Goal: Information Seeking & Learning: Learn about a topic

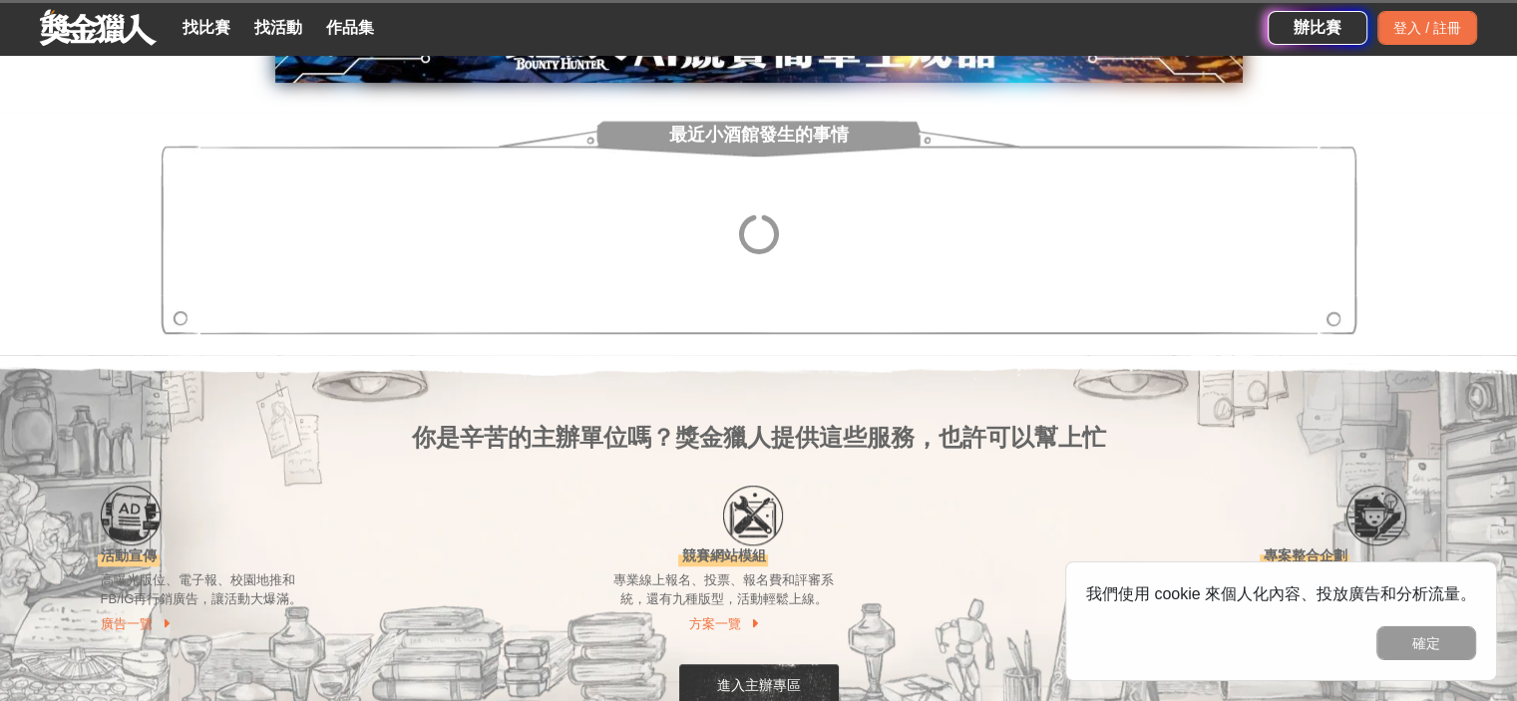
scroll to position [1097, 0]
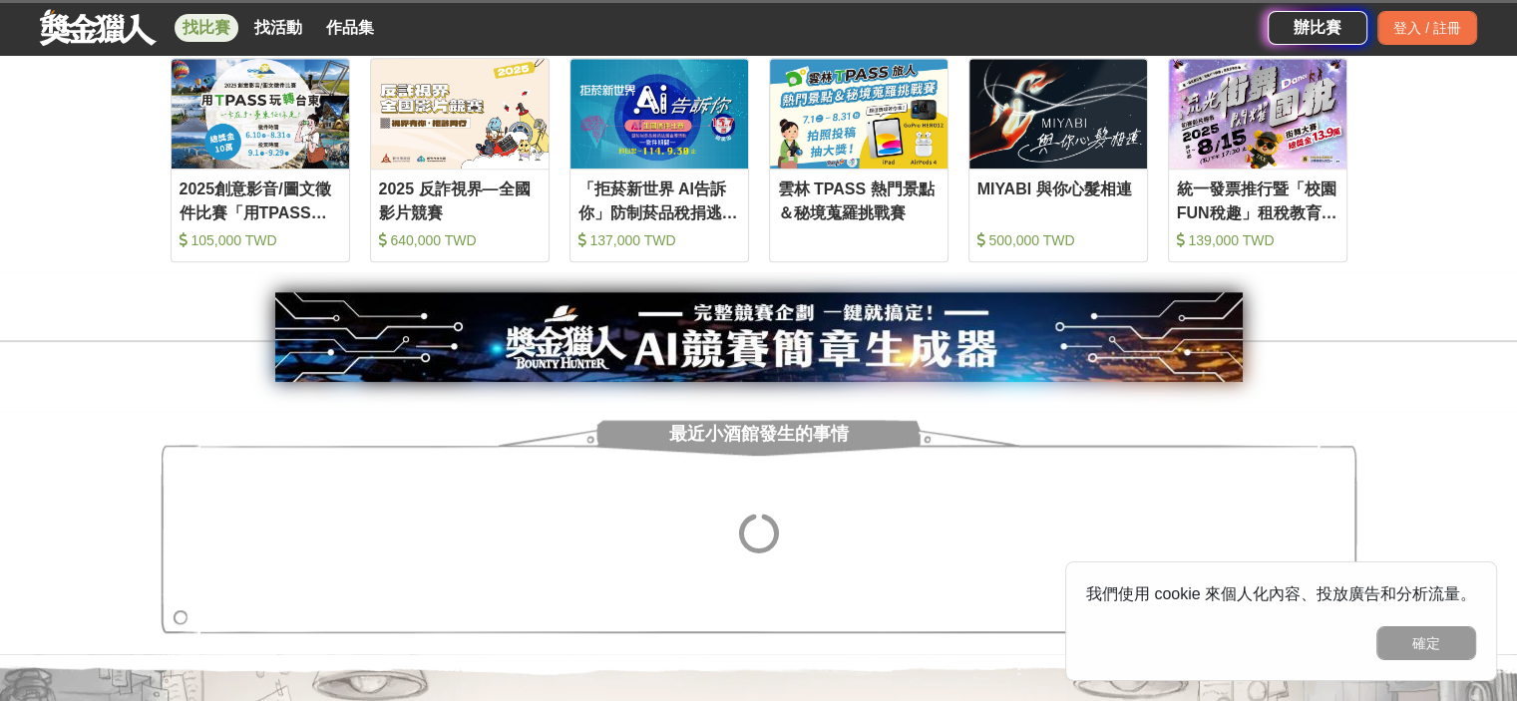
click at [210, 27] on link "找比賽" at bounding box center [207, 28] width 64 height 28
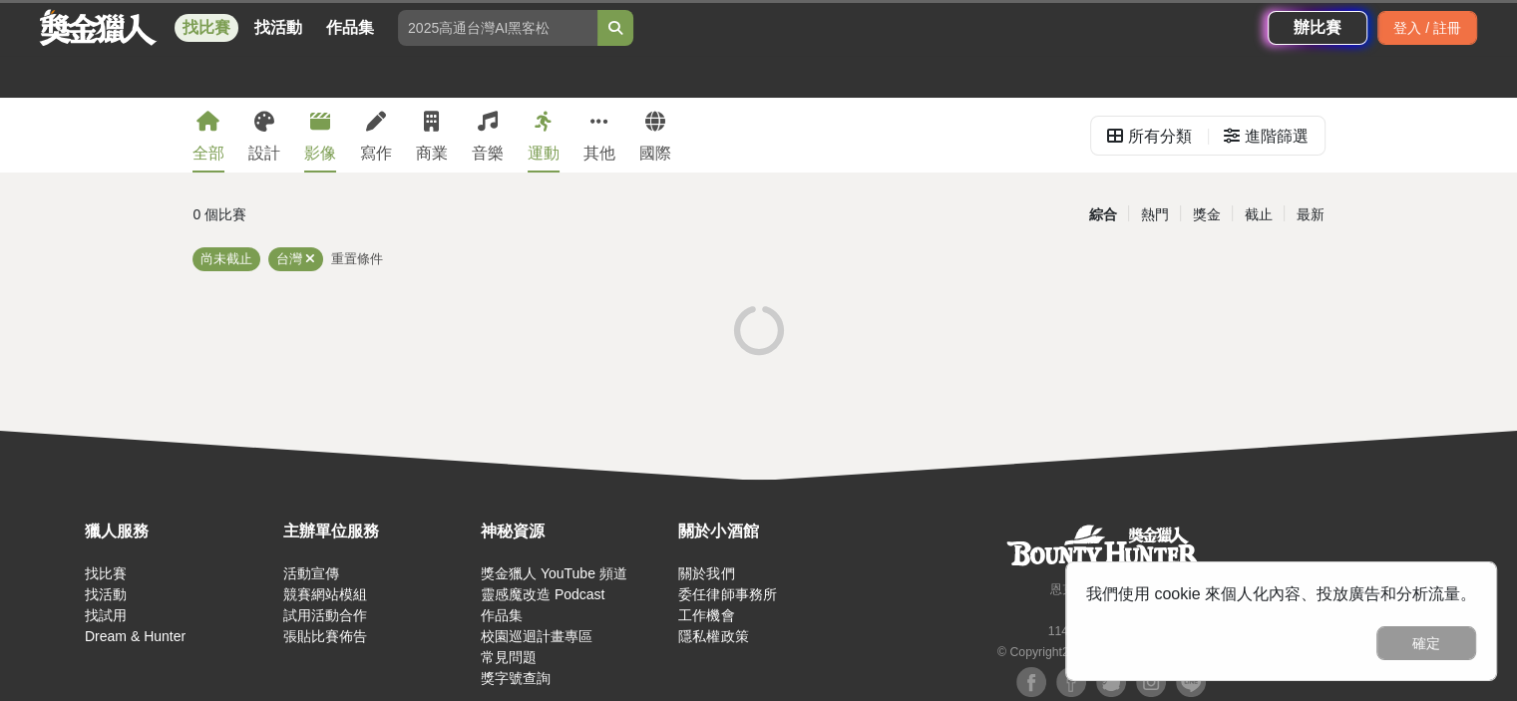
click at [319, 118] on icon at bounding box center [320, 122] width 20 height 20
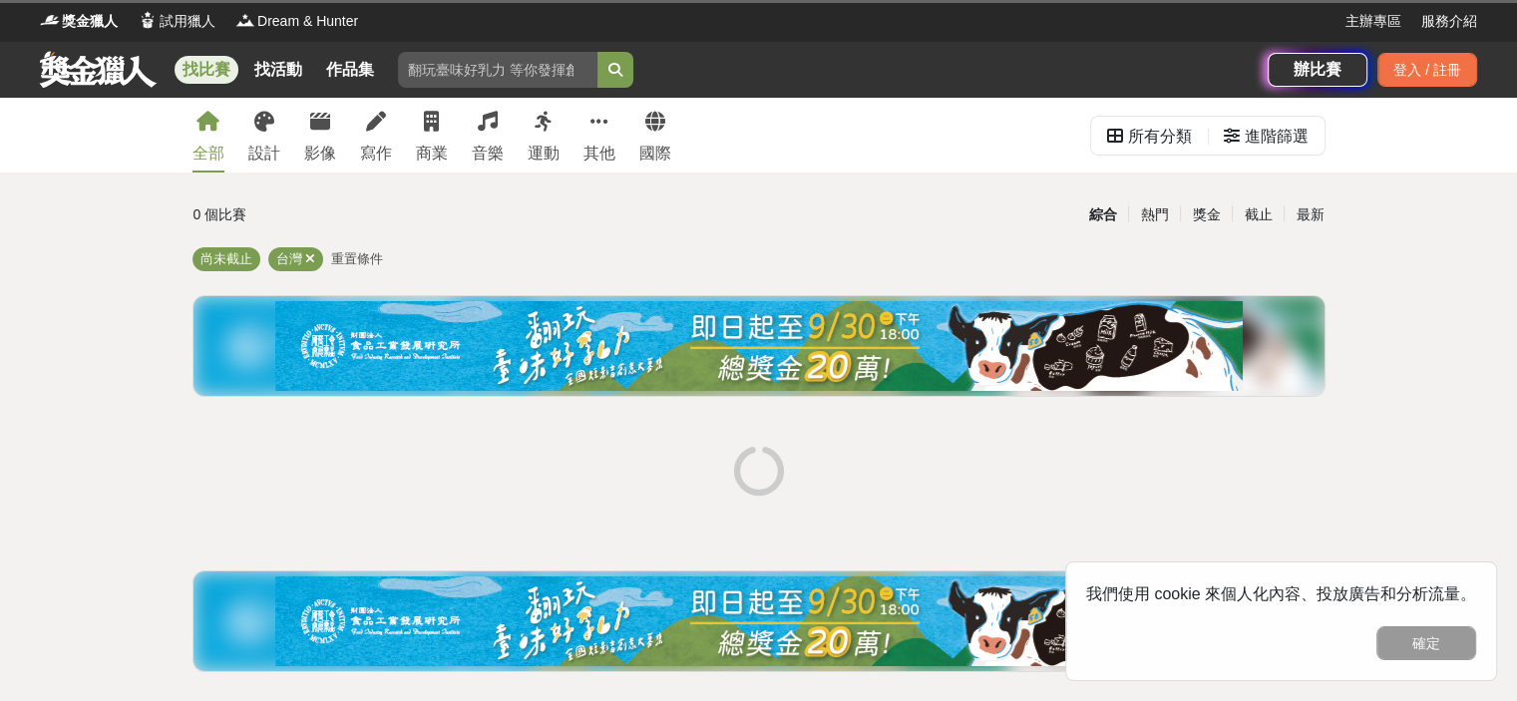
click at [339, 143] on div "全部 設計 影像 寫作 商業 音樂 運動 其他 國際" at bounding box center [432, 135] width 503 height 75
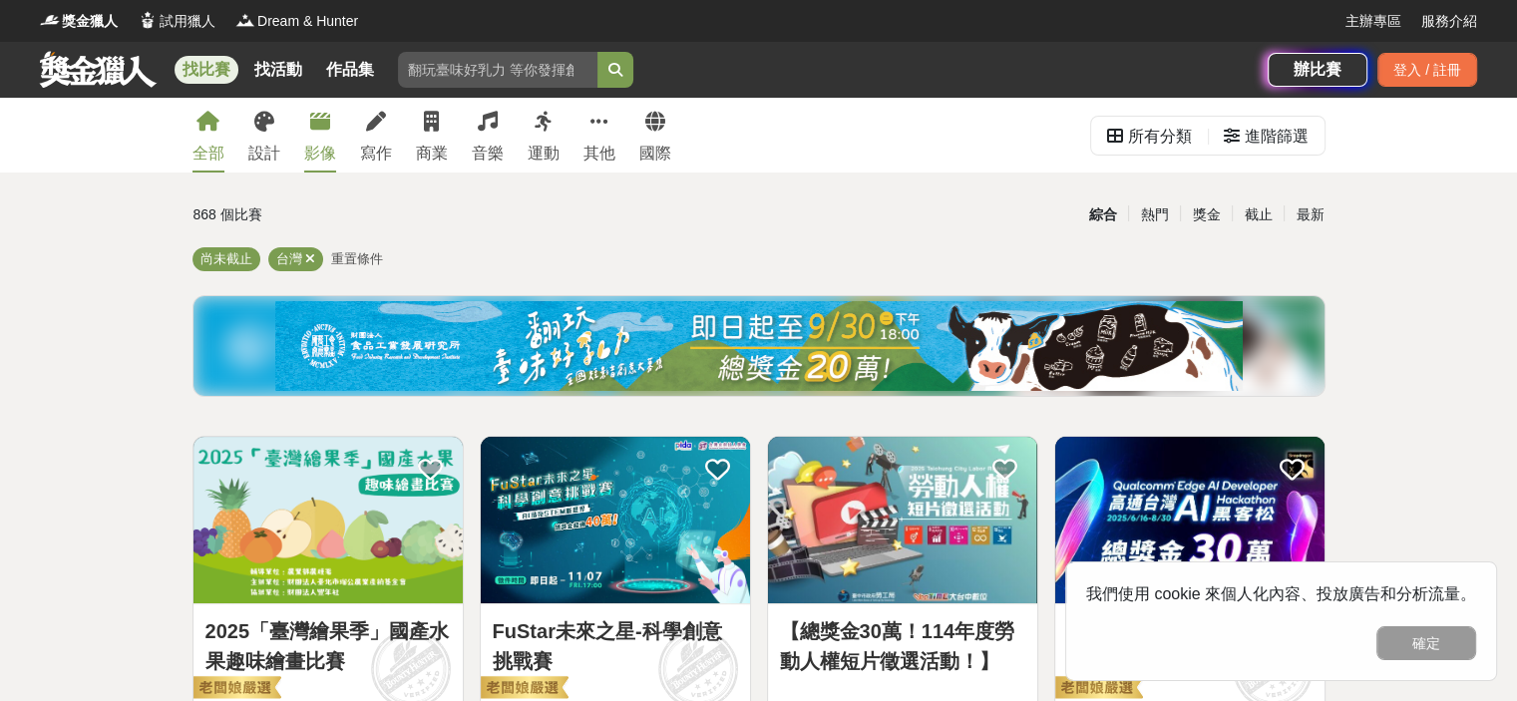
click at [311, 135] on link "影像" at bounding box center [320, 135] width 32 height 75
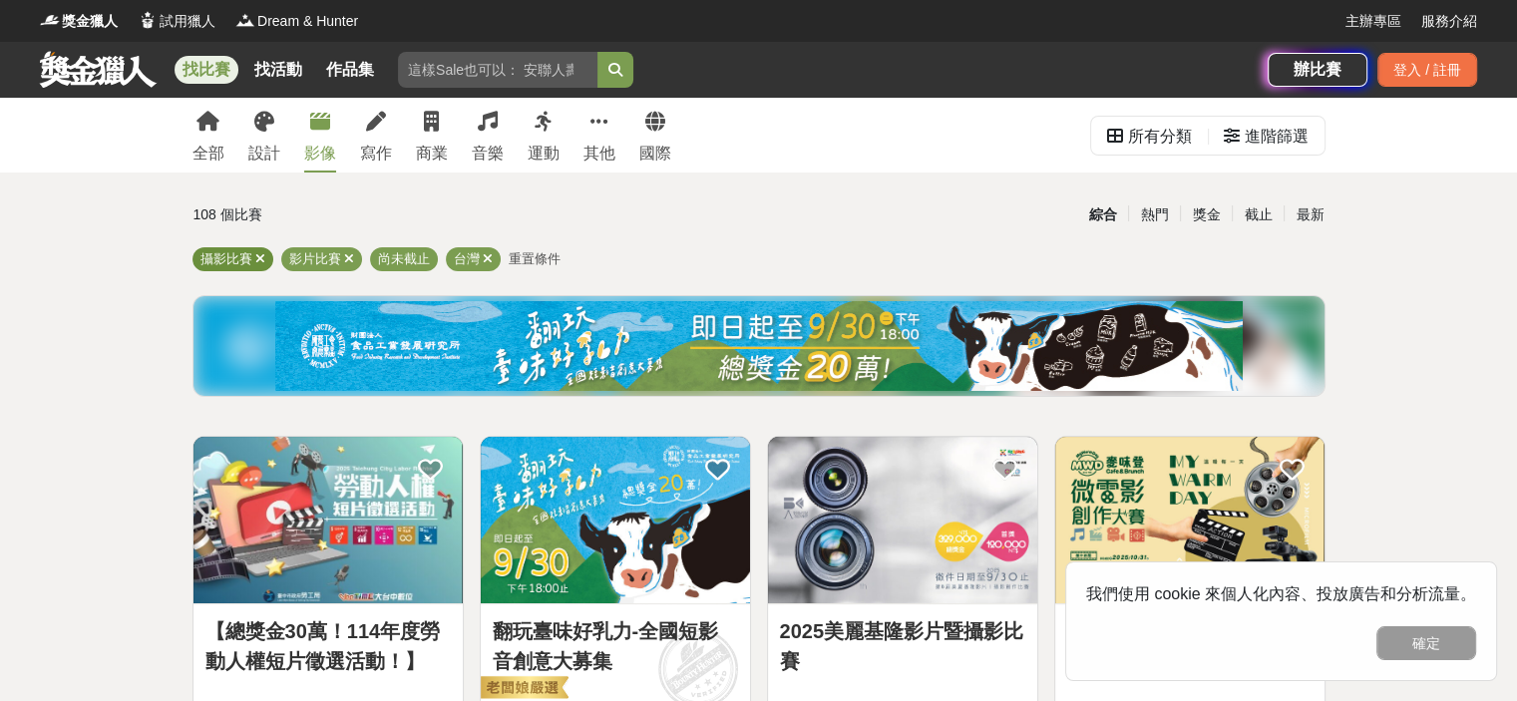
click at [259, 258] on icon at bounding box center [260, 258] width 10 height 13
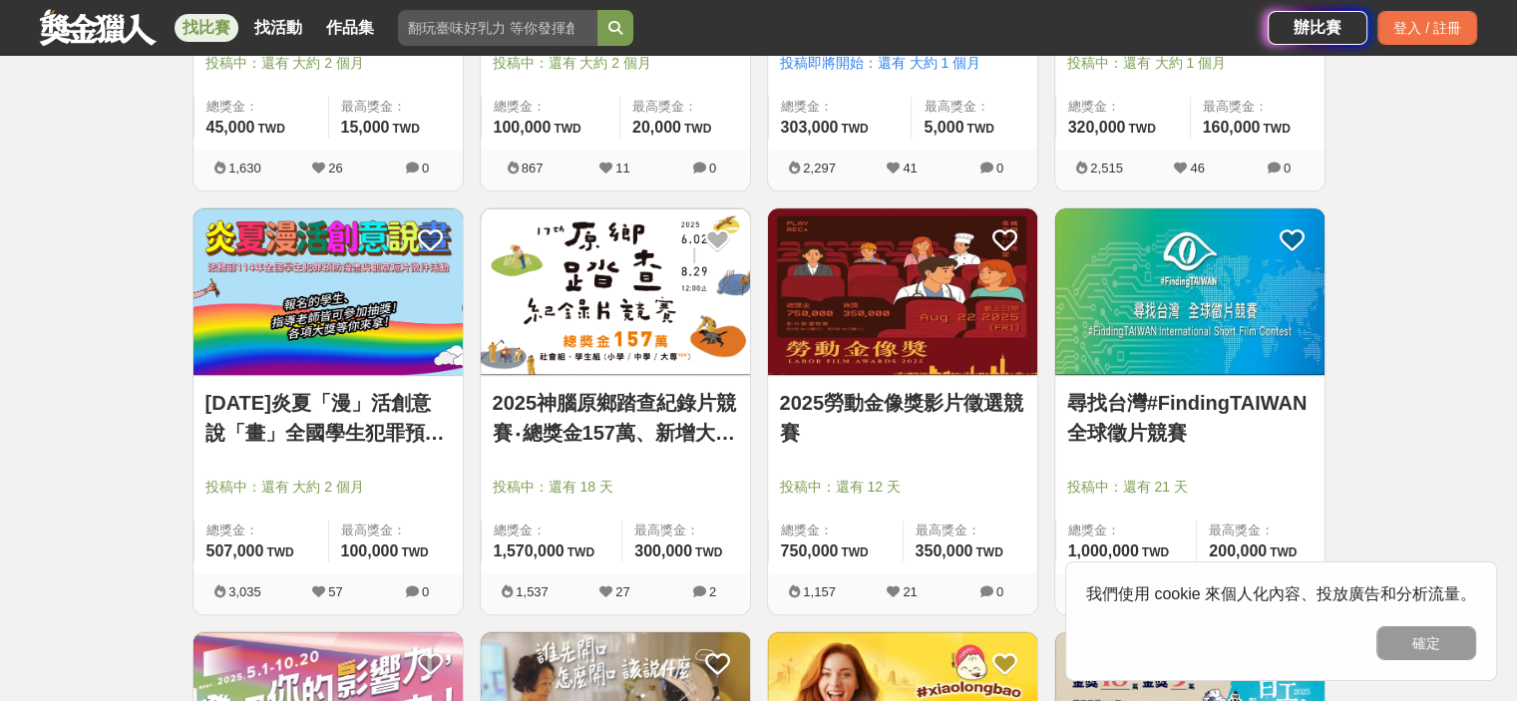
scroll to position [1995, 0]
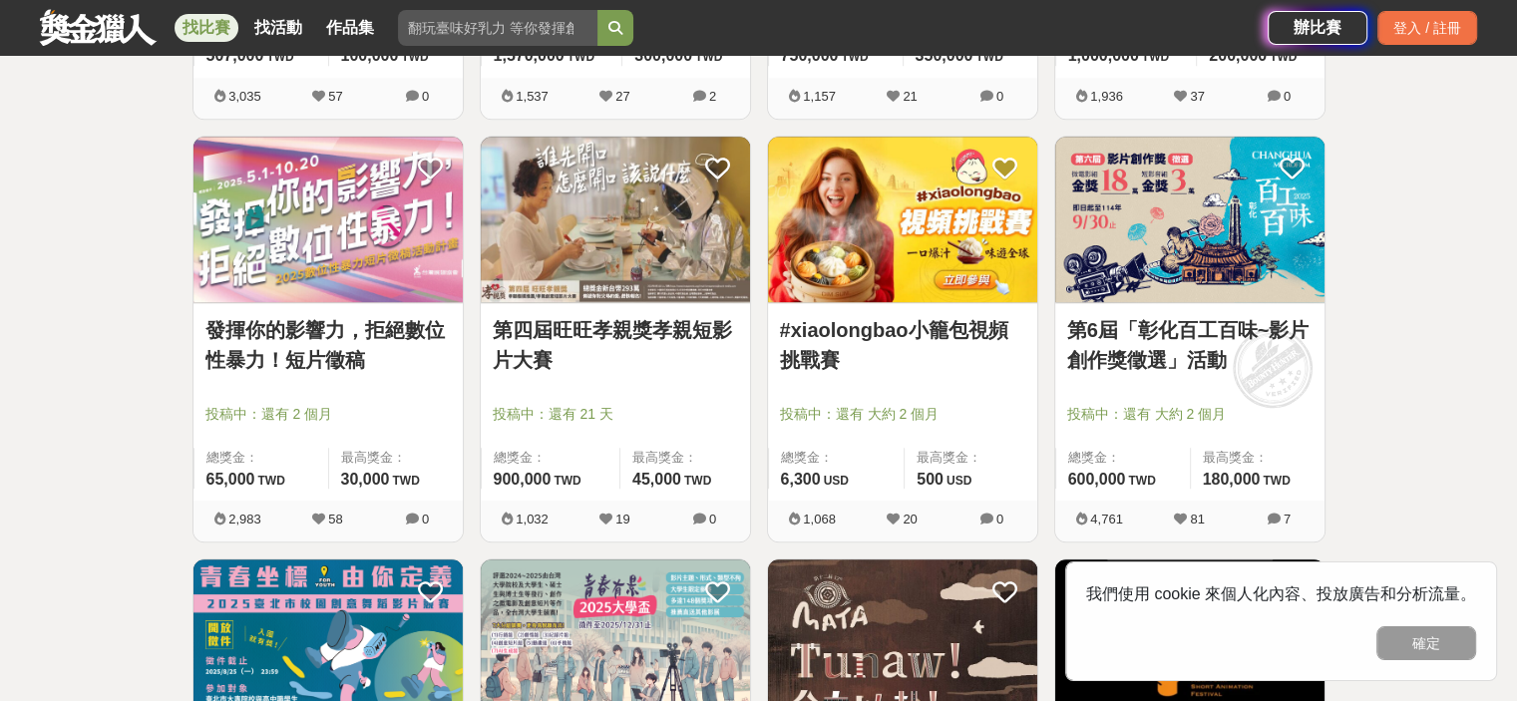
click at [952, 261] on img at bounding box center [902, 220] width 269 height 167
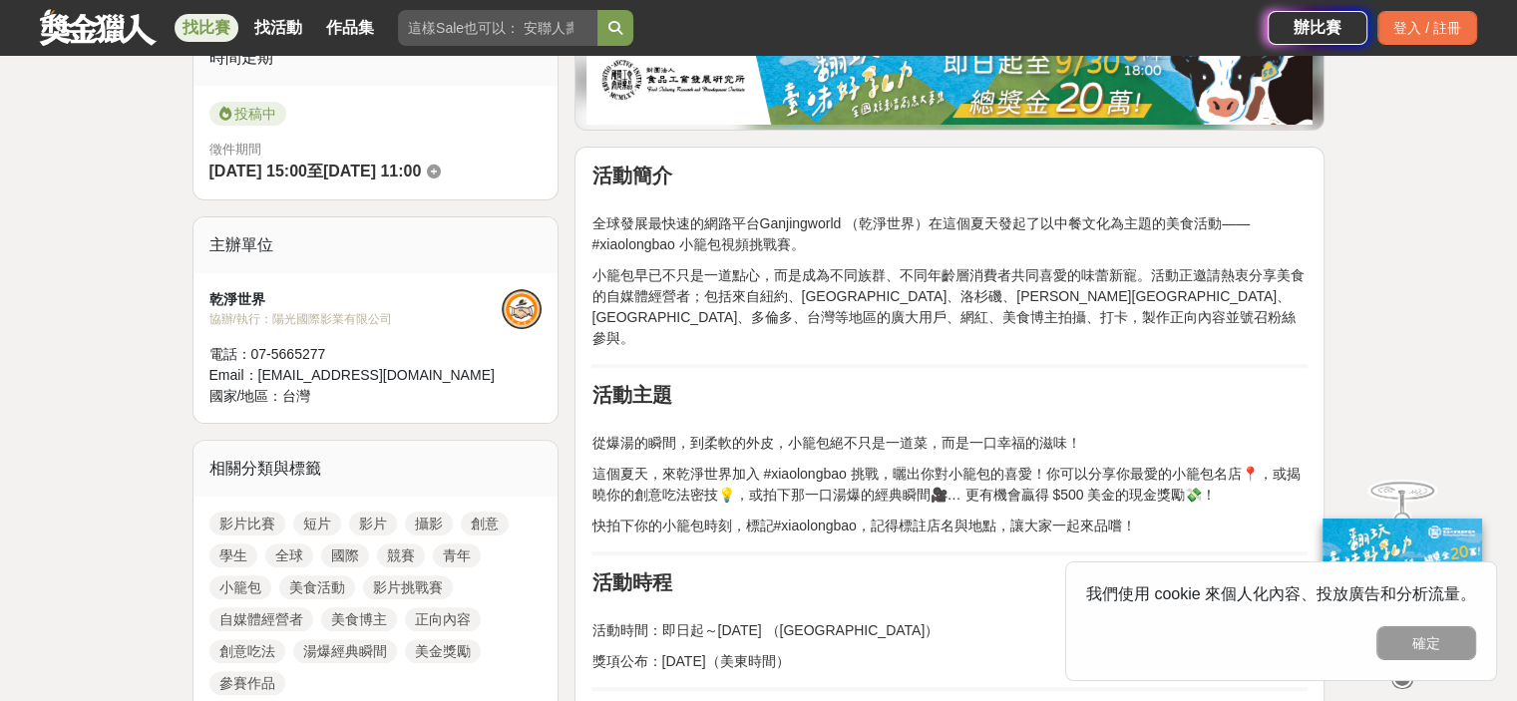
scroll to position [499, 0]
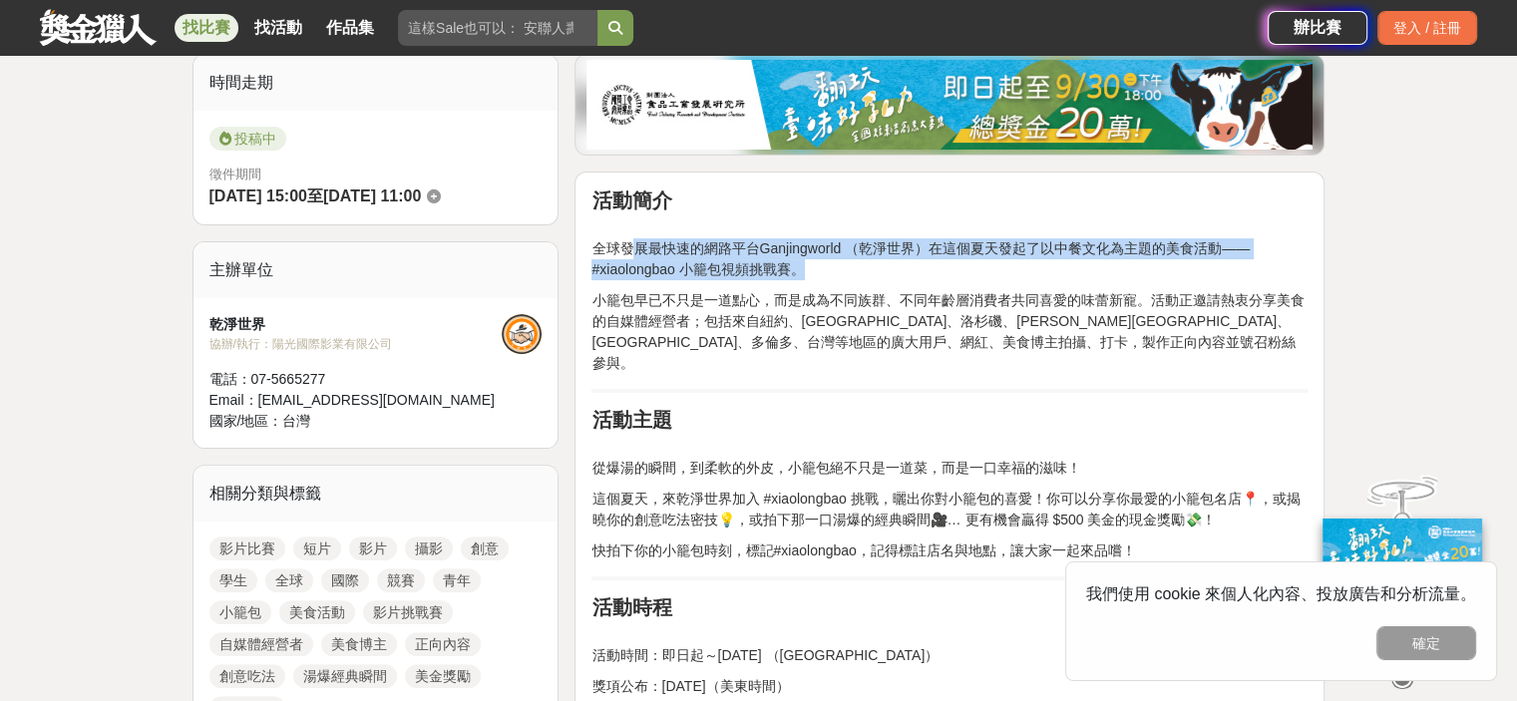
drag, startPoint x: 630, startPoint y: 238, endPoint x: 1008, endPoint y: 270, distance: 379.4
click at [1008, 270] on p "全球發展最快速的網路平台Ganjingworld （乾淨世界）在這個夏天發起了以中餐文化為主題的美食活動—— #xiaolongbao 小籠包視頻挑戰賽。" at bounding box center [949, 248] width 716 height 63
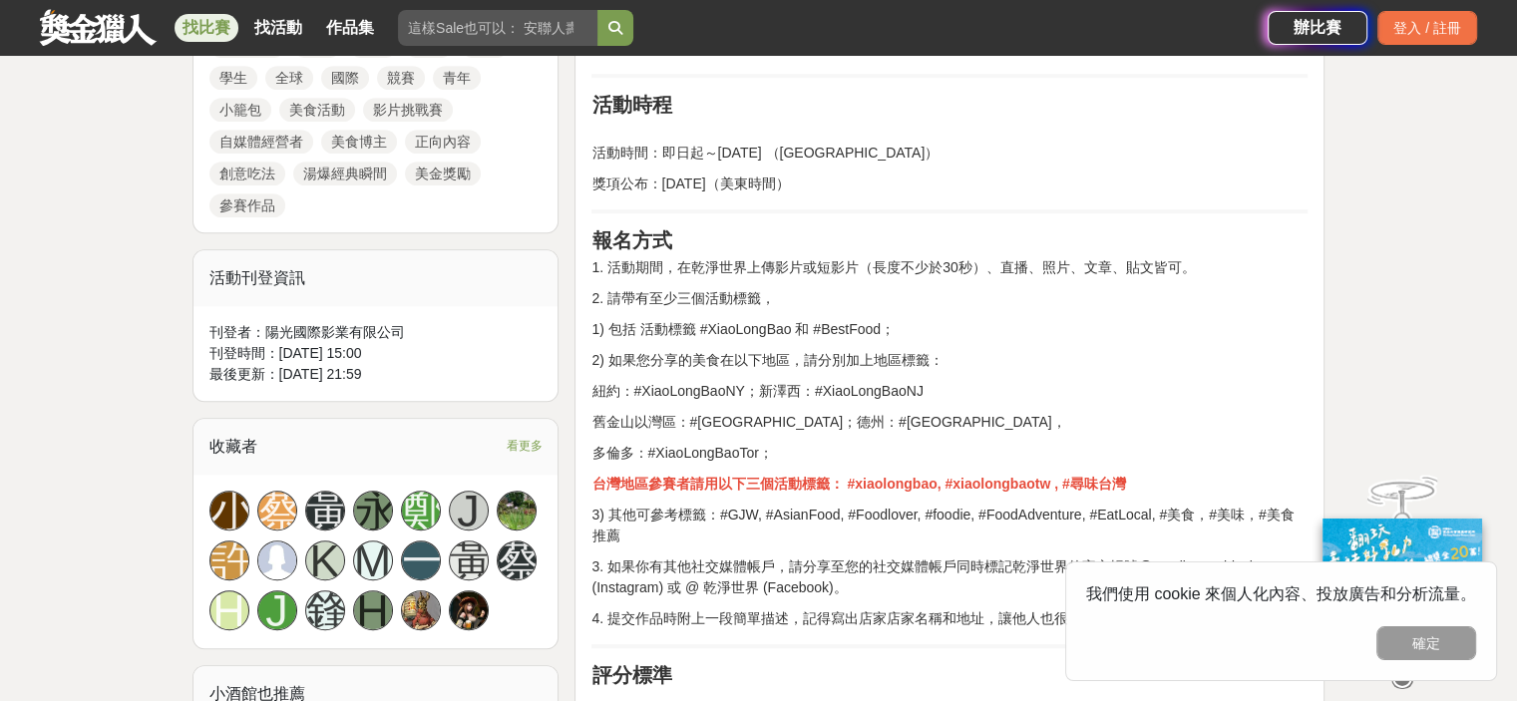
scroll to position [1297, 0]
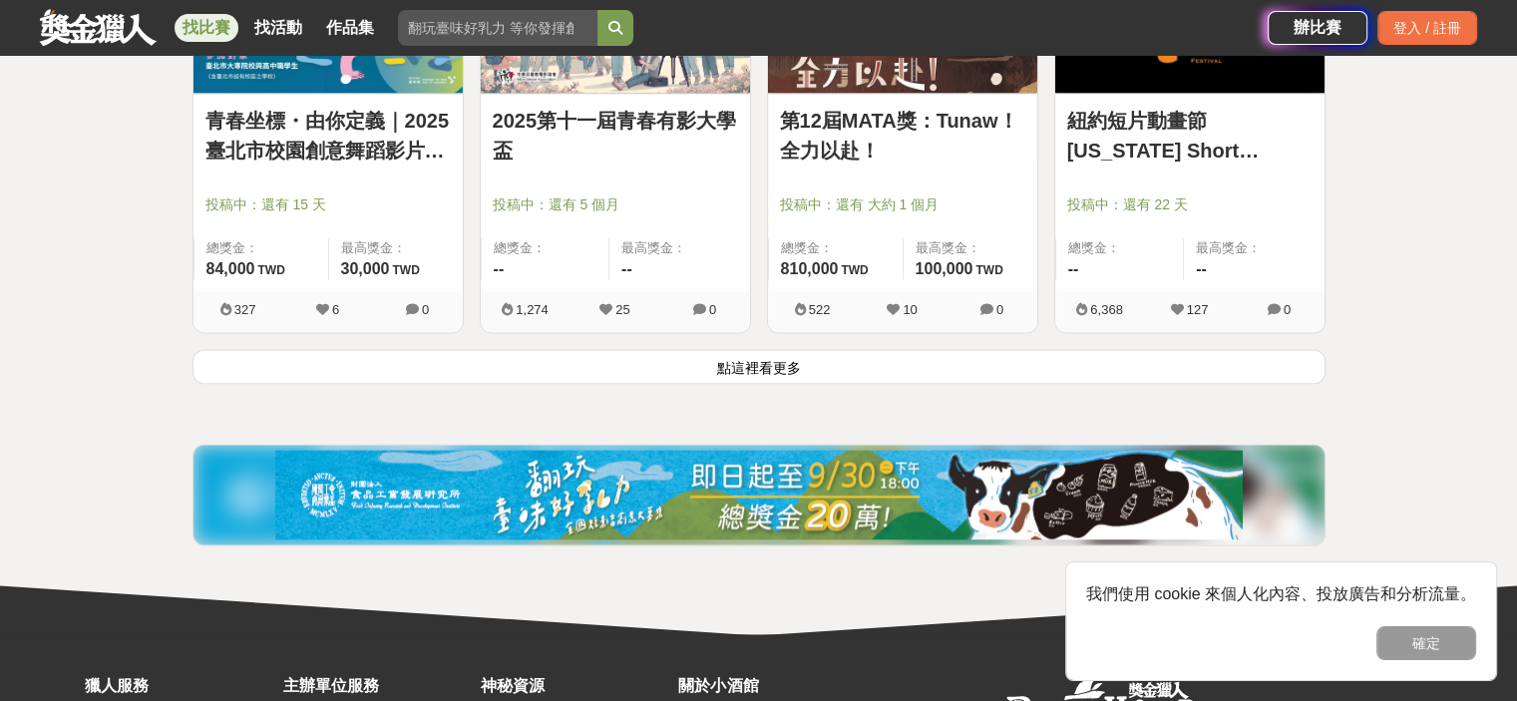
scroll to position [2593, 0]
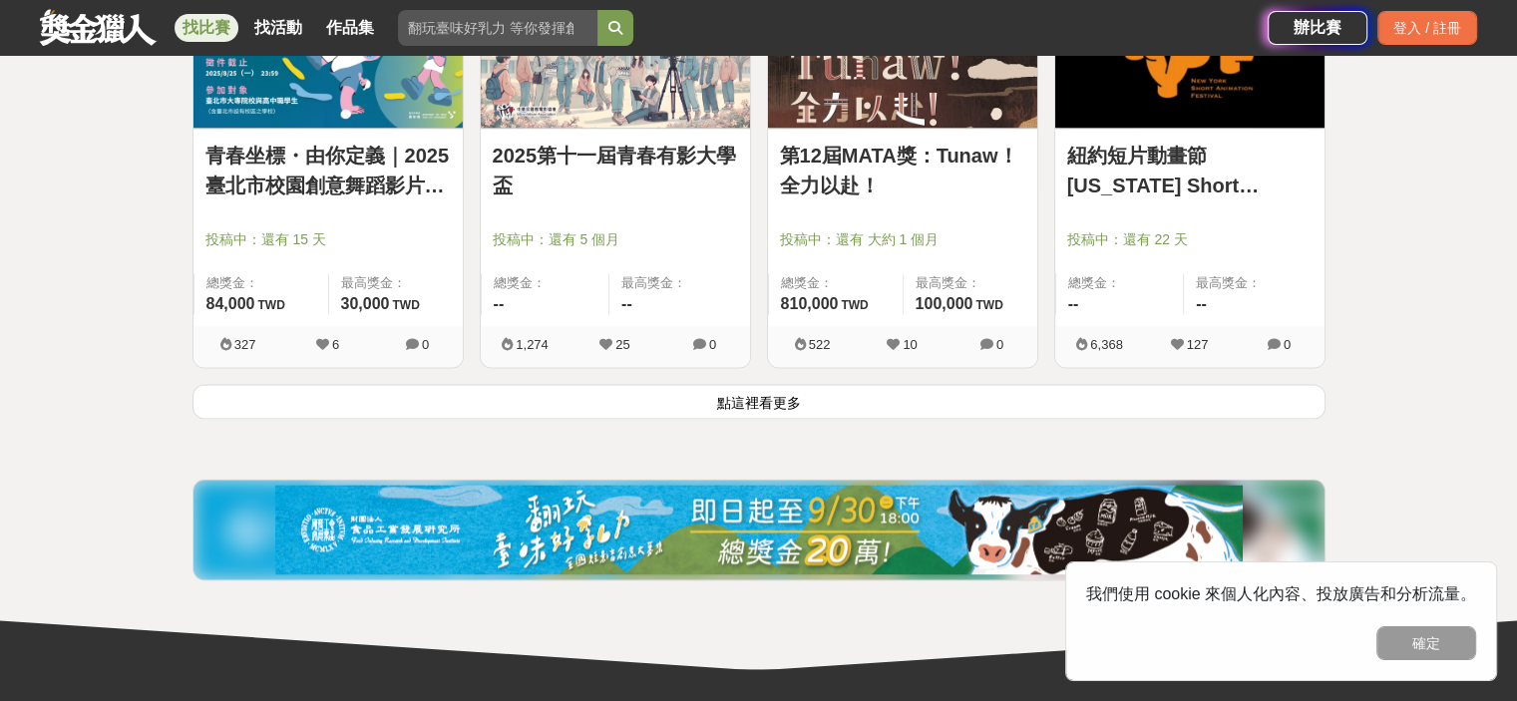
click at [778, 392] on button "點這裡看更多" at bounding box center [758, 401] width 1133 height 35
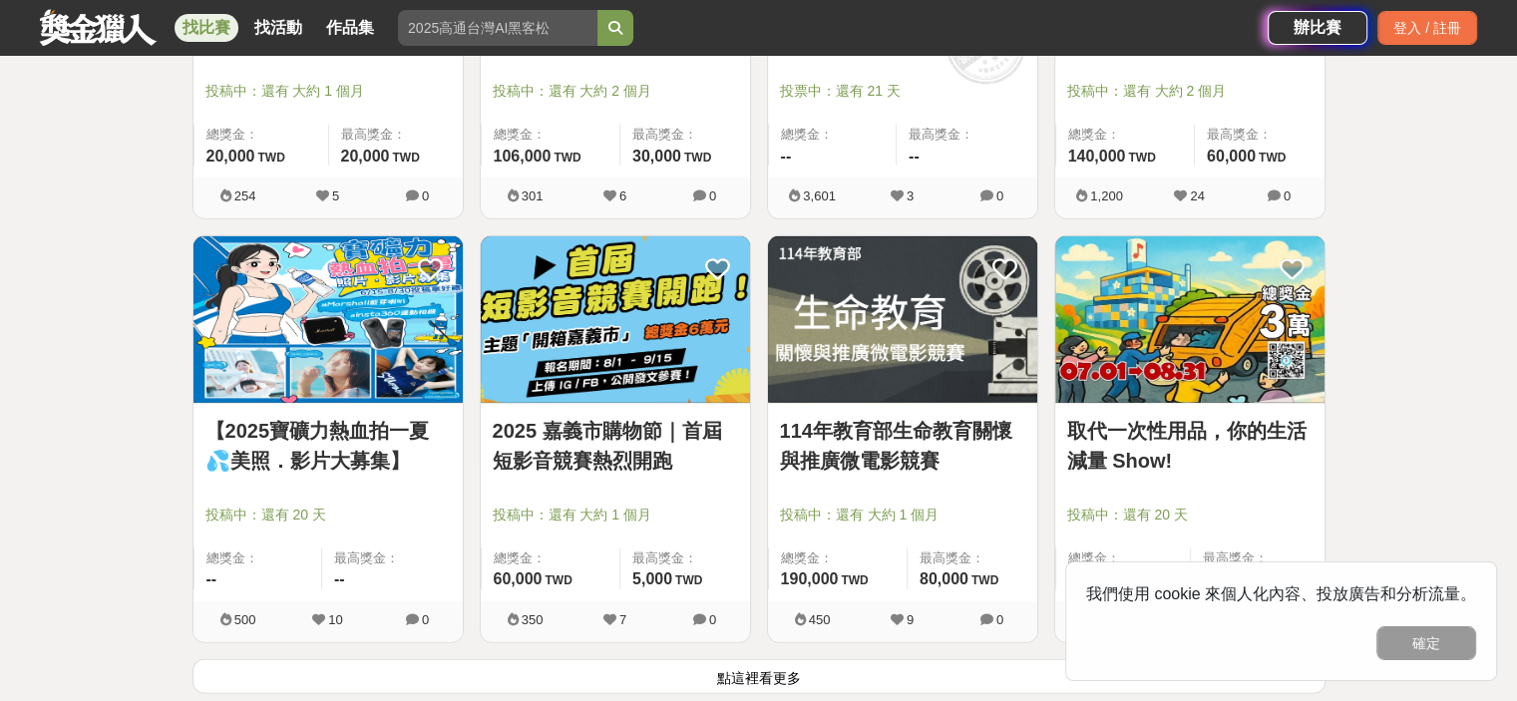
scroll to position [5087, 0]
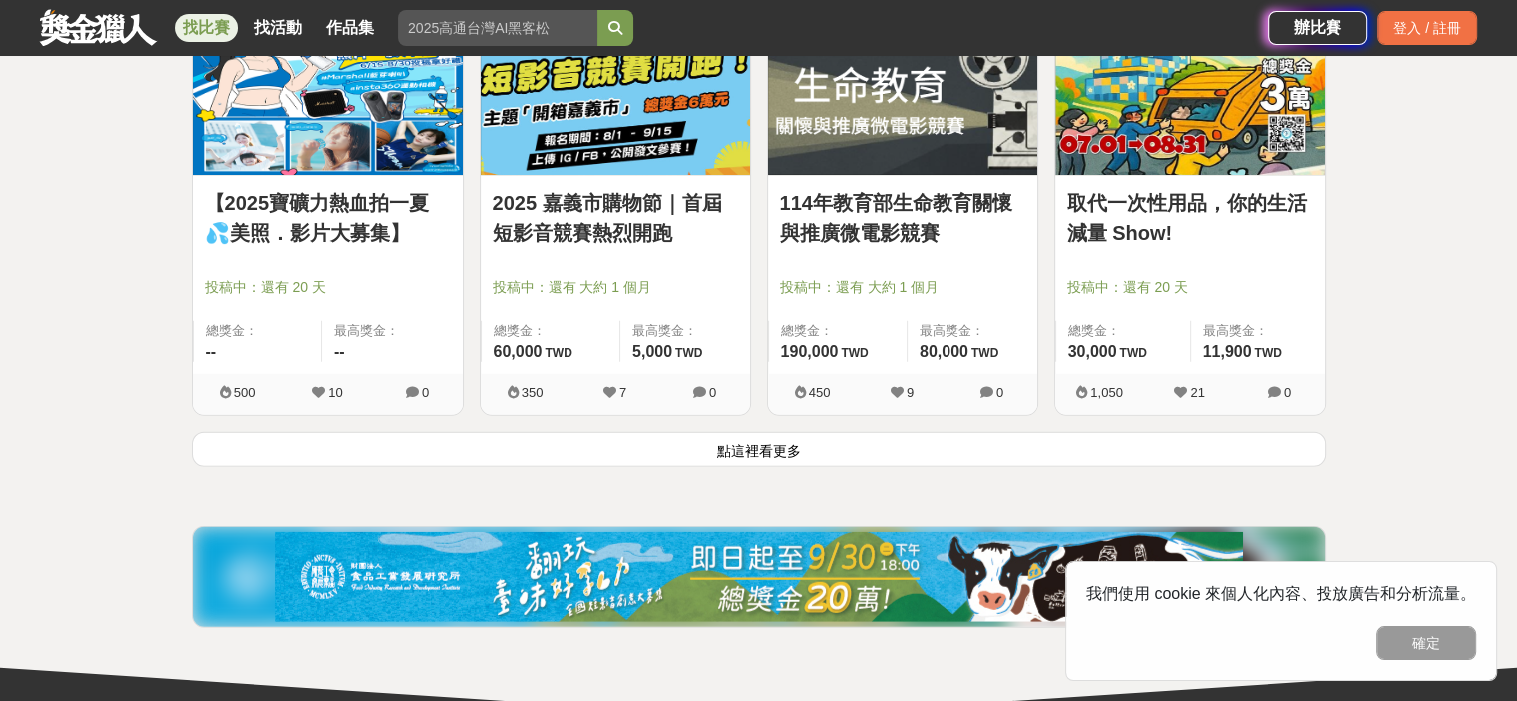
click at [793, 440] on button "點這裡看更多" at bounding box center [758, 449] width 1133 height 35
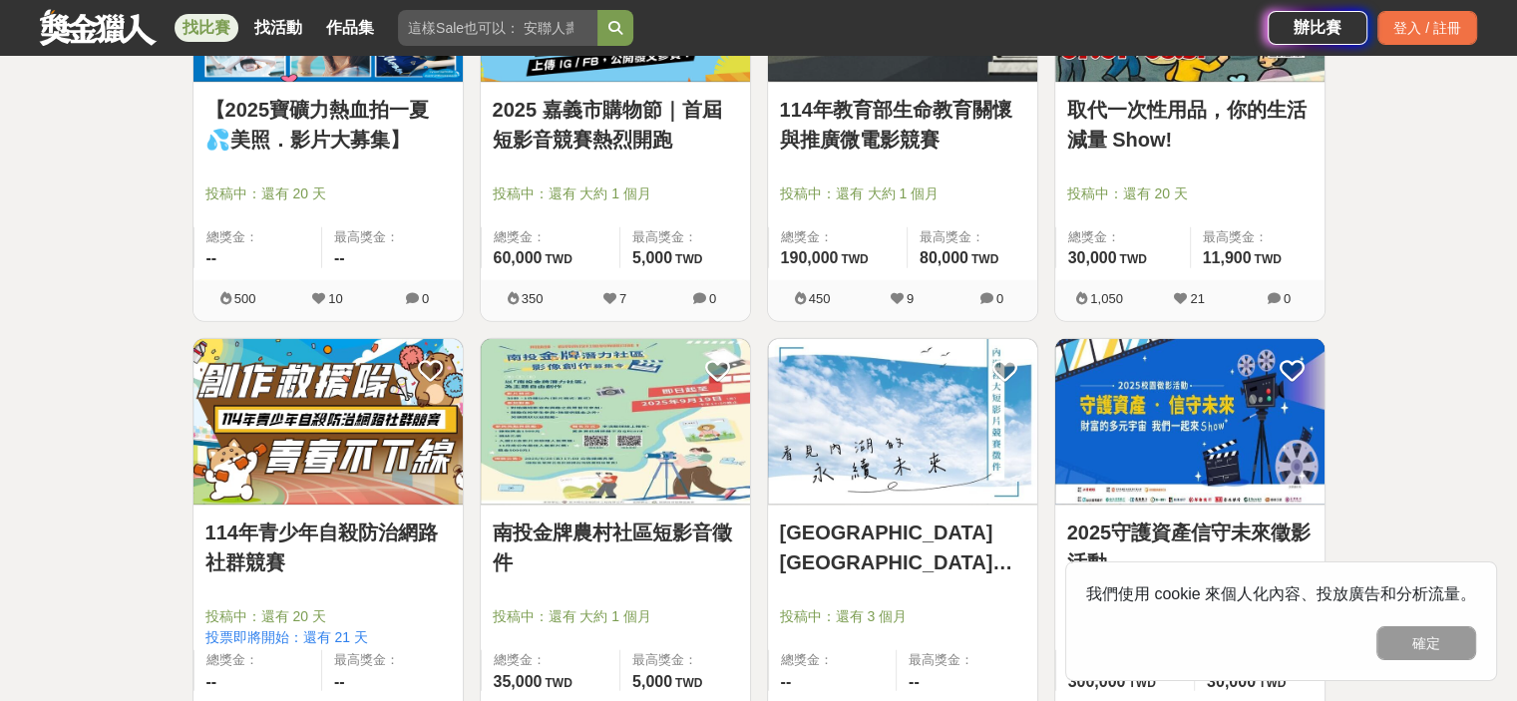
scroll to position [4987, 0]
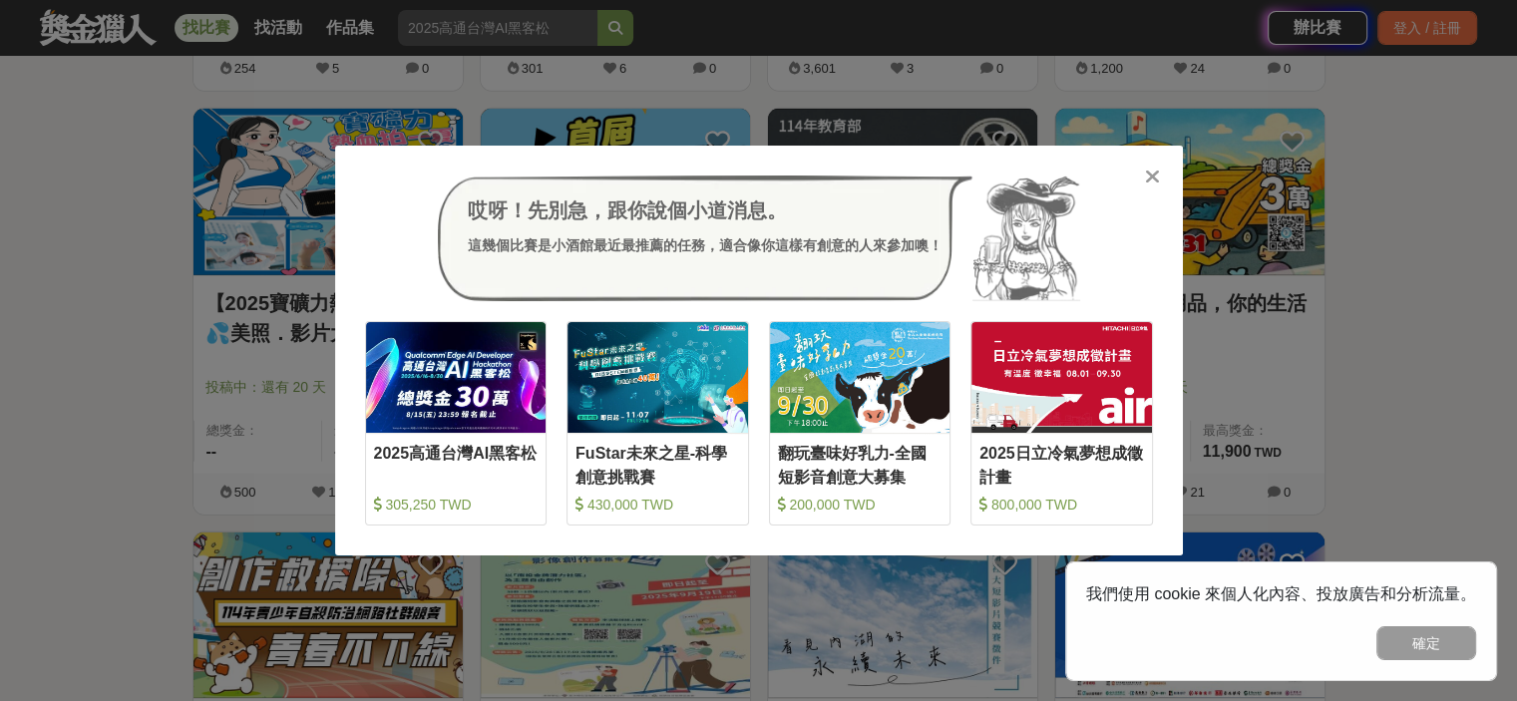
click at [1153, 170] on icon at bounding box center [1152, 177] width 15 height 20
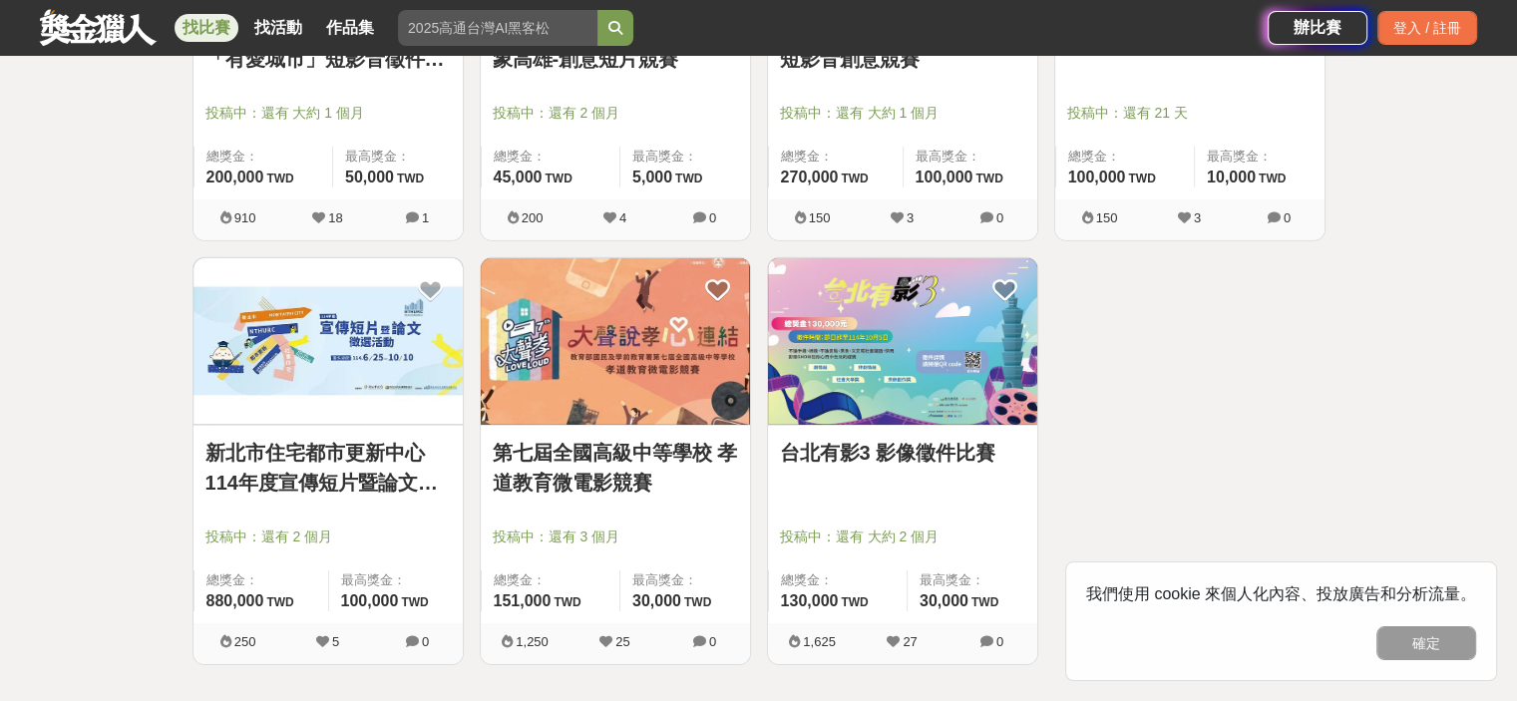
scroll to position [5885, 0]
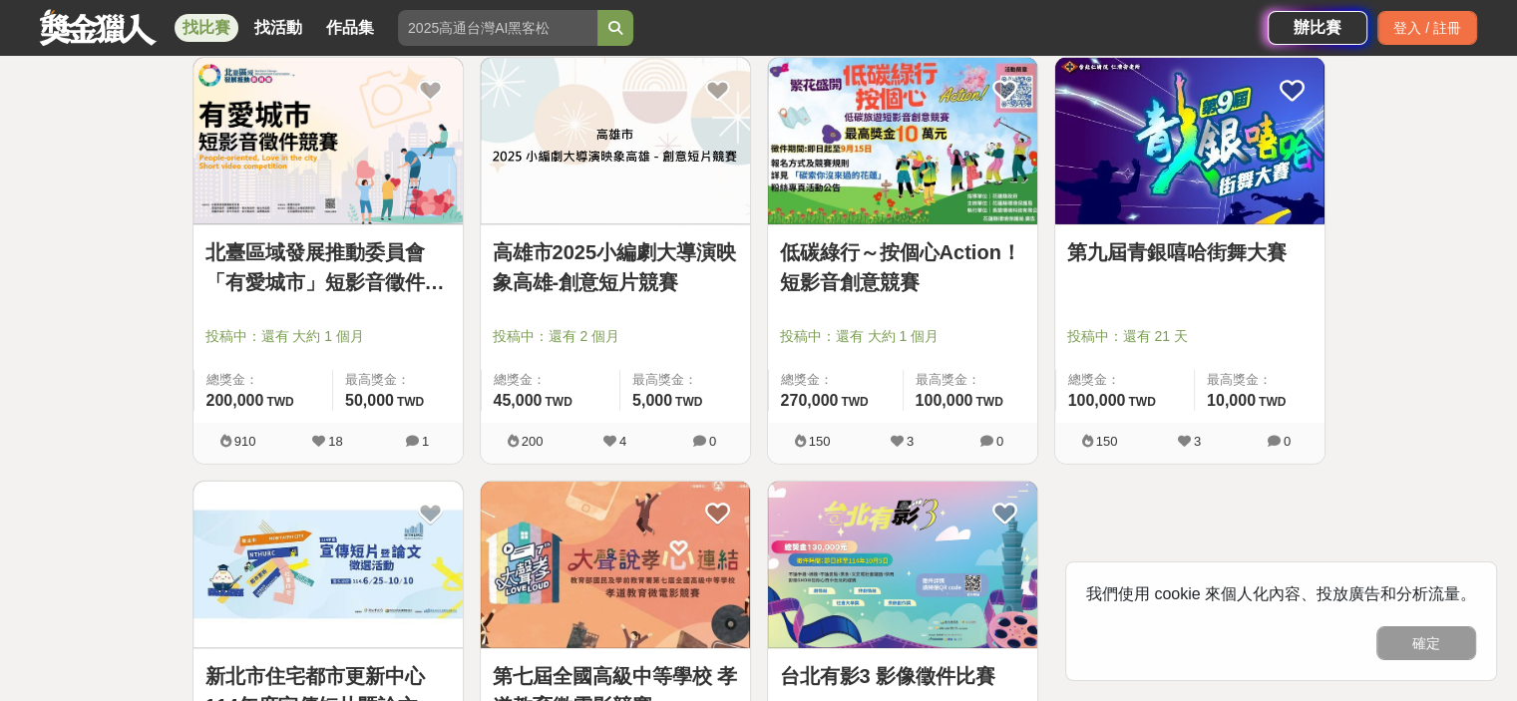
click at [1208, 169] on img at bounding box center [1189, 141] width 269 height 167
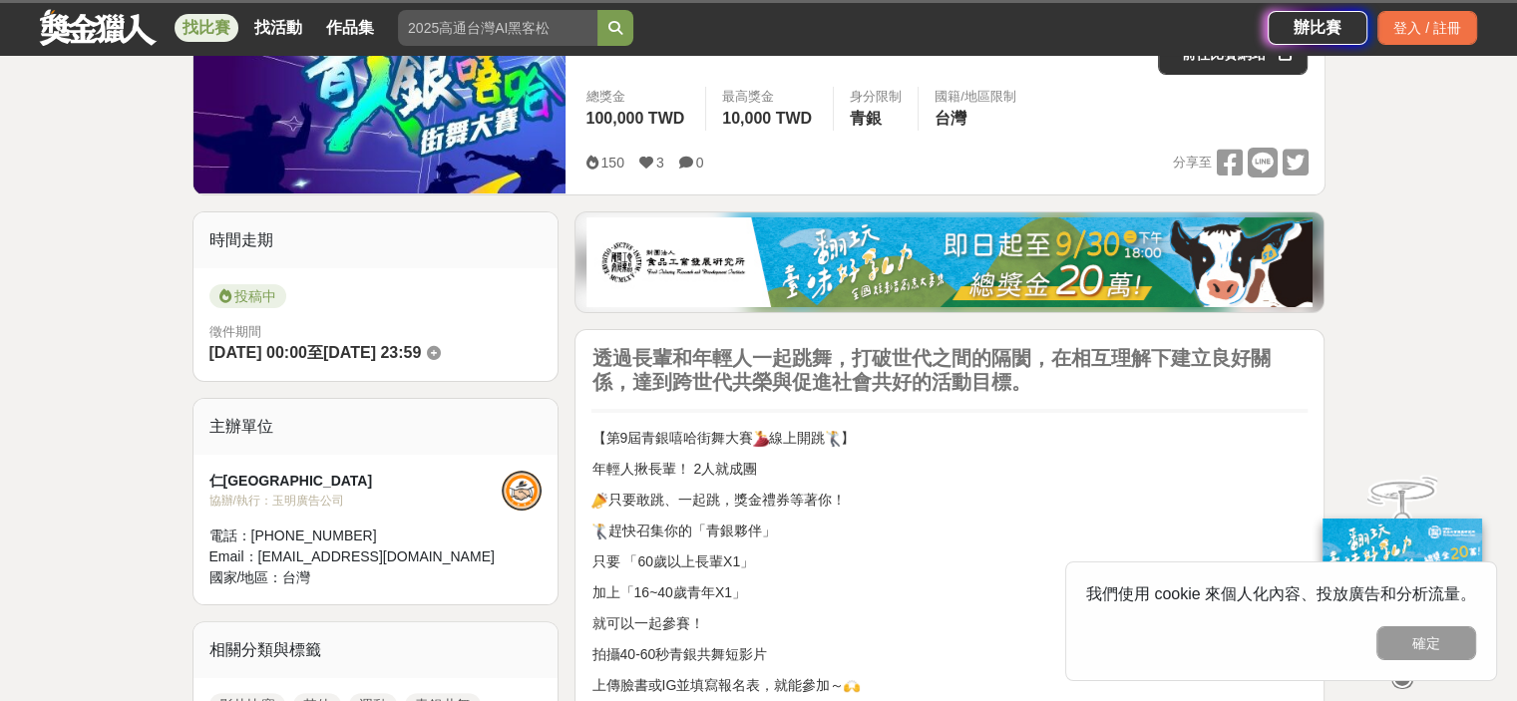
scroll to position [598, 0]
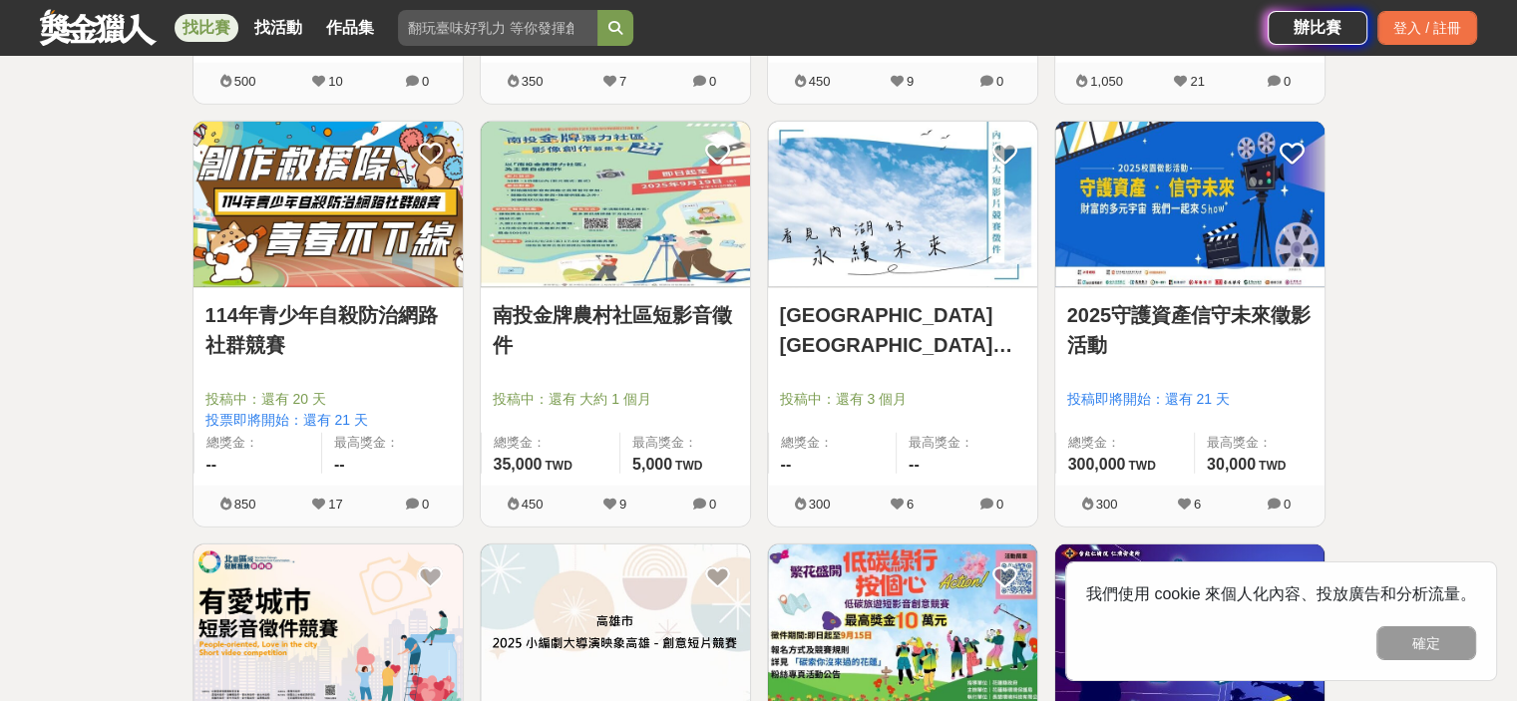
scroll to position [5087, 0]
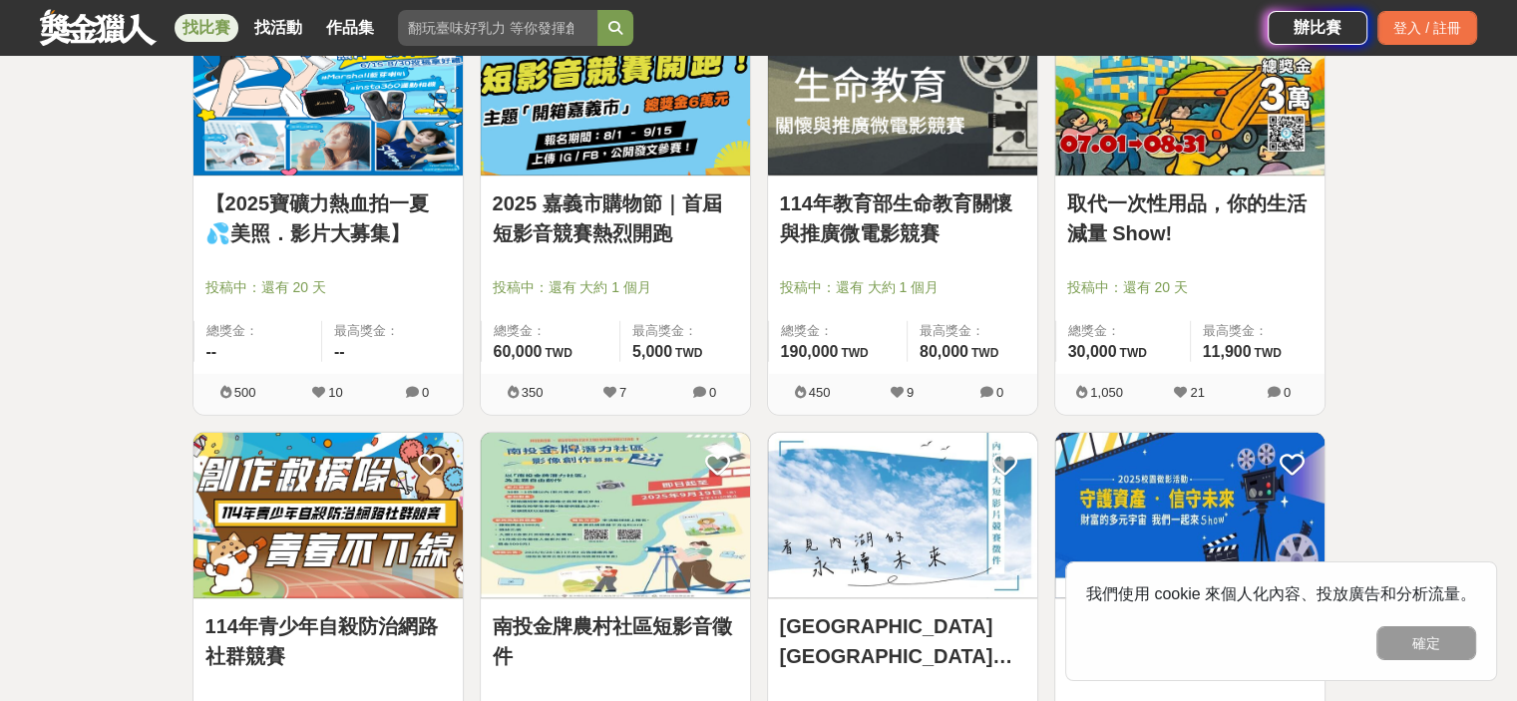
click at [632, 507] on img at bounding box center [615, 516] width 269 height 167
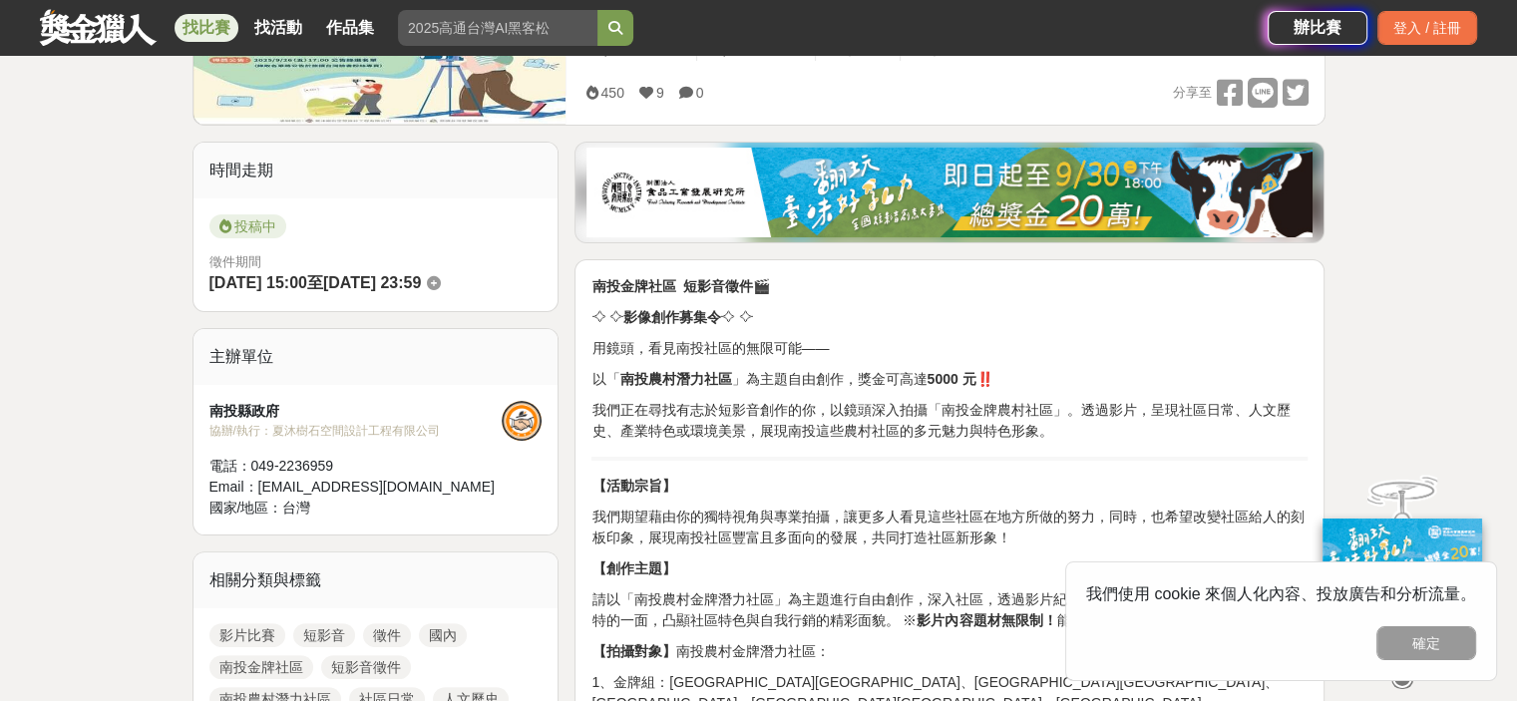
scroll to position [499, 0]
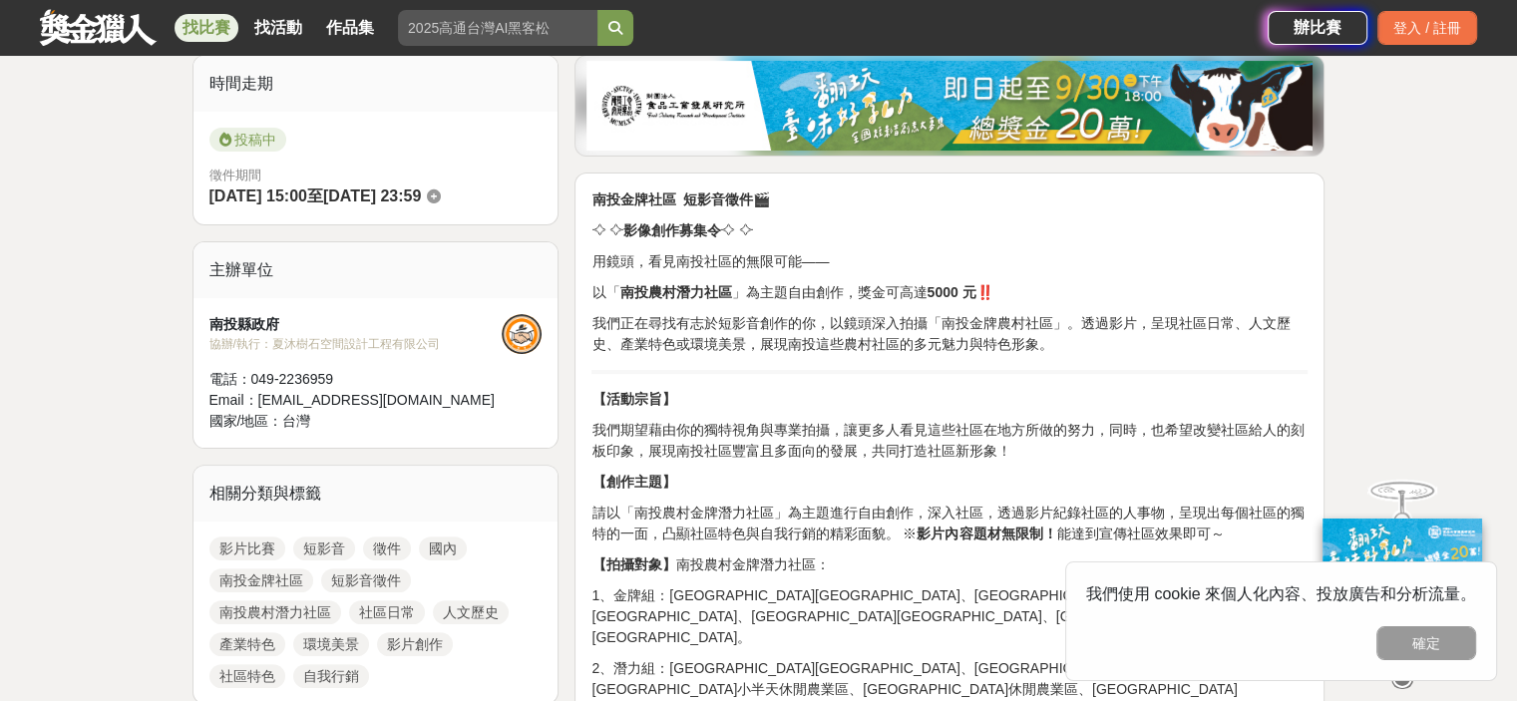
drag, startPoint x: 666, startPoint y: 450, endPoint x: 997, endPoint y: 494, distance: 334.0
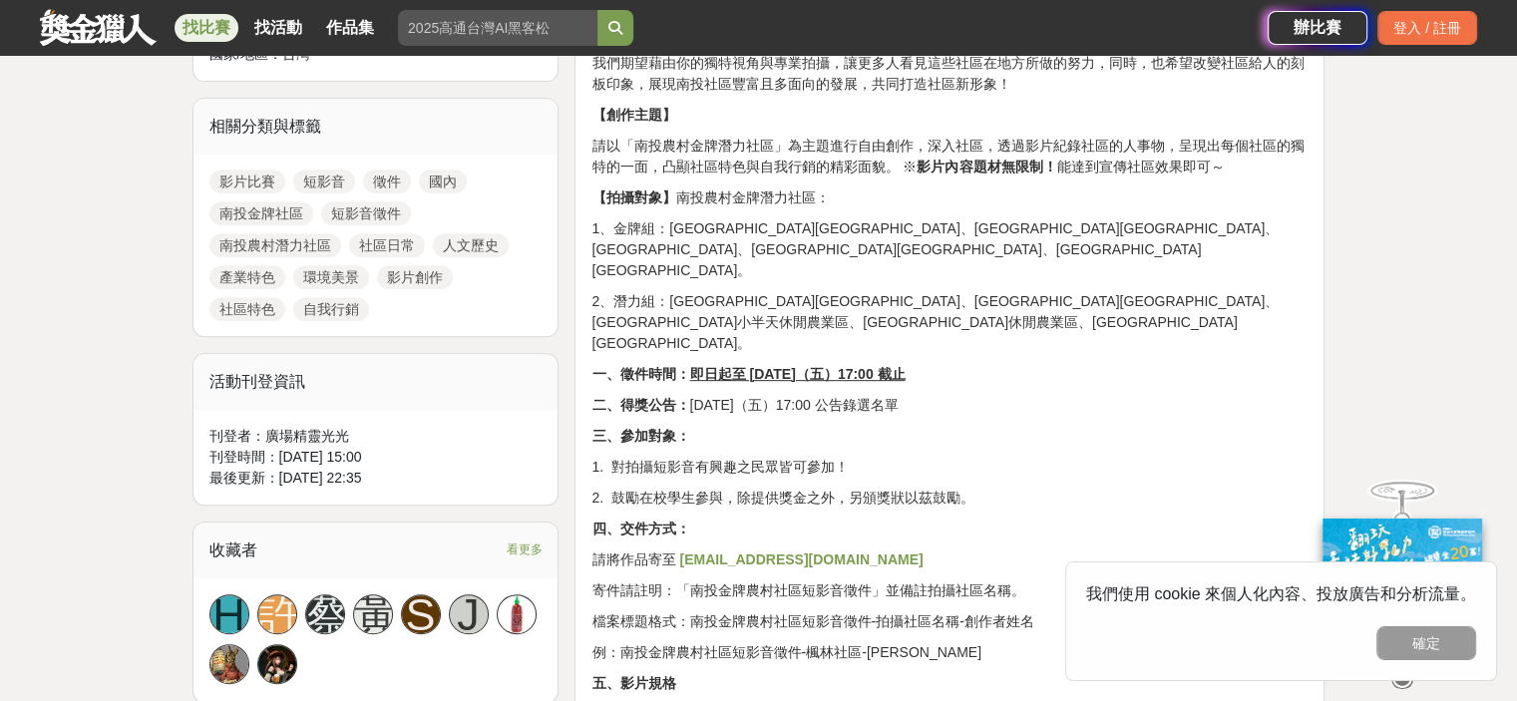
scroll to position [898, 0]
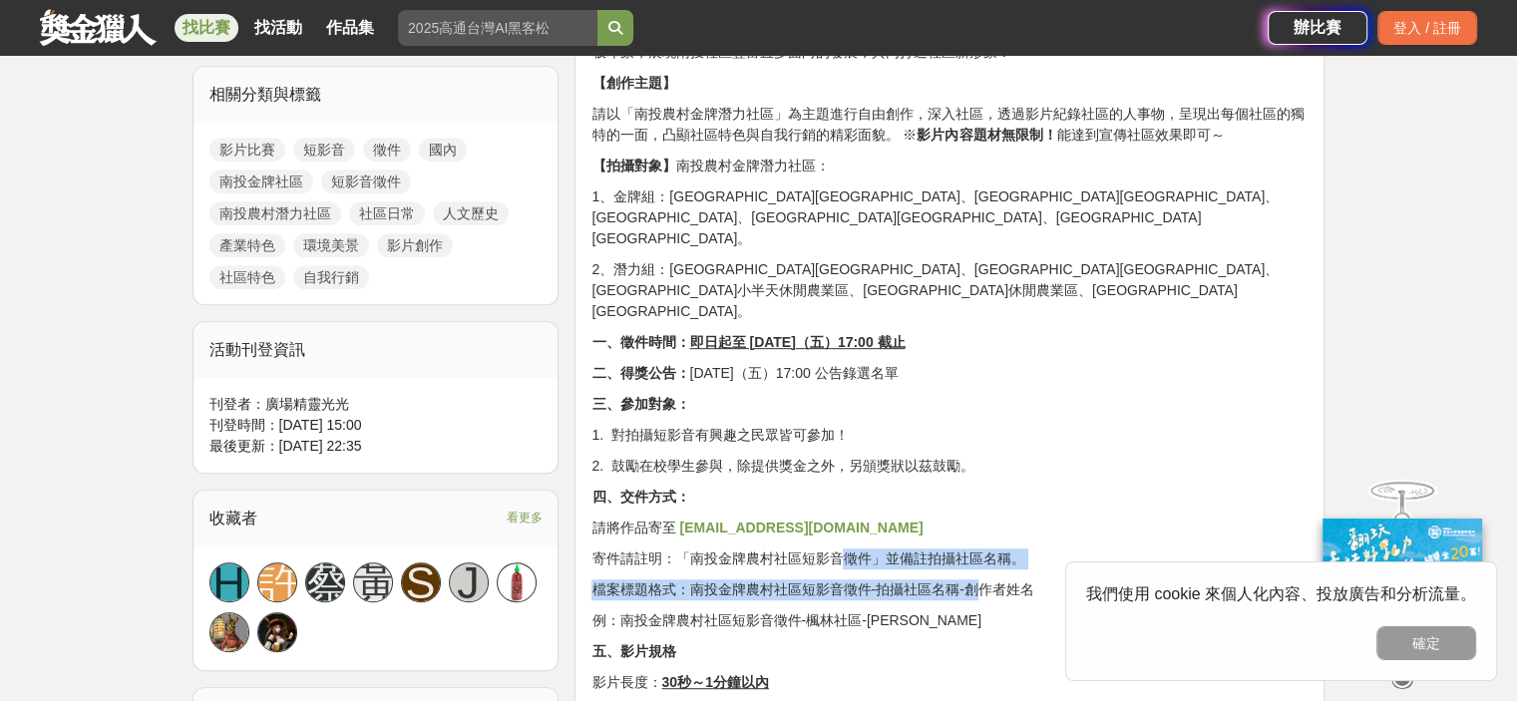
drag, startPoint x: 776, startPoint y: 500, endPoint x: 914, endPoint y: 524, distance: 139.7
click at [914, 524] on div "南投金牌社區 短影音徵件 🎬 ⟢ ⟣ 影像創作募集令 ⟢ ⟣ 用鏡頭，看見南投社區的無限可能—— 以「 南投農村潛力社區 」為主題自由創作，獎金可高達 500…" at bounding box center [949, 659] width 716 height 1737
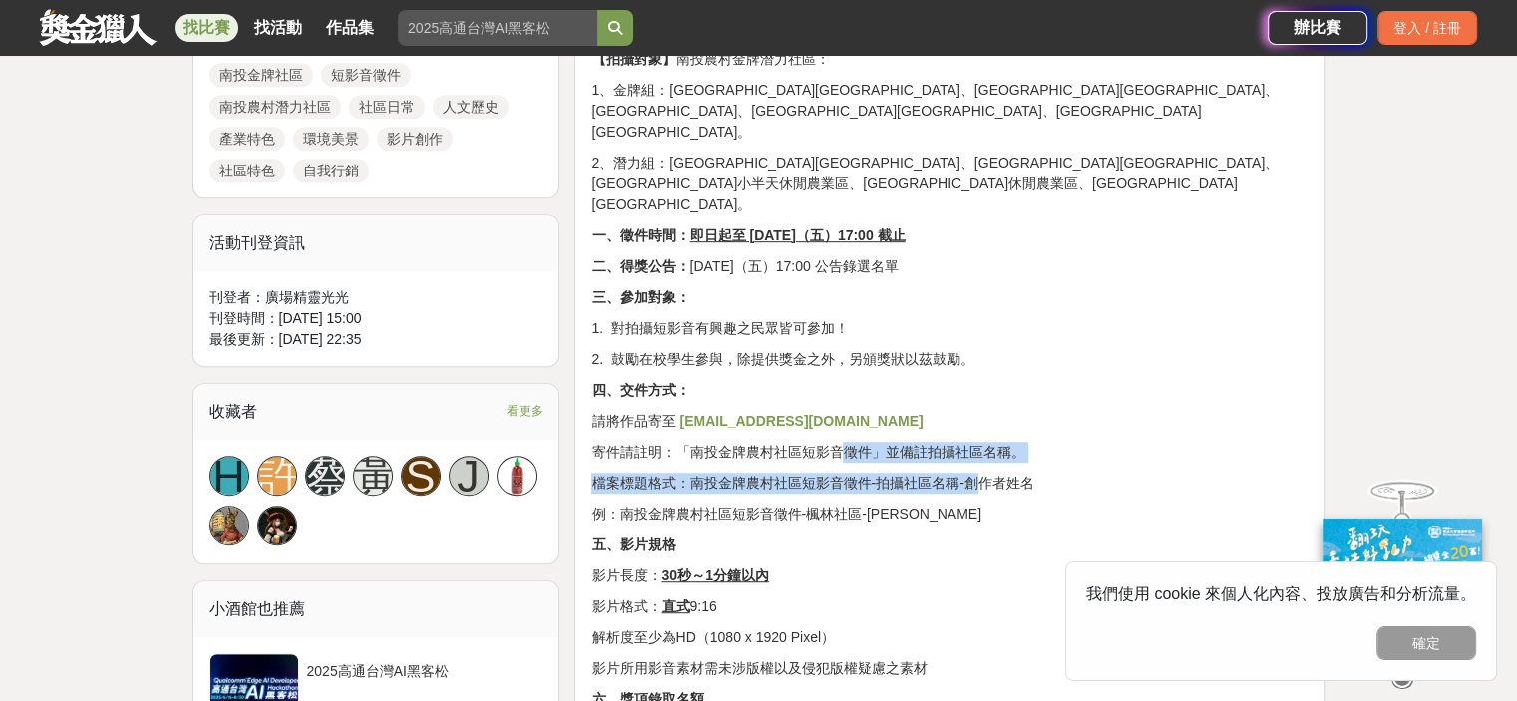
scroll to position [1197, 0]
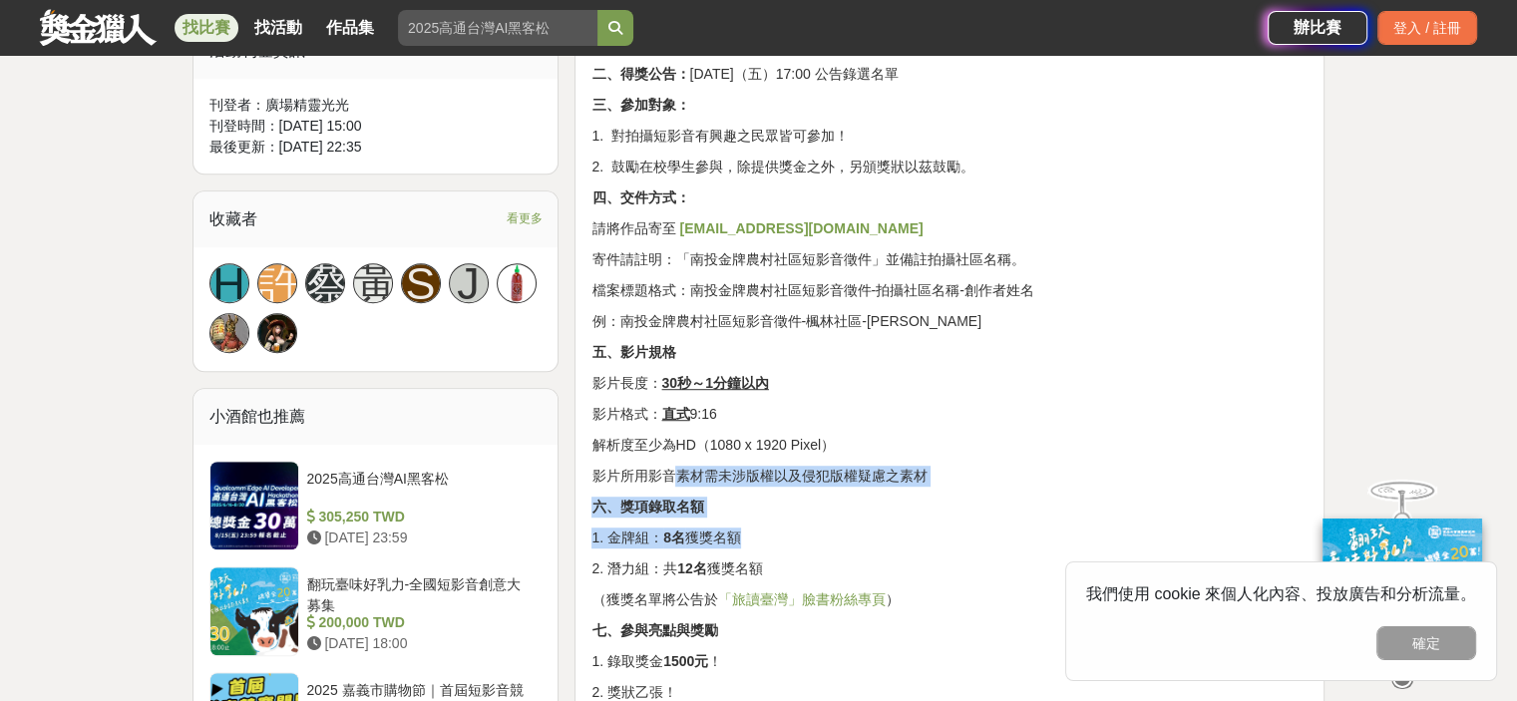
drag, startPoint x: 616, startPoint y: 404, endPoint x: 1015, endPoint y: 473, distance: 404.8
click at [1015, 473] on div "南投金牌社區 短影音徵件 🎬 ⟢ ⟣ 影像創作募集令 ⟢ ⟣ 用鏡頭，看見南投社區的無限可能—— 以「 南投農村潛力社區 」為主題自由創作，獎金可高達 500…" at bounding box center [949, 359] width 716 height 1737
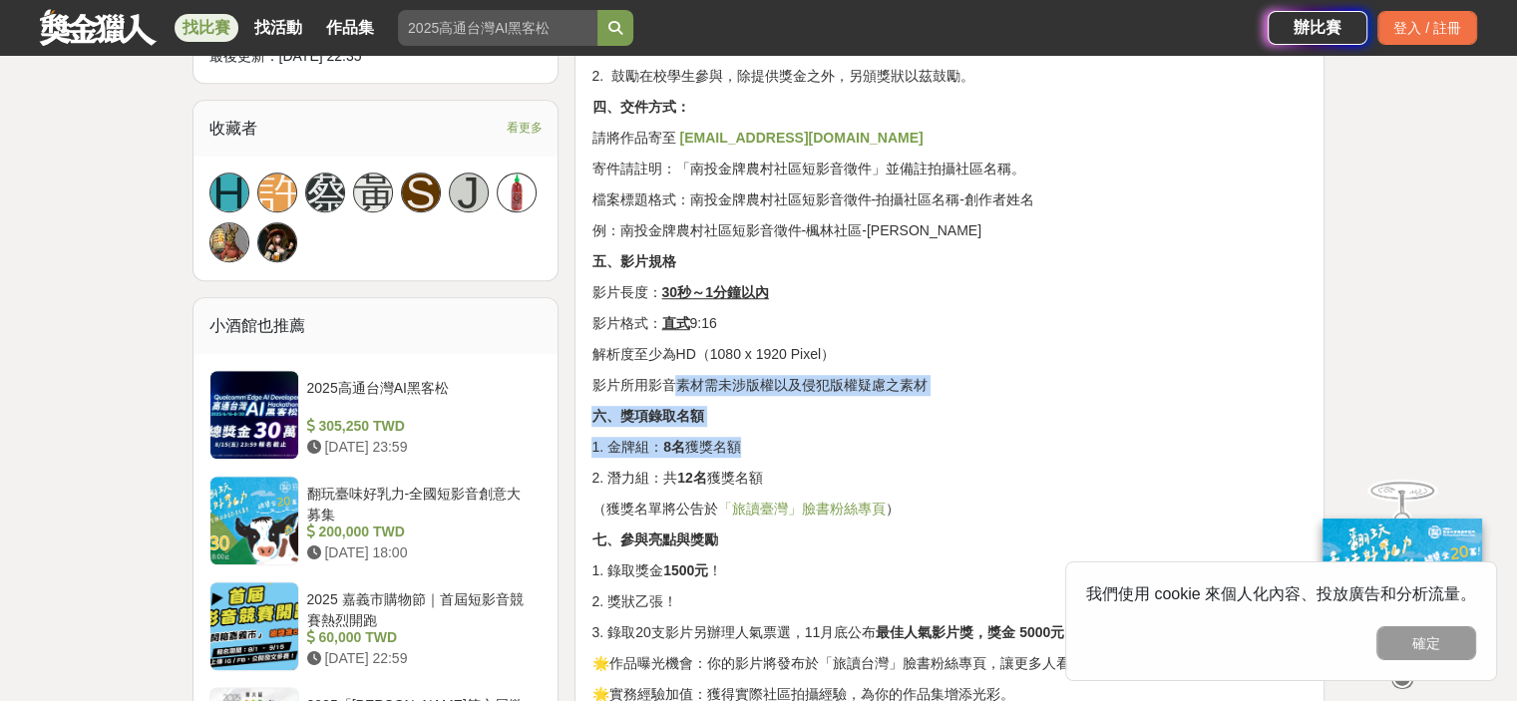
scroll to position [1396, 0]
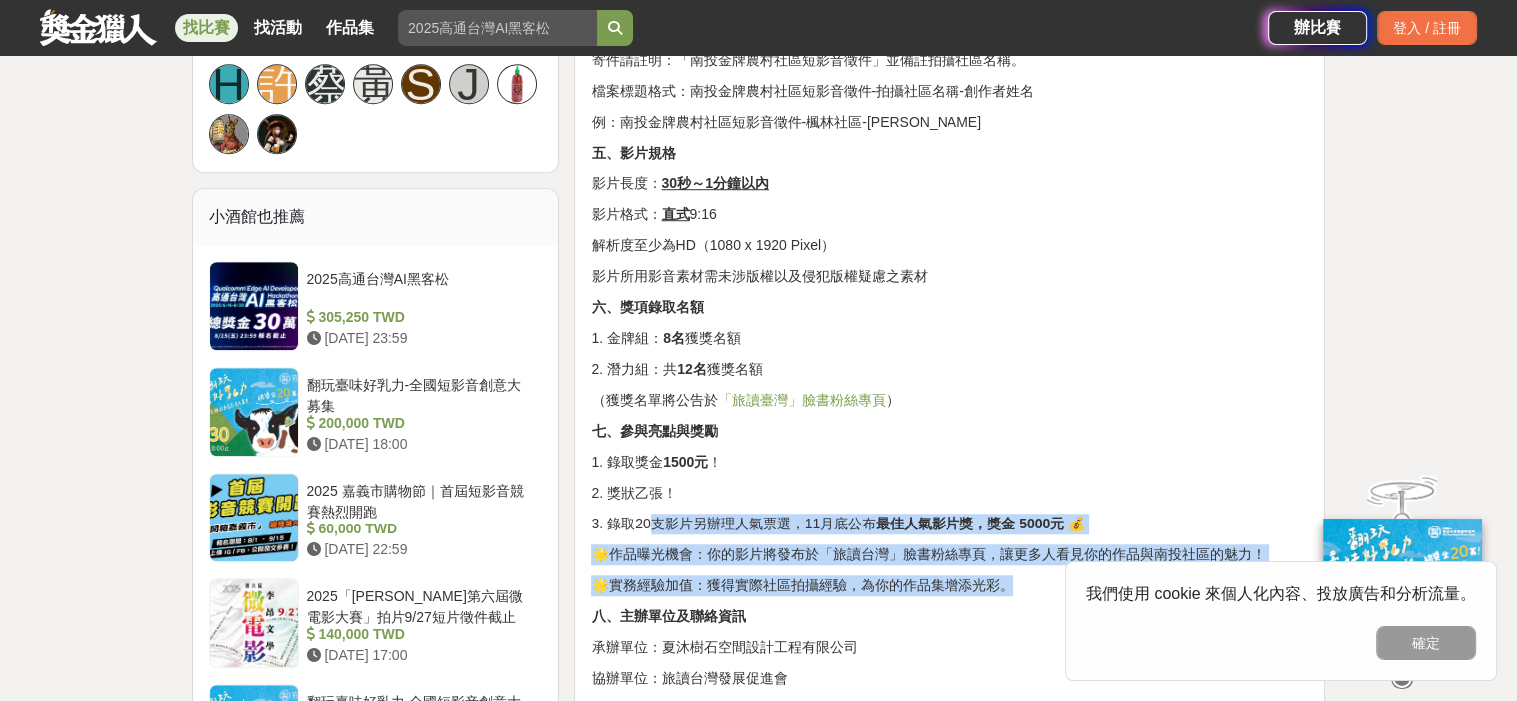
drag, startPoint x: 622, startPoint y: 461, endPoint x: 1080, endPoint y: 503, distance: 459.7
click at [1080, 503] on div "南投金牌社區 短影音徵件 🎬 ⟢ ⟣ 影像創作募集令 ⟢ ⟣ 用鏡頭，看見南投社區的無限可能—— 以「 南投農村潛力社區 」為主題自由創作，獎金可高達 500…" at bounding box center [949, 160] width 716 height 1737
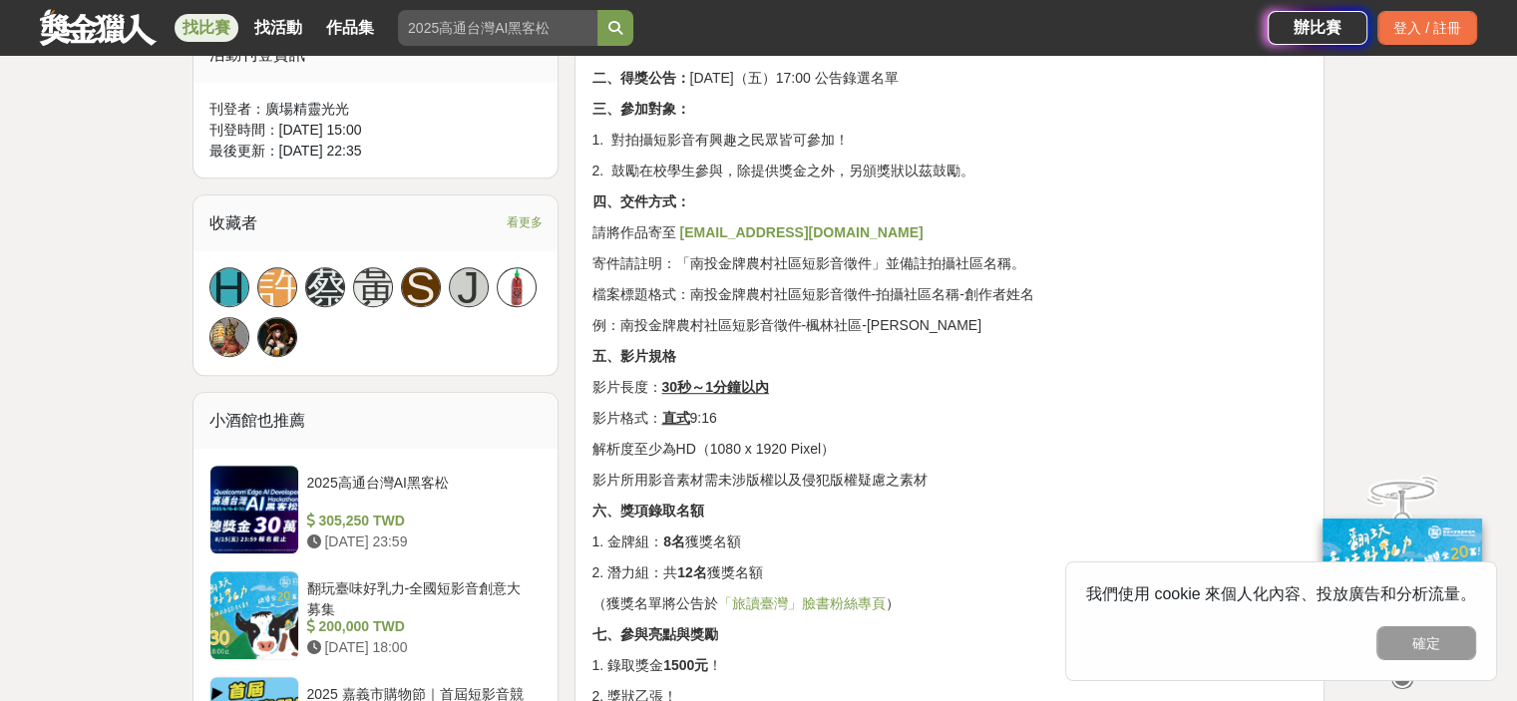
scroll to position [1197, 0]
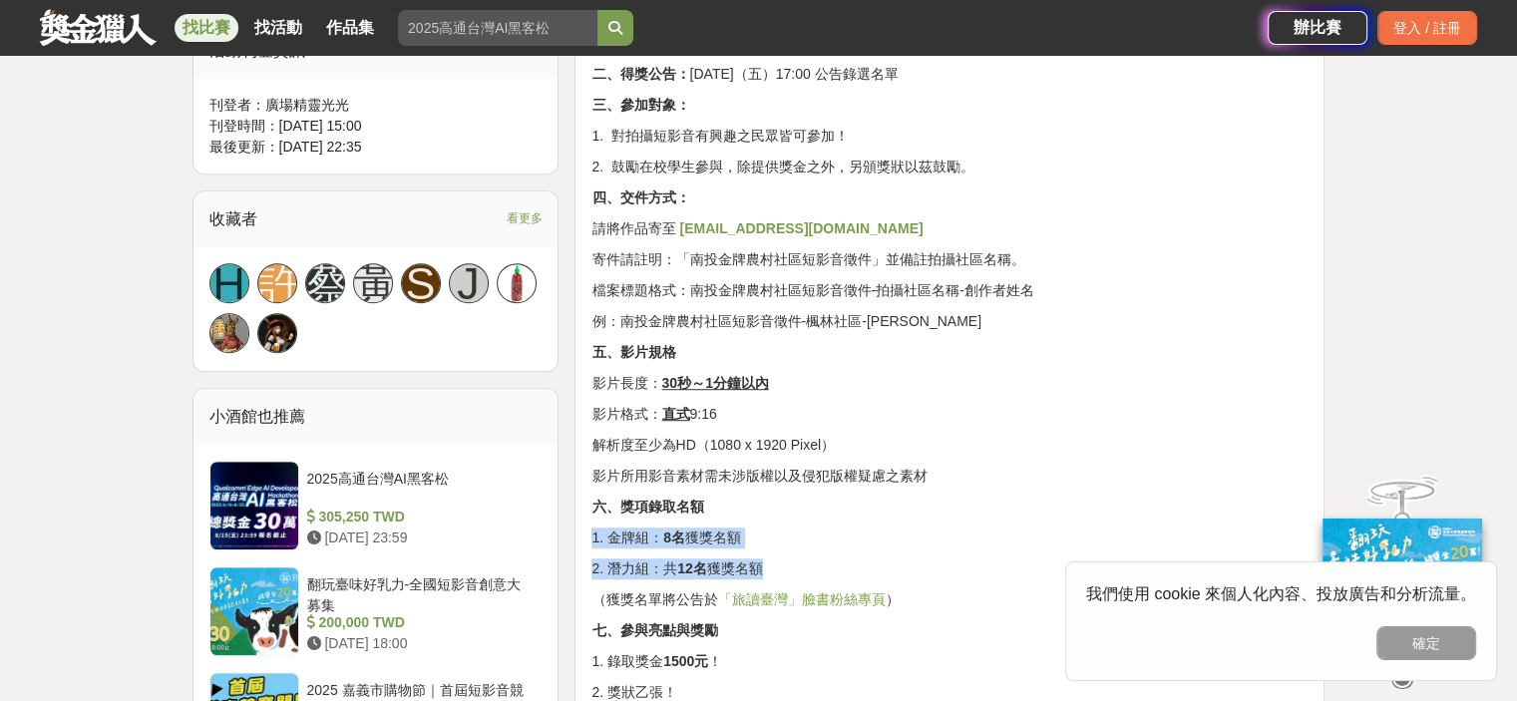
drag, startPoint x: 822, startPoint y: 507, endPoint x: 784, endPoint y: 432, distance: 83.9
click at [784, 432] on div "南投金牌社區 短影音徵件 🎬 ⟢ ⟣ 影像創作募集令 ⟢ ⟣ 用鏡頭，看見南投社區的無限可能—— 以「 南投農村潛力社區 」為主題自由創作，獎金可高達 500…" at bounding box center [949, 359] width 716 height 1737
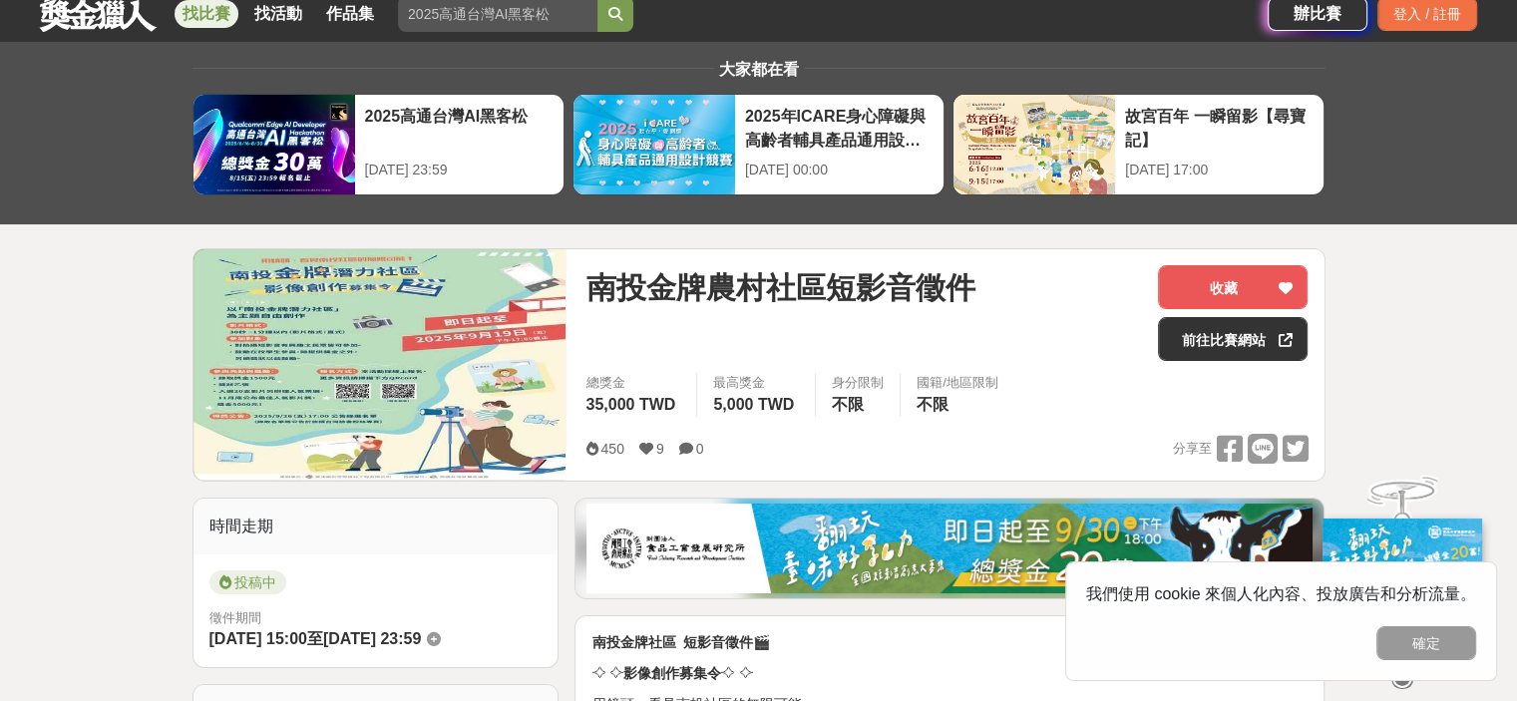
scroll to position [0, 0]
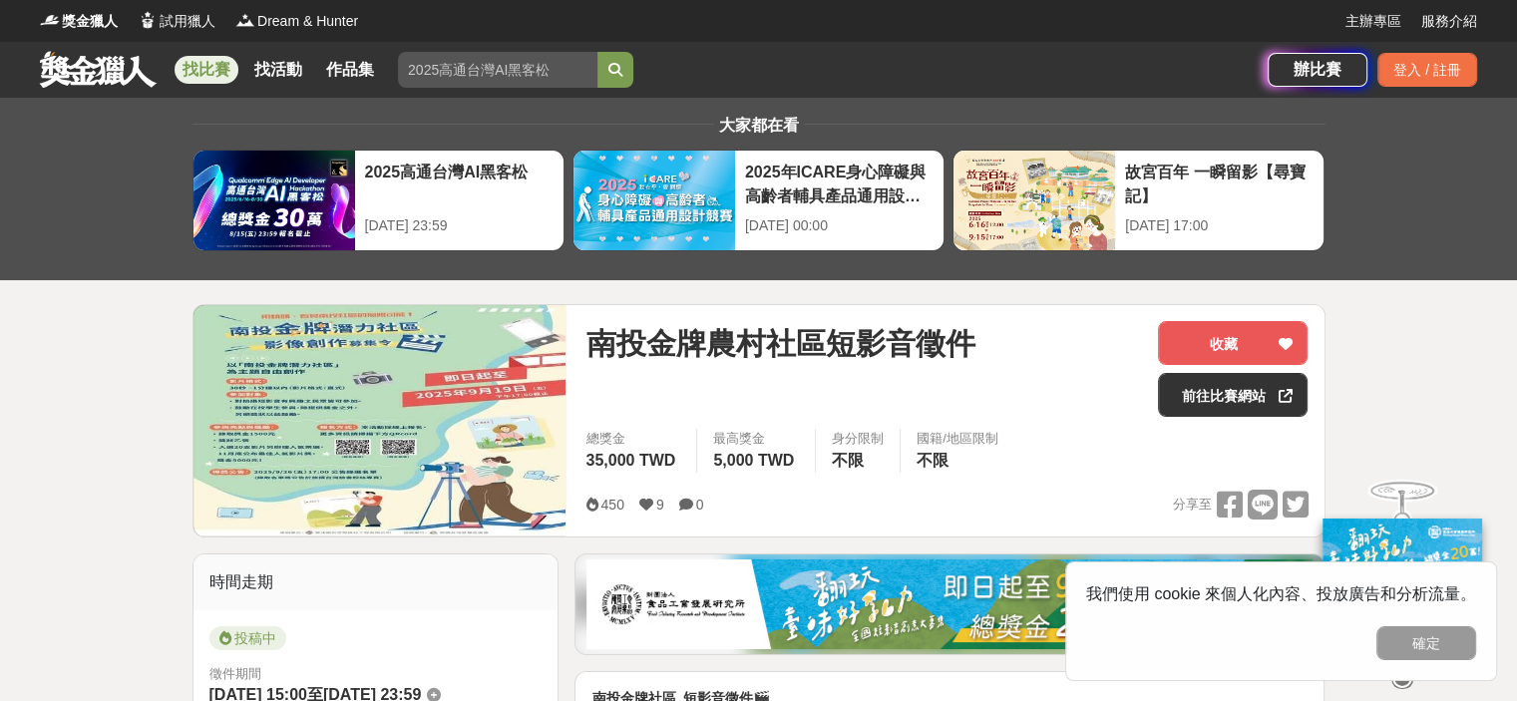
click at [439, 432] on img at bounding box center [379, 420] width 373 height 230
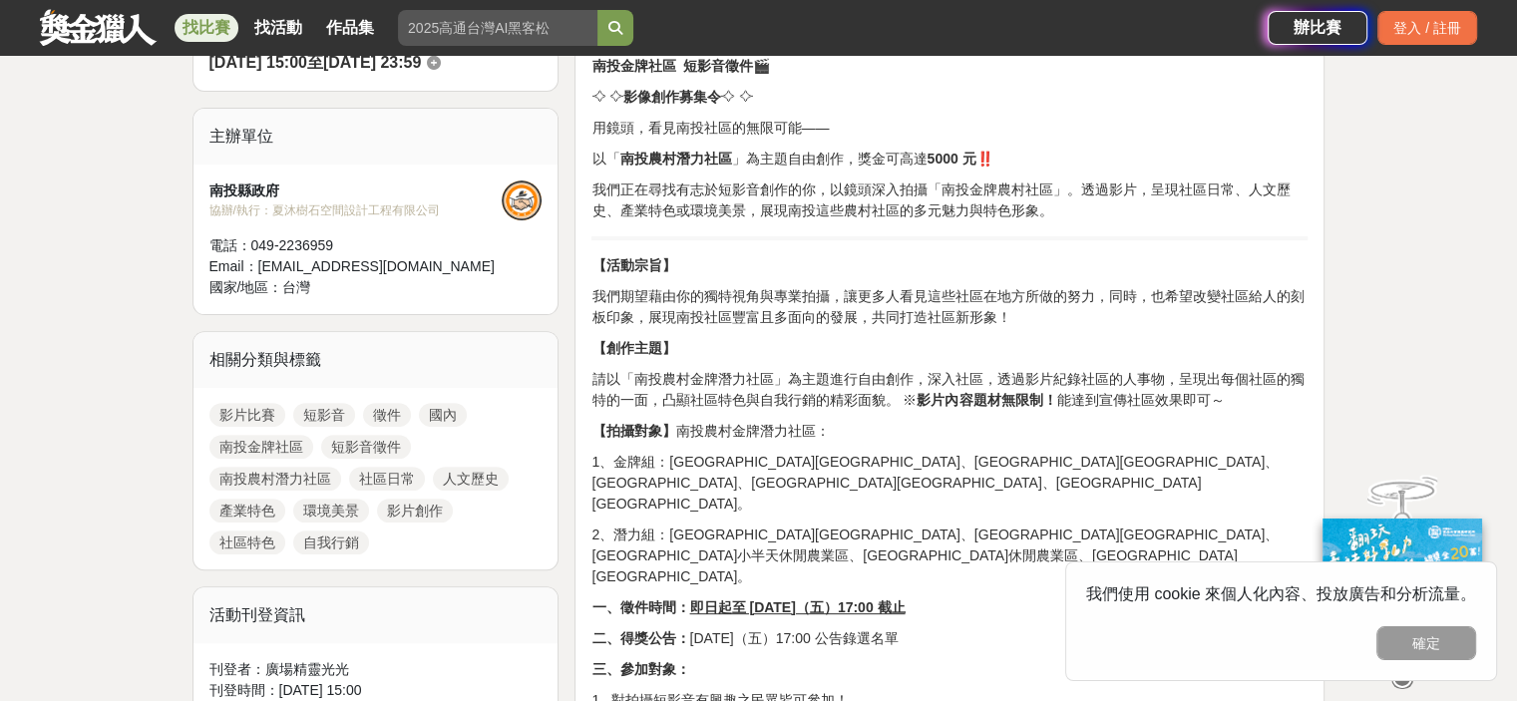
scroll to position [598, 0]
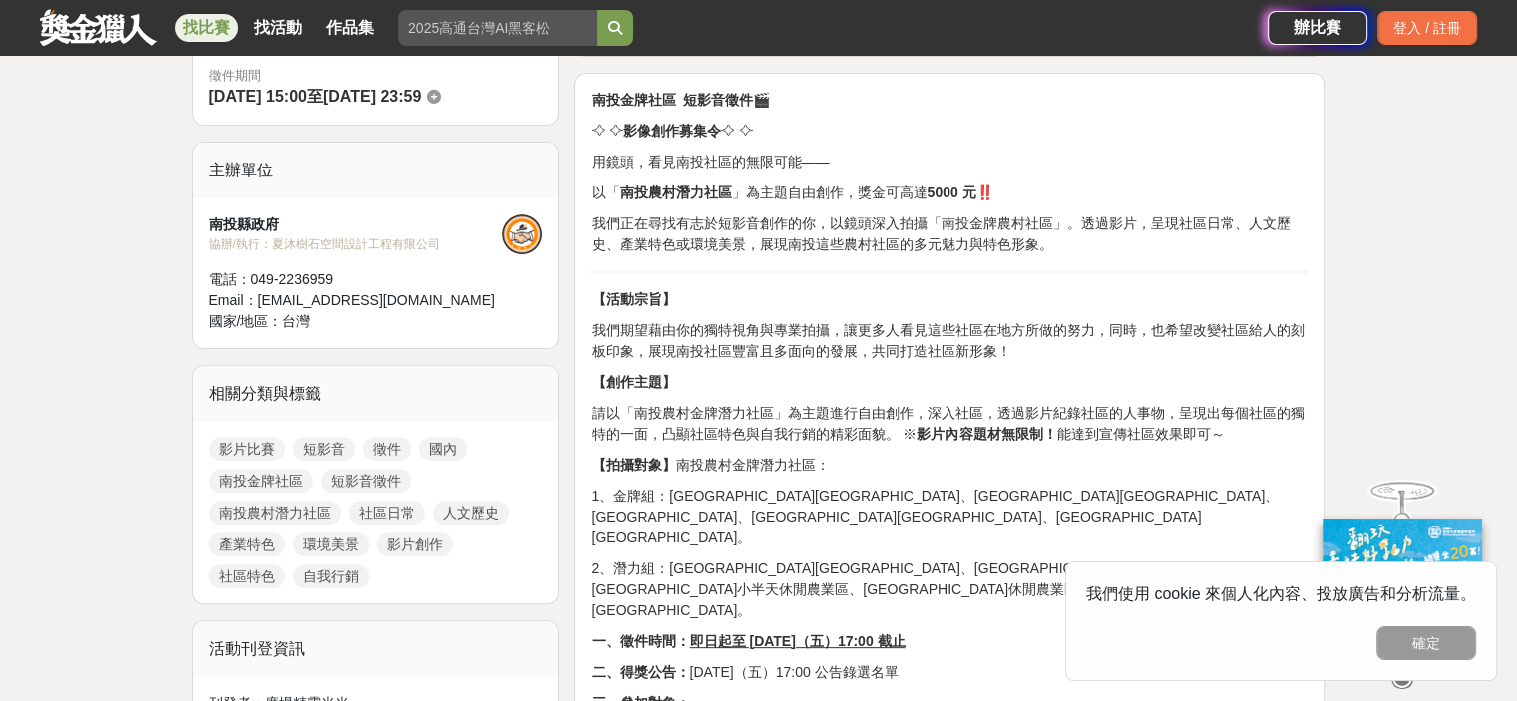
drag, startPoint x: 623, startPoint y: 321, endPoint x: 1065, endPoint y: 463, distance: 464.0
click at [703, 463] on p "【拍攝對象】 南投農村金牌潛力社區：" at bounding box center [949, 465] width 716 height 21
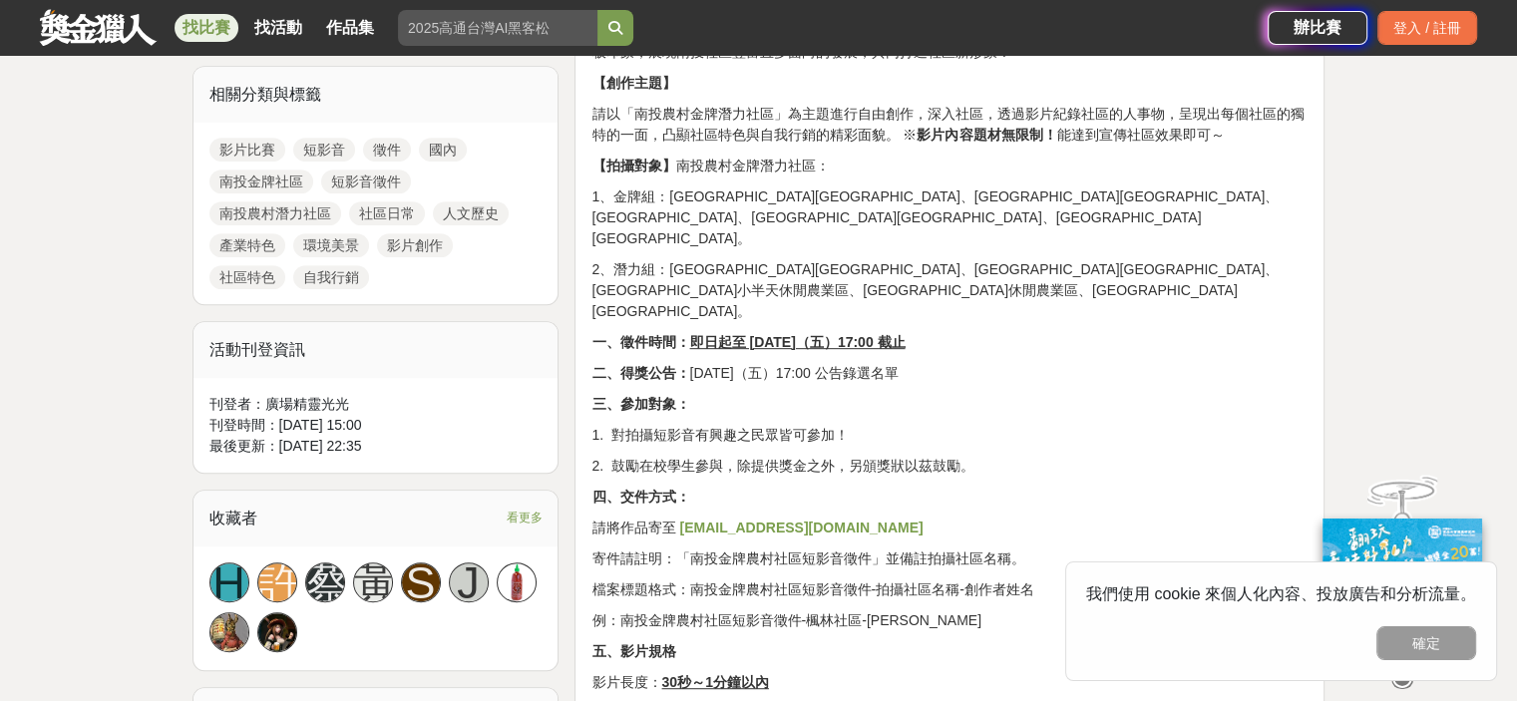
drag, startPoint x: 622, startPoint y: 366, endPoint x: 972, endPoint y: 383, distance: 350.5
click at [972, 383] on div "南投金牌社區 短影音徵件 🎬 ⟢ ⟣ 影像創作募集令 ⟢ ⟣ 用鏡頭，看見南投社區的無限可能—— 以「 南投農村潛力社區 」為主題自由創作，獎金可高達 500…" at bounding box center [949, 659] width 716 height 1737
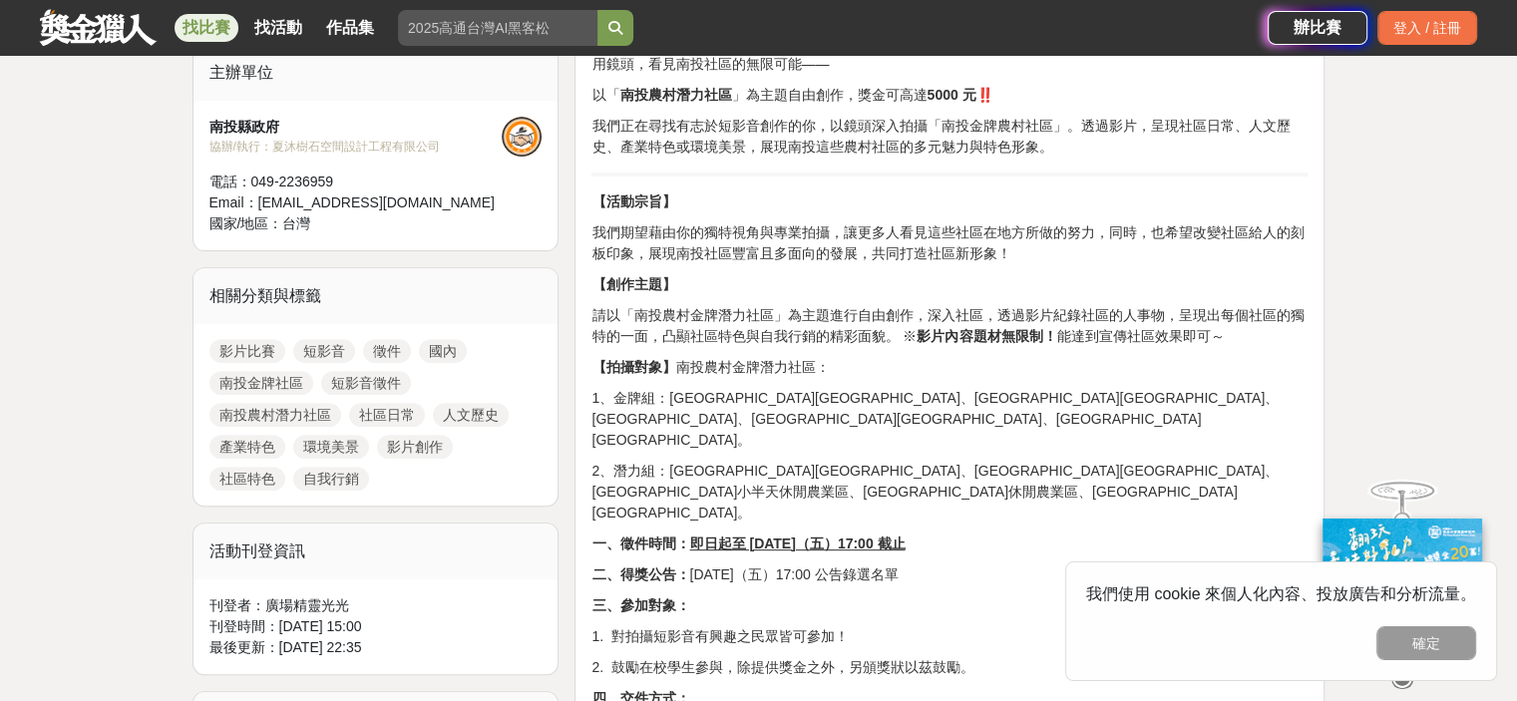
scroll to position [698, 0]
drag, startPoint x: 1047, startPoint y: 444, endPoint x: 991, endPoint y: 344, distance: 114.3
click at [862, 459] on p "2、潛力組：仁愛鄉楓林社區、竹山鎮延正社區、鹿谷鄉小半天休閒農業區、國姓鄉糯米橋休閒農業區、埔里鎮良善社區。" at bounding box center [949, 490] width 716 height 63
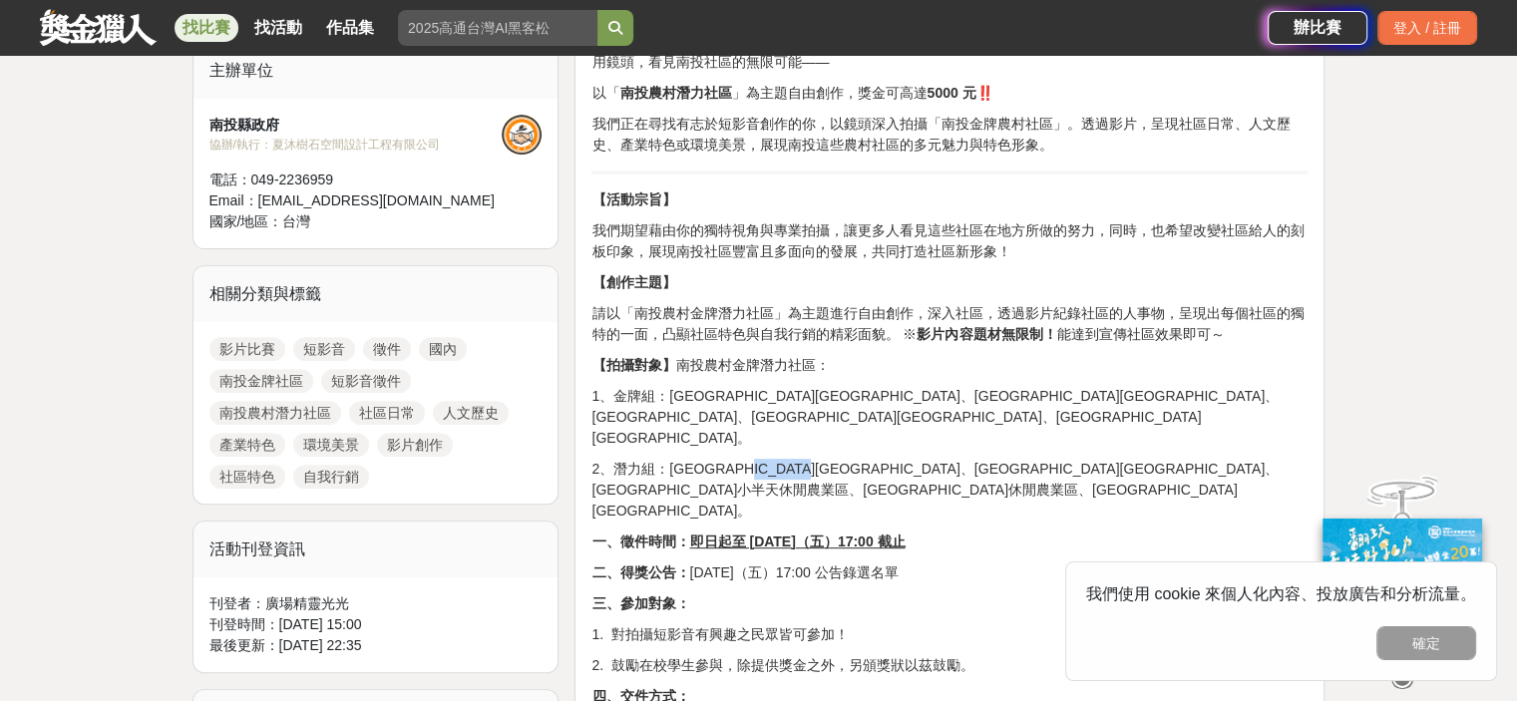
drag, startPoint x: 887, startPoint y: 426, endPoint x: 783, endPoint y: 423, distance: 103.8
click at [783, 459] on p "2、潛力組：仁愛鄉楓林社區、竹山鎮延正社區、鹿谷鄉小半天休閒農業區、國姓鄉糯米橋休閒農業區、埔里鎮良善社區。" at bounding box center [949, 490] width 716 height 63
copy p "竹山鎮延正社區"
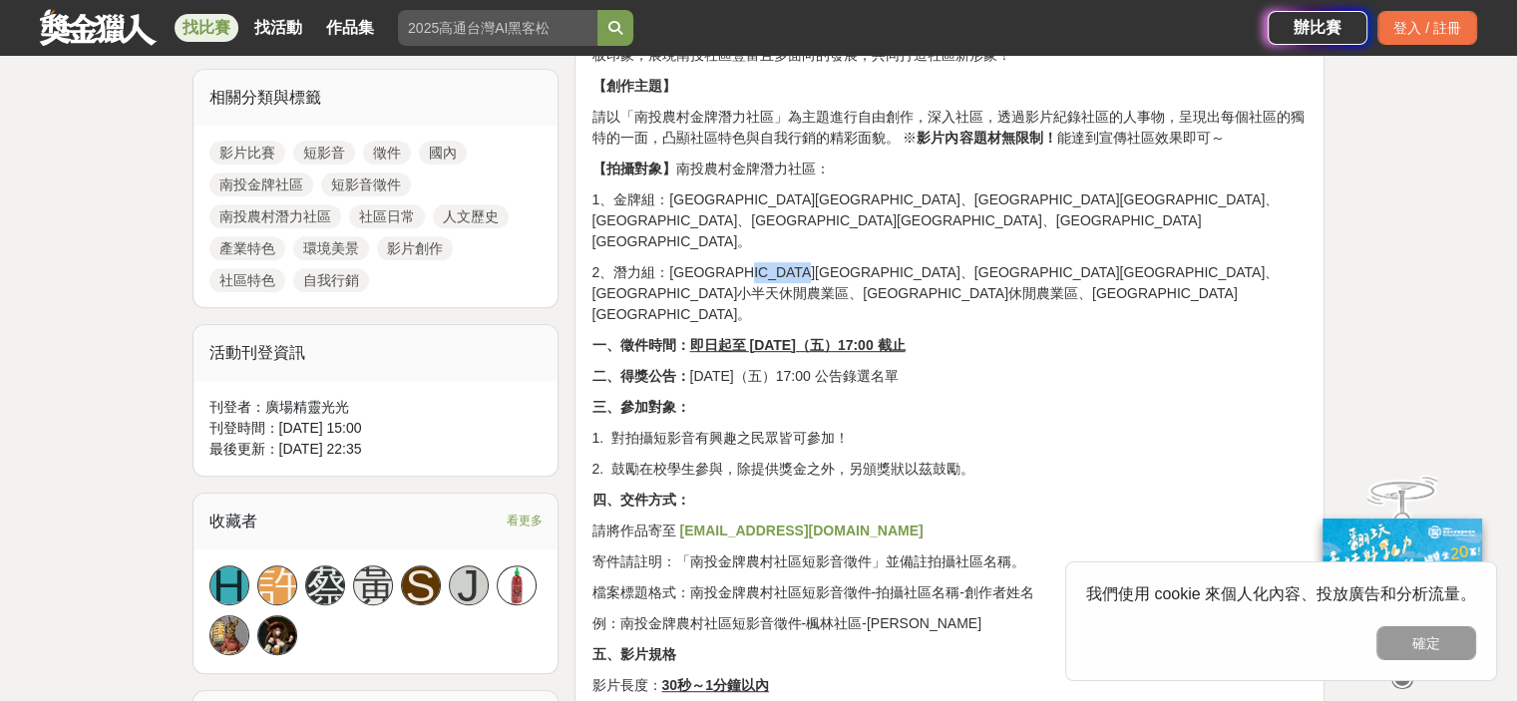
scroll to position [898, 0]
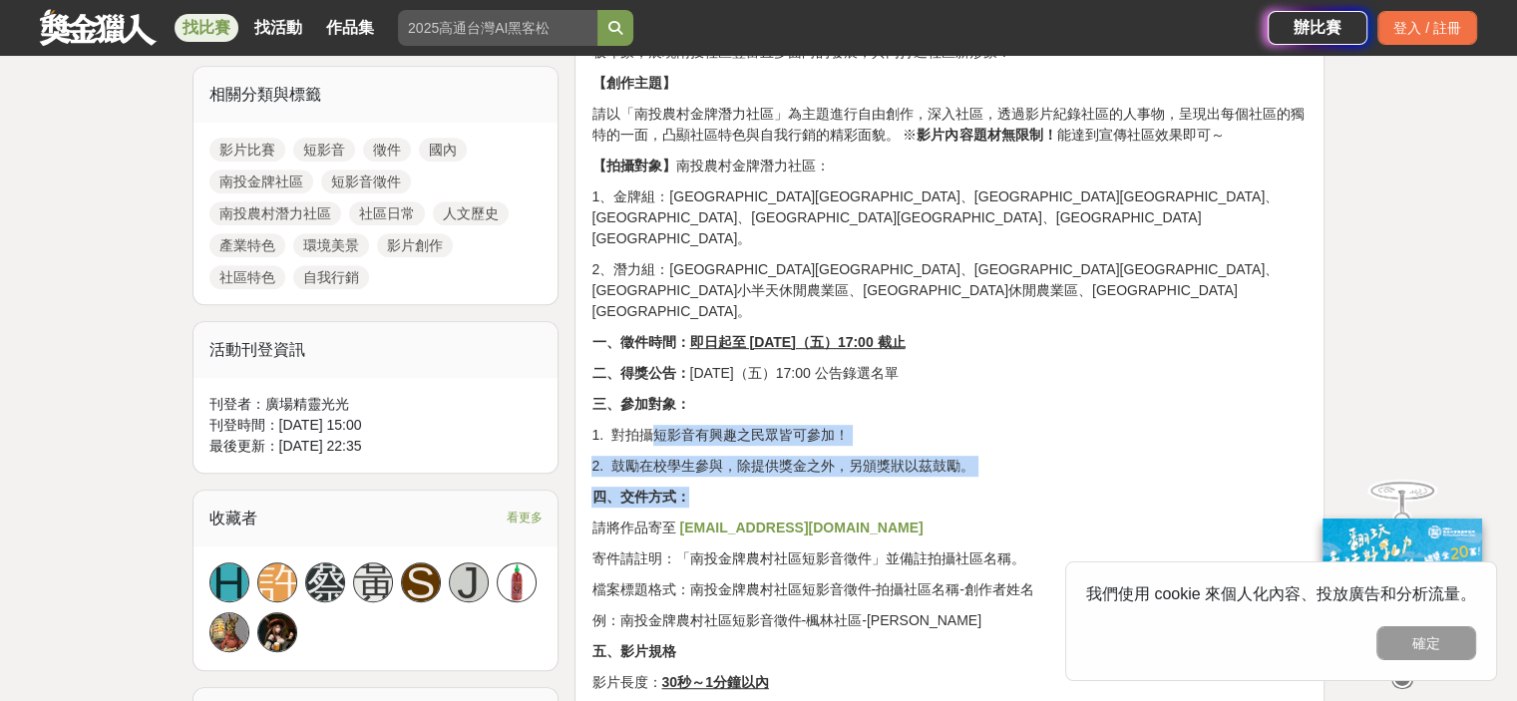
drag, startPoint x: 618, startPoint y: 369, endPoint x: 1049, endPoint y: 443, distance: 437.1
click at [1049, 443] on div "南投金牌社區 短影音徵件 🎬 ⟢ ⟣ 影像創作募集令 ⟢ ⟣ 用鏡頭，看見南投社區的無限可能—— 以「 南投農村潛力社區 」為主題自由創作，獎金可高達 500…" at bounding box center [949, 659] width 716 height 1737
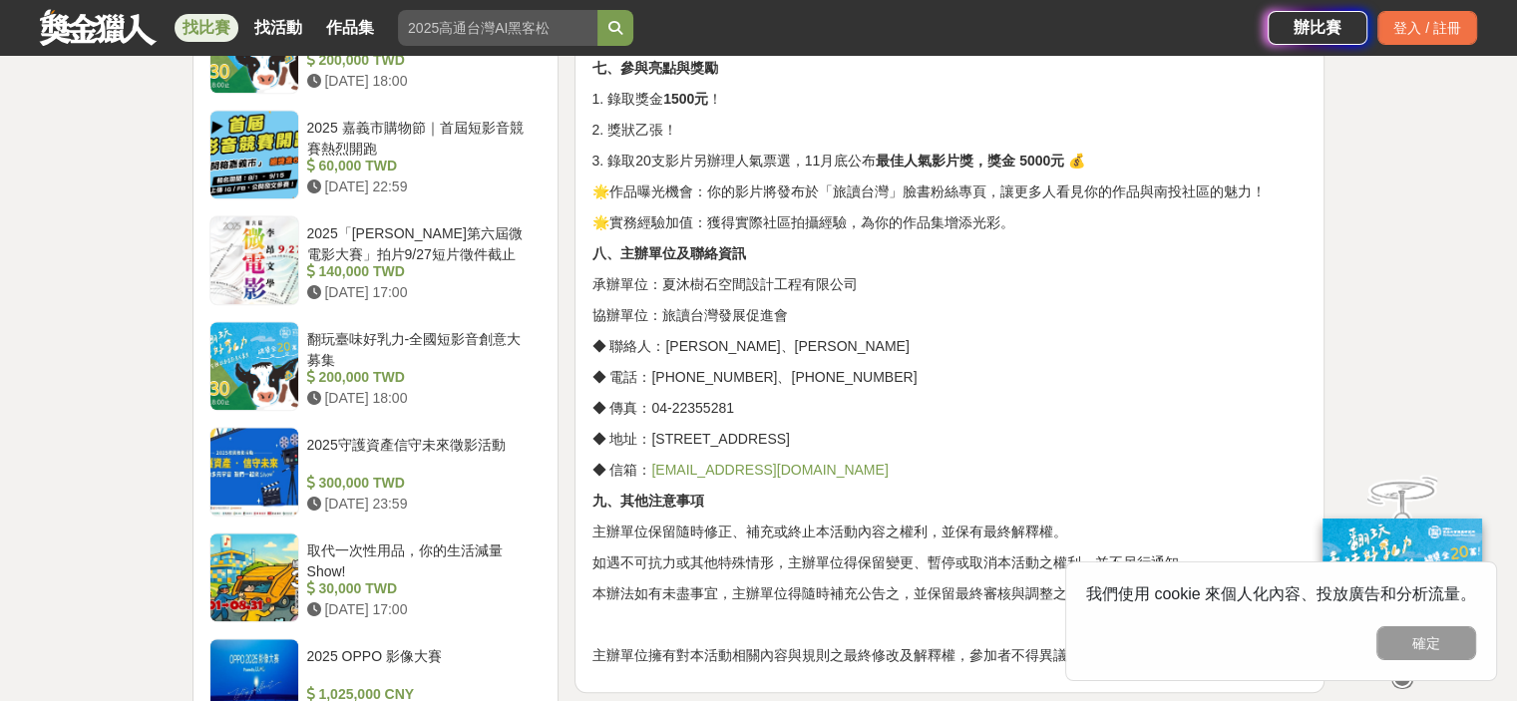
scroll to position [1795, 0]
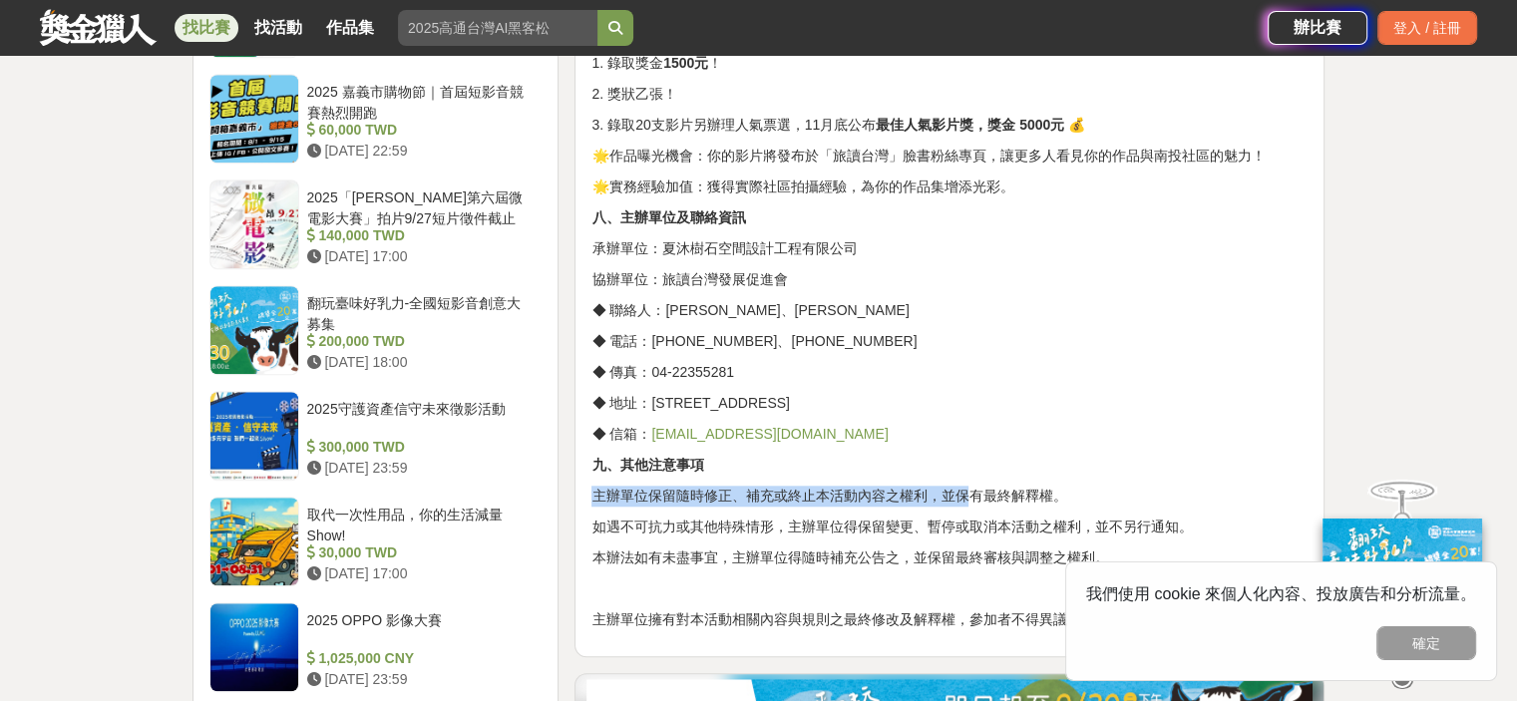
drag, startPoint x: 585, startPoint y: 434, endPoint x: 961, endPoint y: 430, distance: 376.0
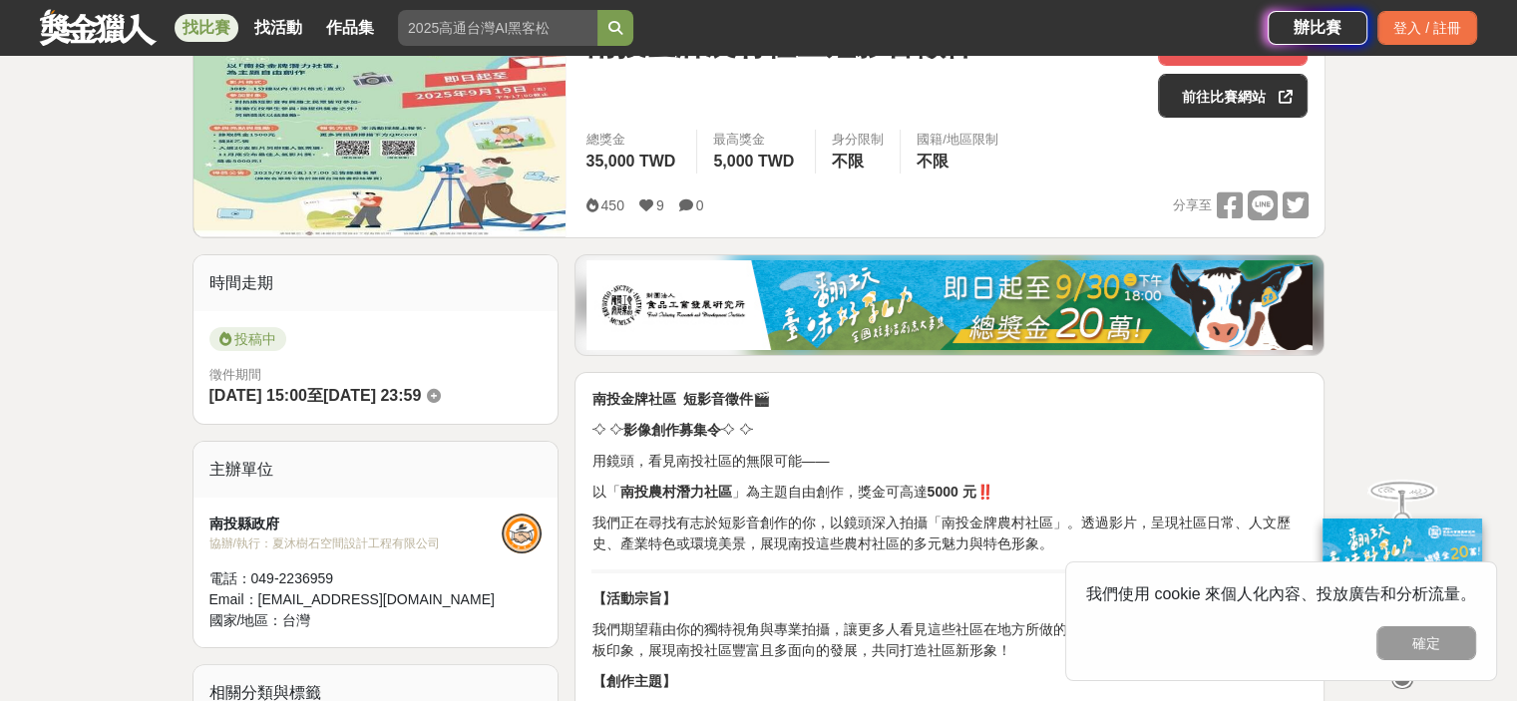
scroll to position [399, 0]
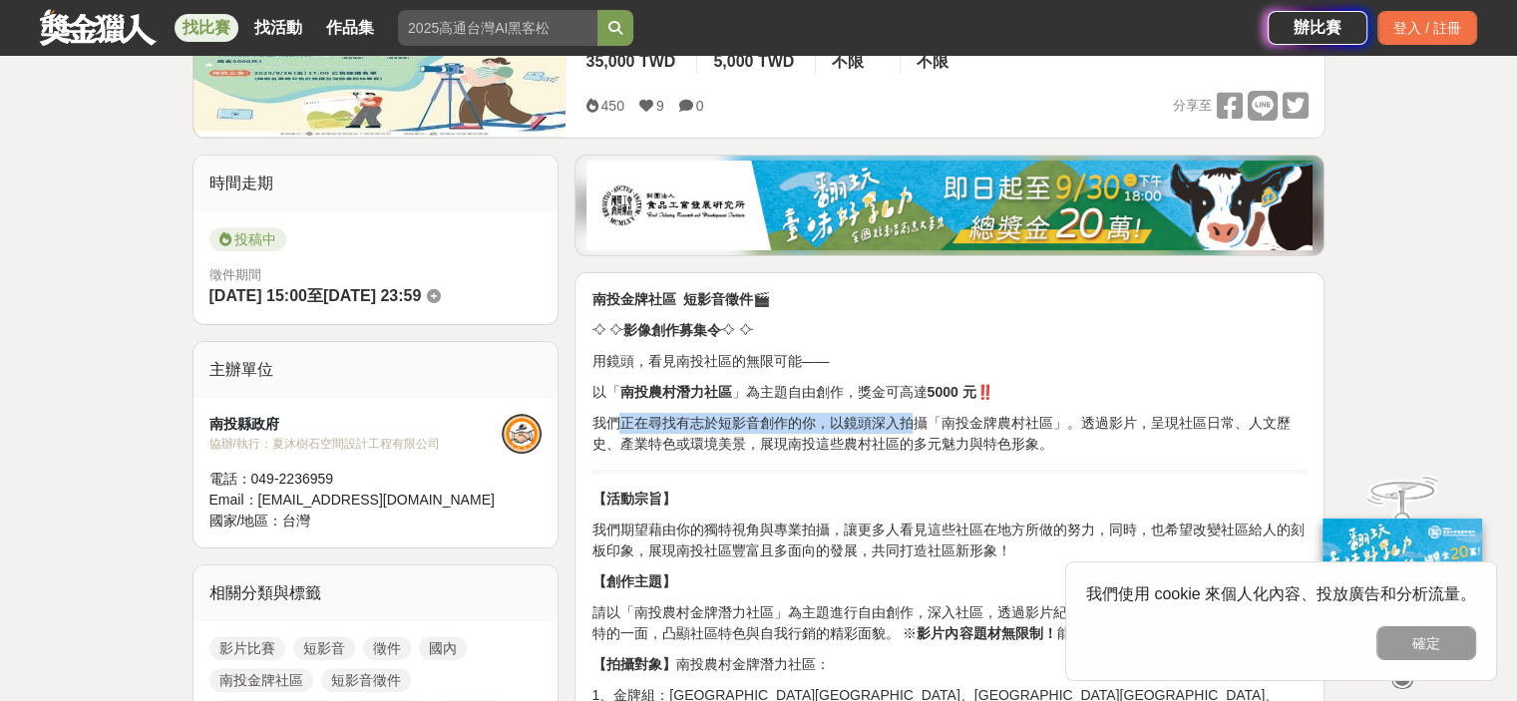
drag, startPoint x: 615, startPoint y: 414, endPoint x: 929, endPoint y: 422, distance: 313.3
click at [922, 423] on p "我們正在尋找有志於短影音創作的你，以鏡頭深入拍攝「南投金牌農村社區」。透過影片，呈現社區日常、人文歷史、產業特色或環境美景，展現南投這些農村社區的多元魅力與特…" at bounding box center [949, 434] width 716 height 42
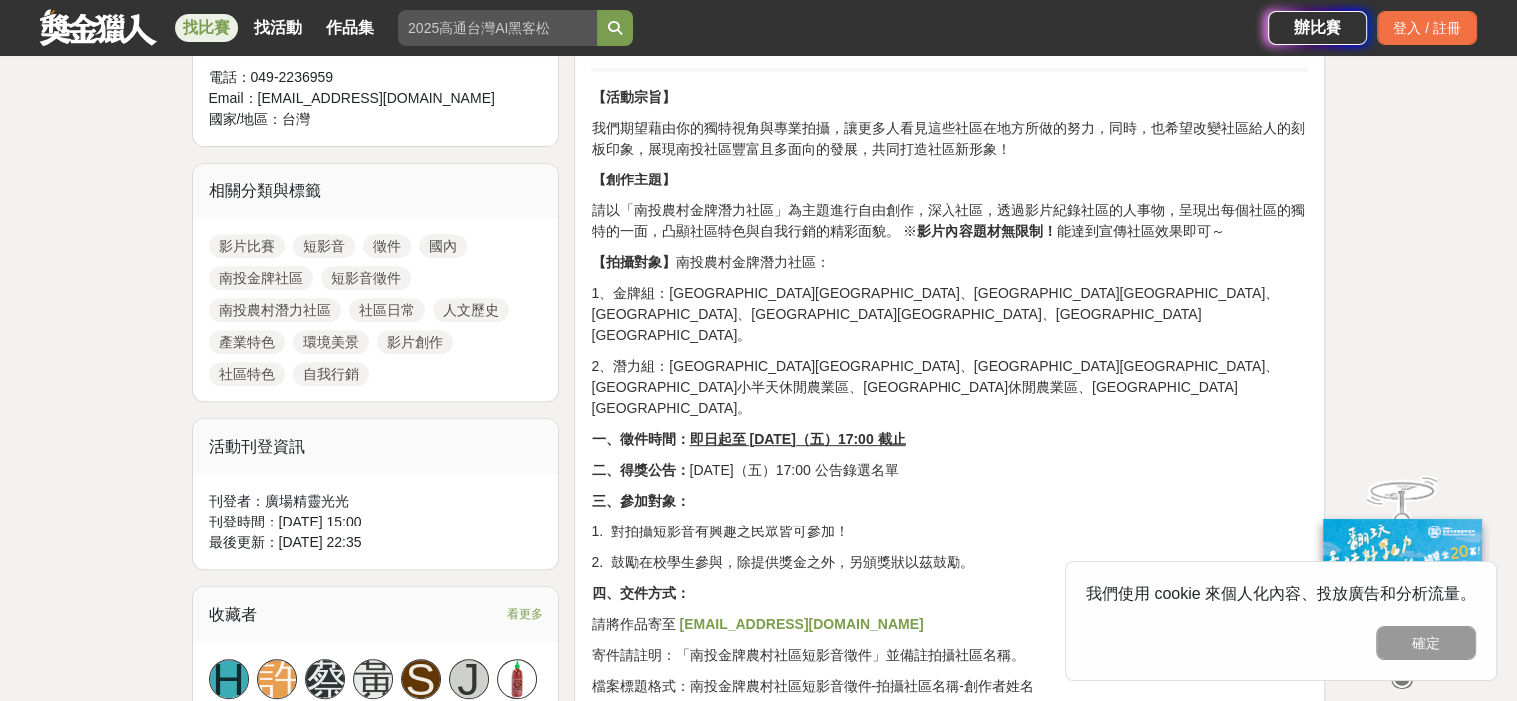
scroll to position [798, 0]
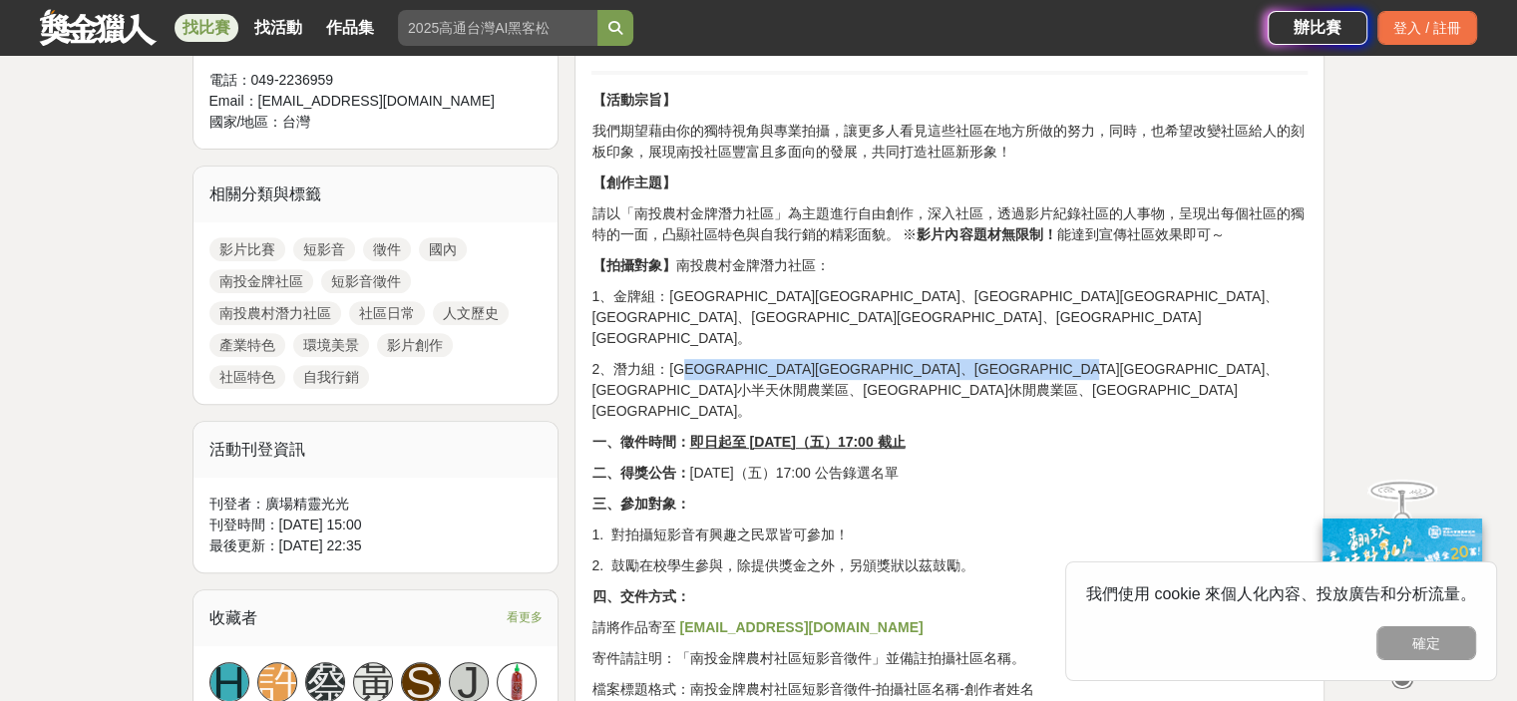
drag, startPoint x: 743, startPoint y: 354, endPoint x: 682, endPoint y: 321, distance: 69.2
click at [682, 359] on p "2、潛力組：仁愛鄉楓林社區、竹山鎮延正社區、鹿谷鄉小半天休閒農業區、國姓鄉糯米橋休閒農業區、埔里鎮良善社區。" at bounding box center [949, 390] width 716 height 63
click at [945, 359] on p "2、潛力組：仁愛鄉楓林社區、竹山鎮延正社區、鹿谷鄉小半天休閒農業區、國姓鄉糯米橋休閒農業區、埔里鎮良善社區。" at bounding box center [949, 390] width 716 height 63
drag, startPoint x: 891, startPoint y: 318, endPoint x: 1046, endPoint y: 320, distance: 155.6
click at [1046, 359] on p "2、潛力組：仁愛鄉楓林社區、竹山鎮延正社區、鹿谷鄉小半天休閒農業區、國姓鄉糯米橋休閒農業區、埔里鎮良善社區。" at bounding box center [949, 390] width 716 height 63
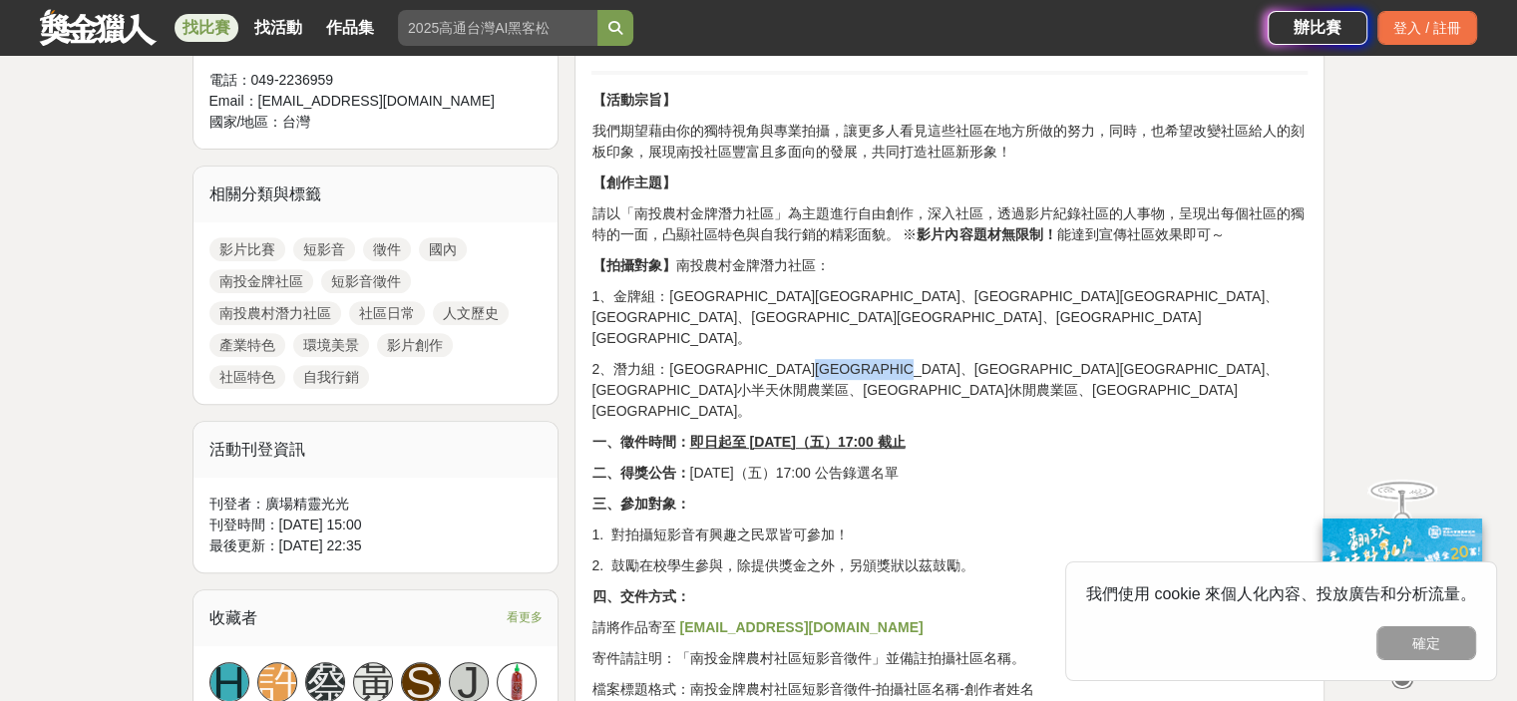
copy p "鹿谷鄉小半天休閒農業區"
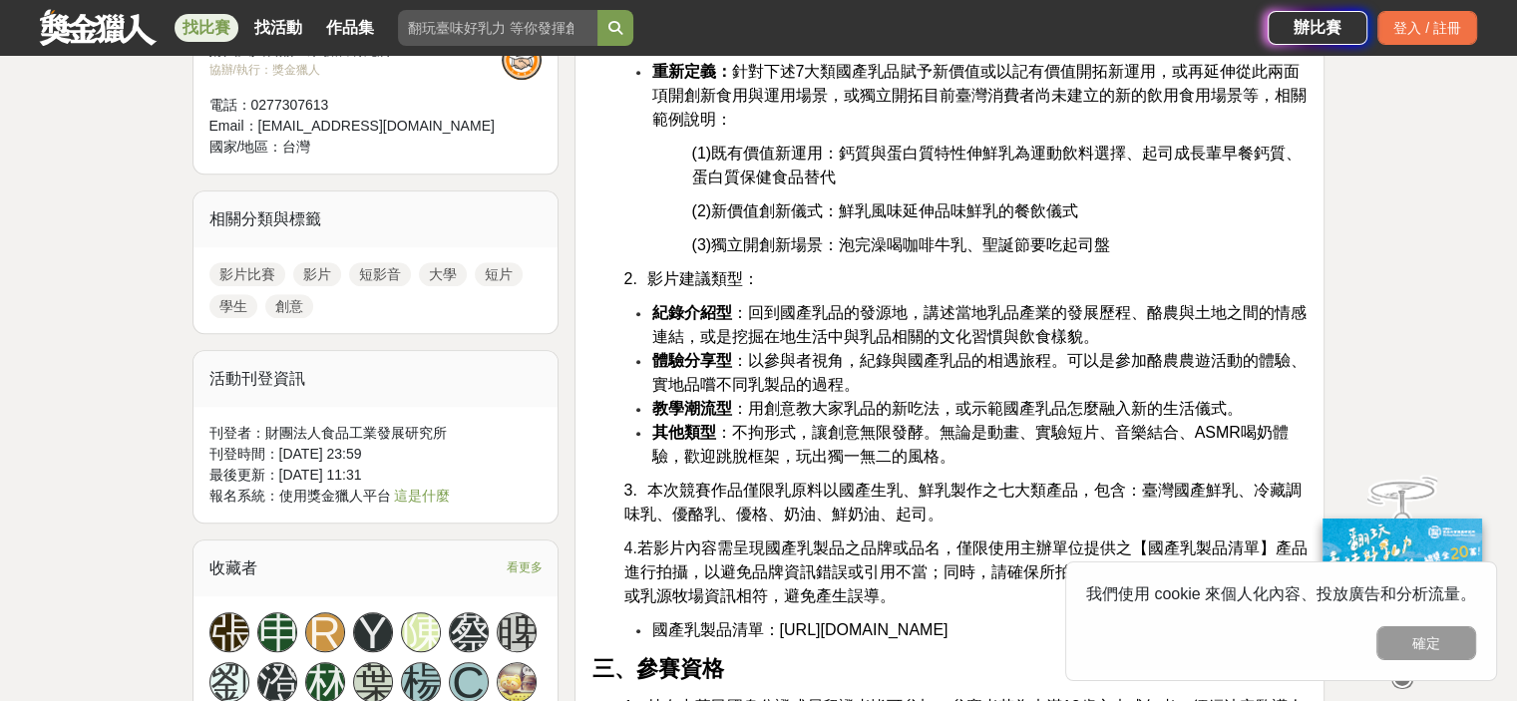
scroll to position [1297, 0]
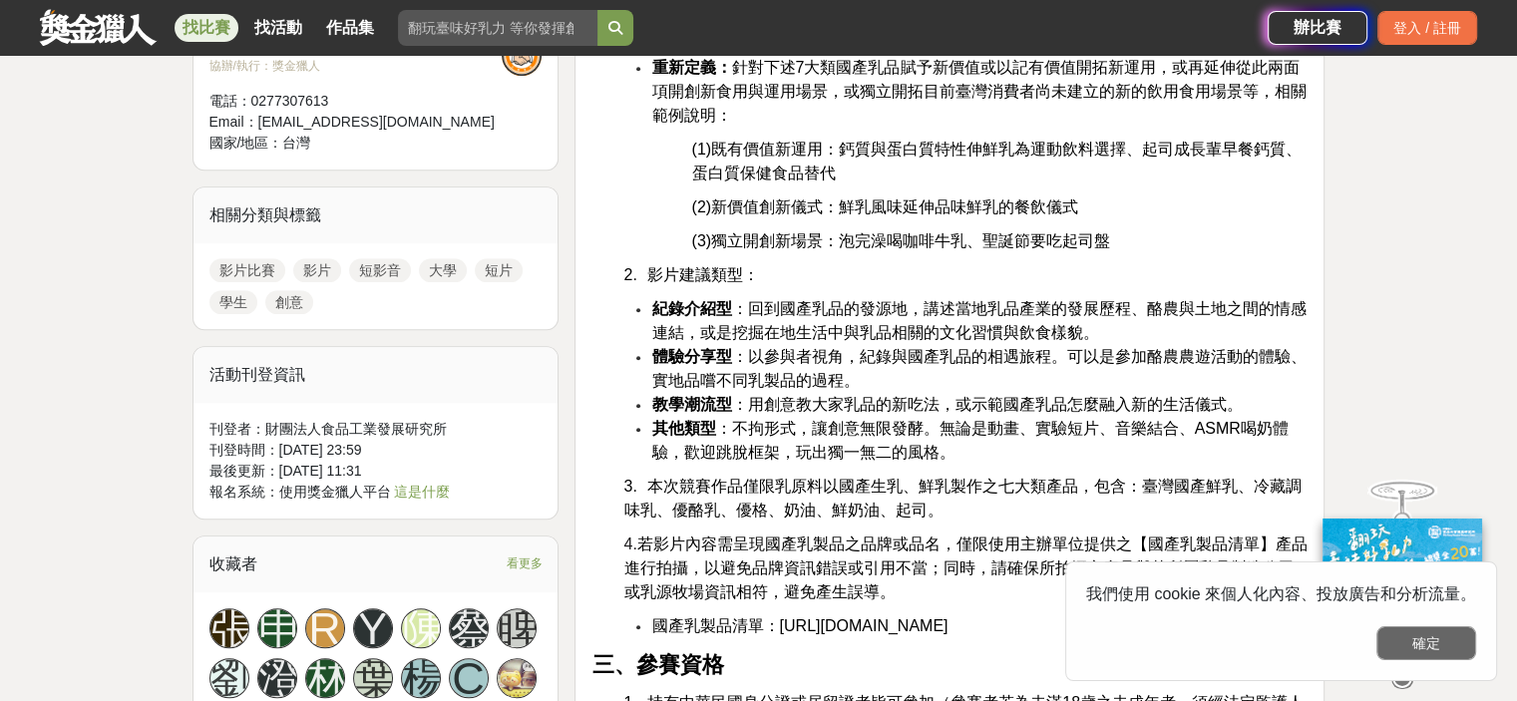
click at [1432, 652] on button "確定" at bounding box center [1426, 643] width 100 height 34
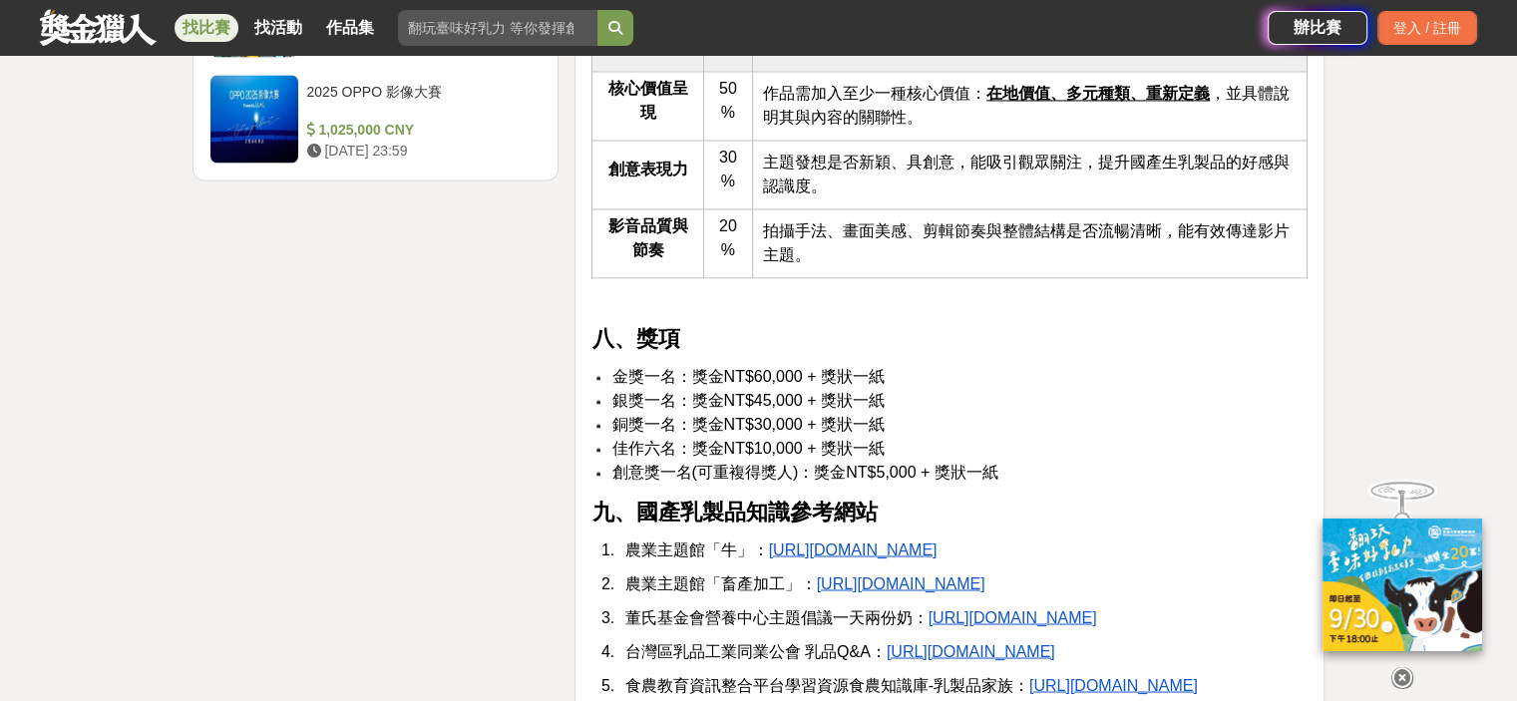
scroll to position [3192, 0]
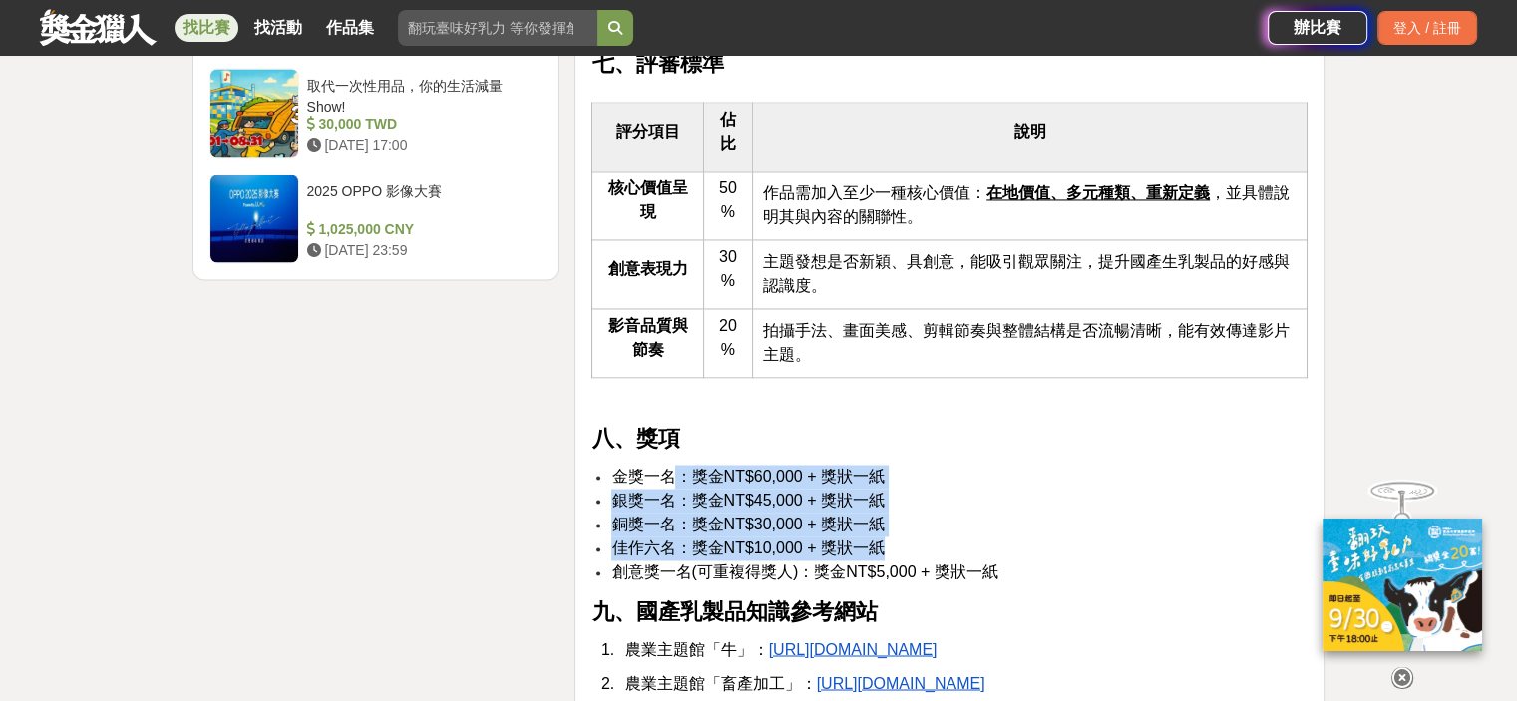
drag, startPoint x: 679, startPoint y: 526, endPoint x: 913, endPoint y: 587, distance: 241.4
click at [913, 584] on ul "金獎一名：獎金NT$60,000 + 獎狀一紙 銀獎一名：獎金NT$45,000 + 獎狀一紙 銅獎一名：獎金NT$30,000 + 獎狀一紙 佳作六名：獎金…" at bounding box center [949, 525] width 716 height 120
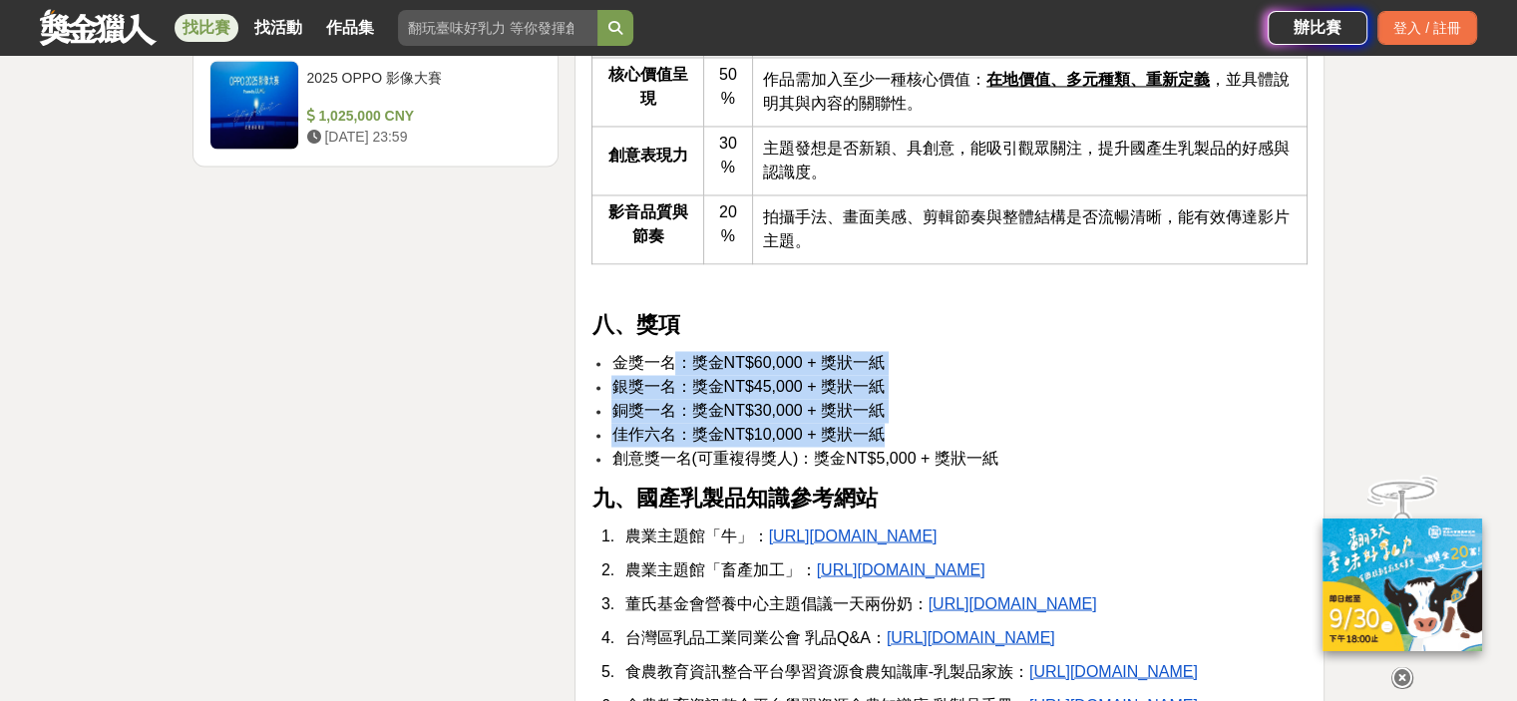
scroll to position [3291, 0]
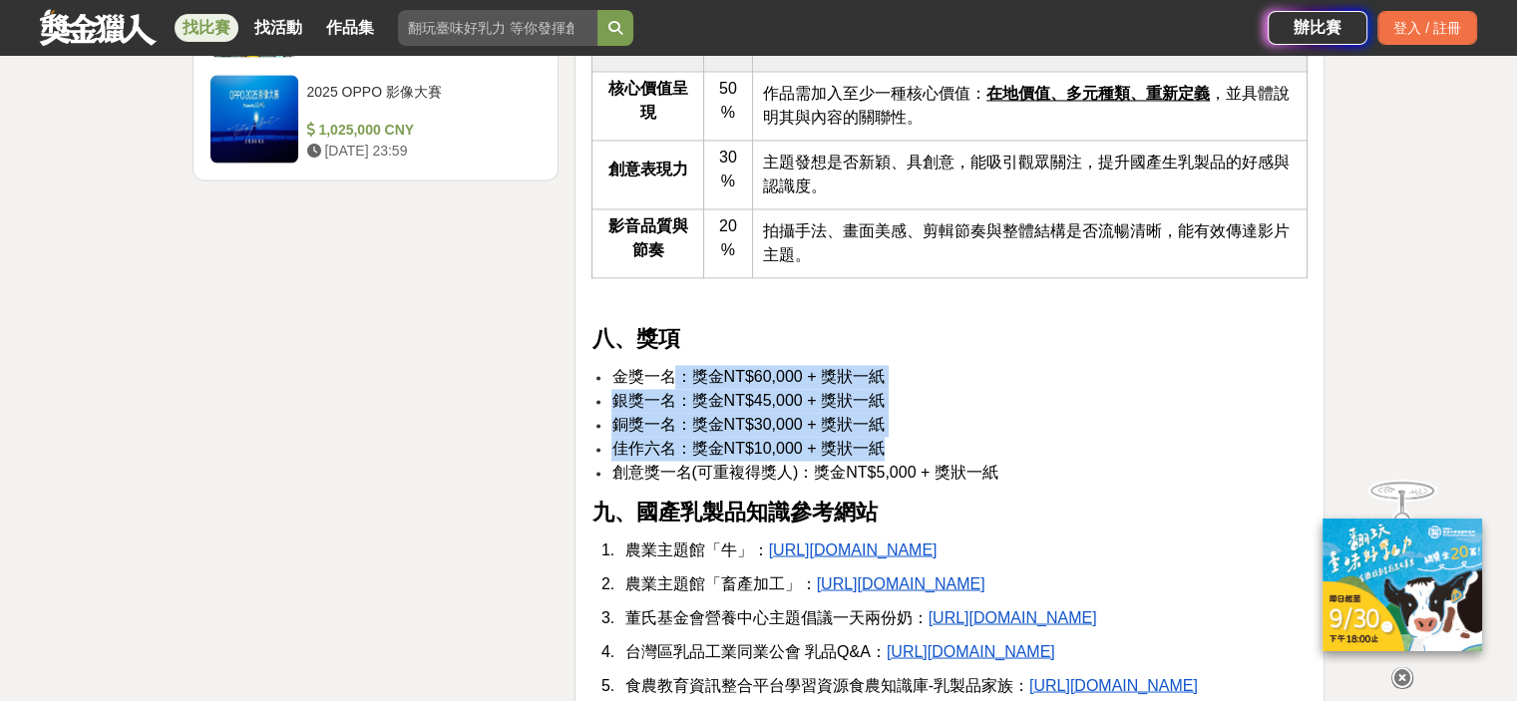
click at [819, 558] on u "https://kmweb.moa.gov.tw/subject/index.php?id=18" at bounding box center [853, 549] width 169 height 17
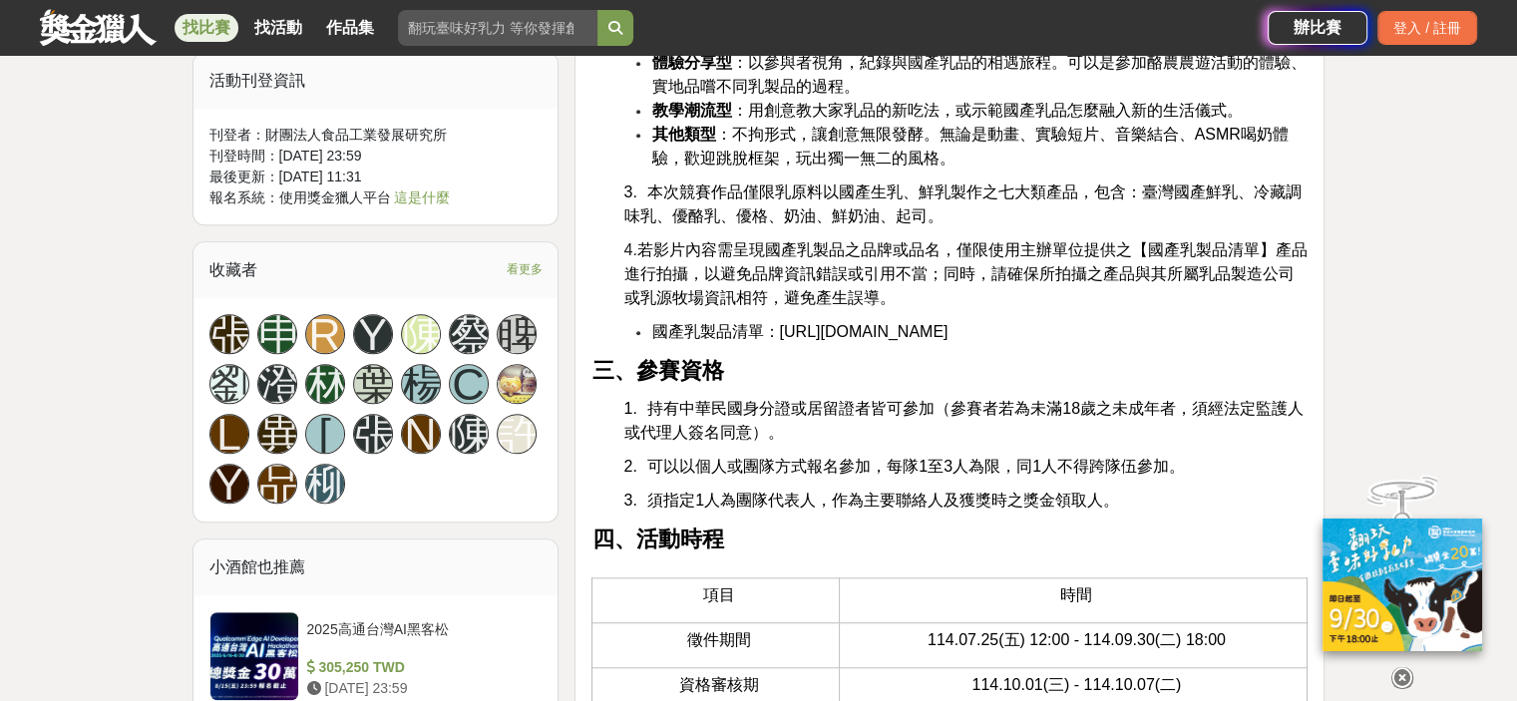
scroll to position [1596, 0]
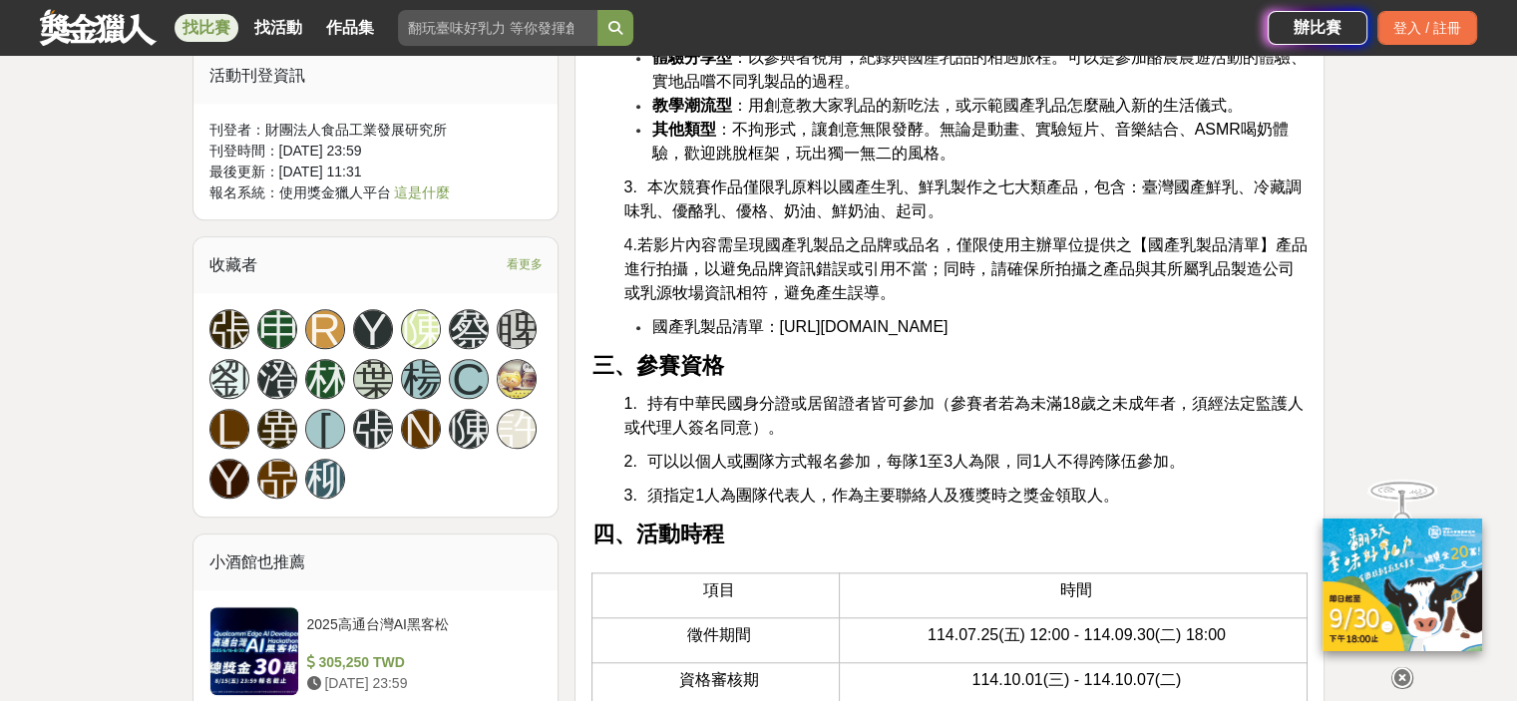
click at [835, 335] on span "https://drive.google.com/file/d/1VJQ54DM9dL2d9-KmB3zF0UMr4wkQpcEy/view?usp=shar…" at bounding box center [863, 326] width 169 height 17
drag, startPoint x: 1153, startPoint y: 522, endPoint x: 1075, endPoint y: 488, distance: 84.9
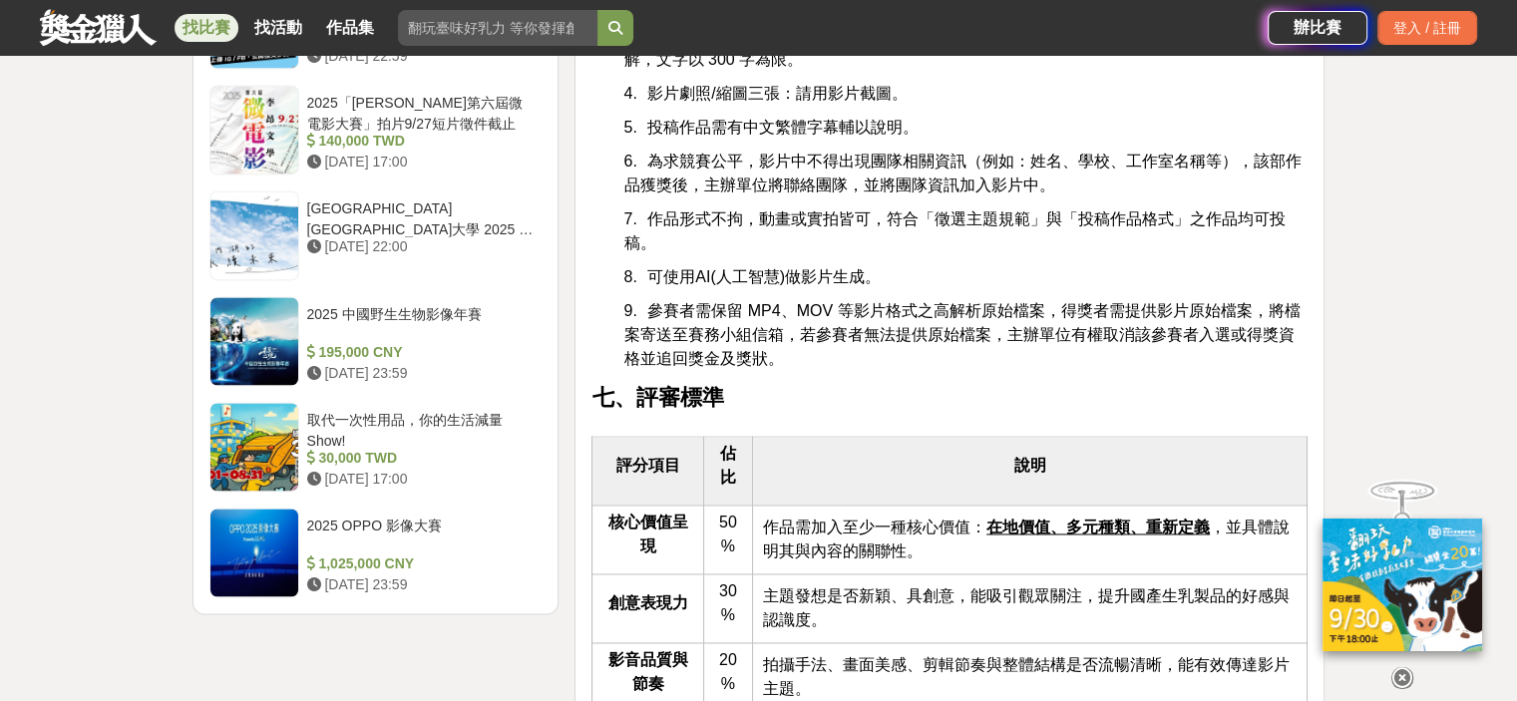
scroll to position [2892, 0]
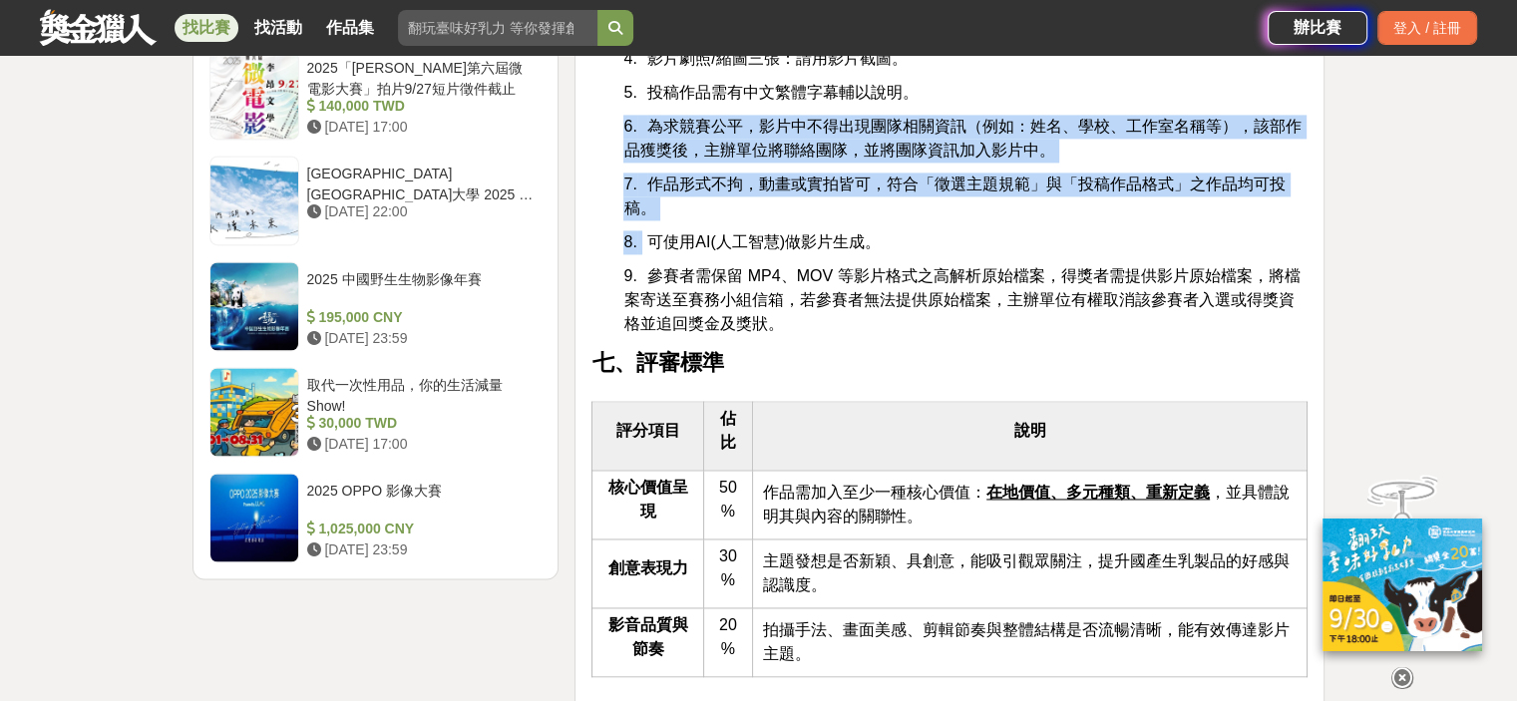
drag, startPoint x: 641, startPoint y: 285, endPoint x: 1053, endPoint y: 150, distance: 433.7
click at [1053, 150] on div "翻玩臺味好乳力-全國短影音創意大募集 一、活動緣起 國產生乳Ａ級奶比例達九成以上，優質的生乳透過酪農業者細心照顧乳牛產生，再透過加工業者的研發產製，過程中經過…" at bounding box center [949, 568] width 716 height 5545
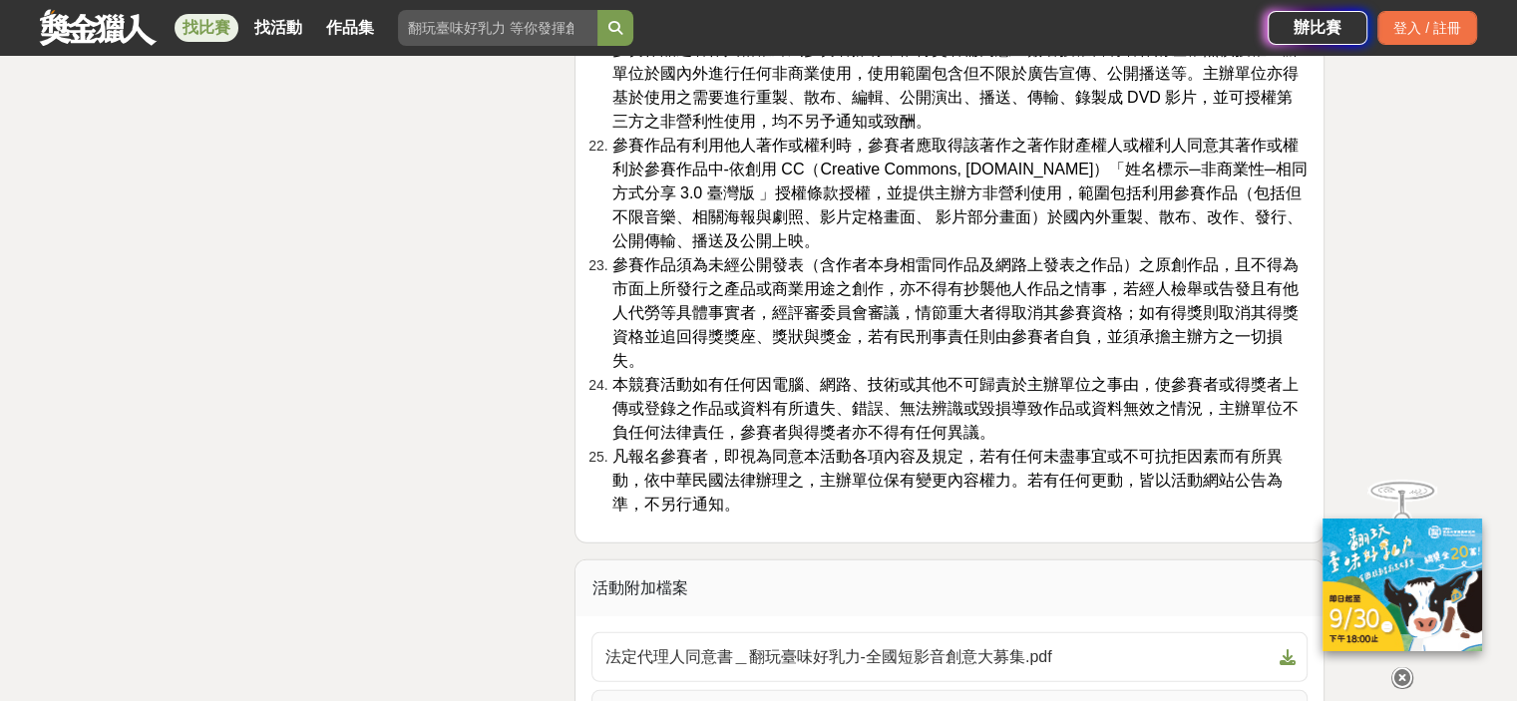
scroll to position [6084, 0]
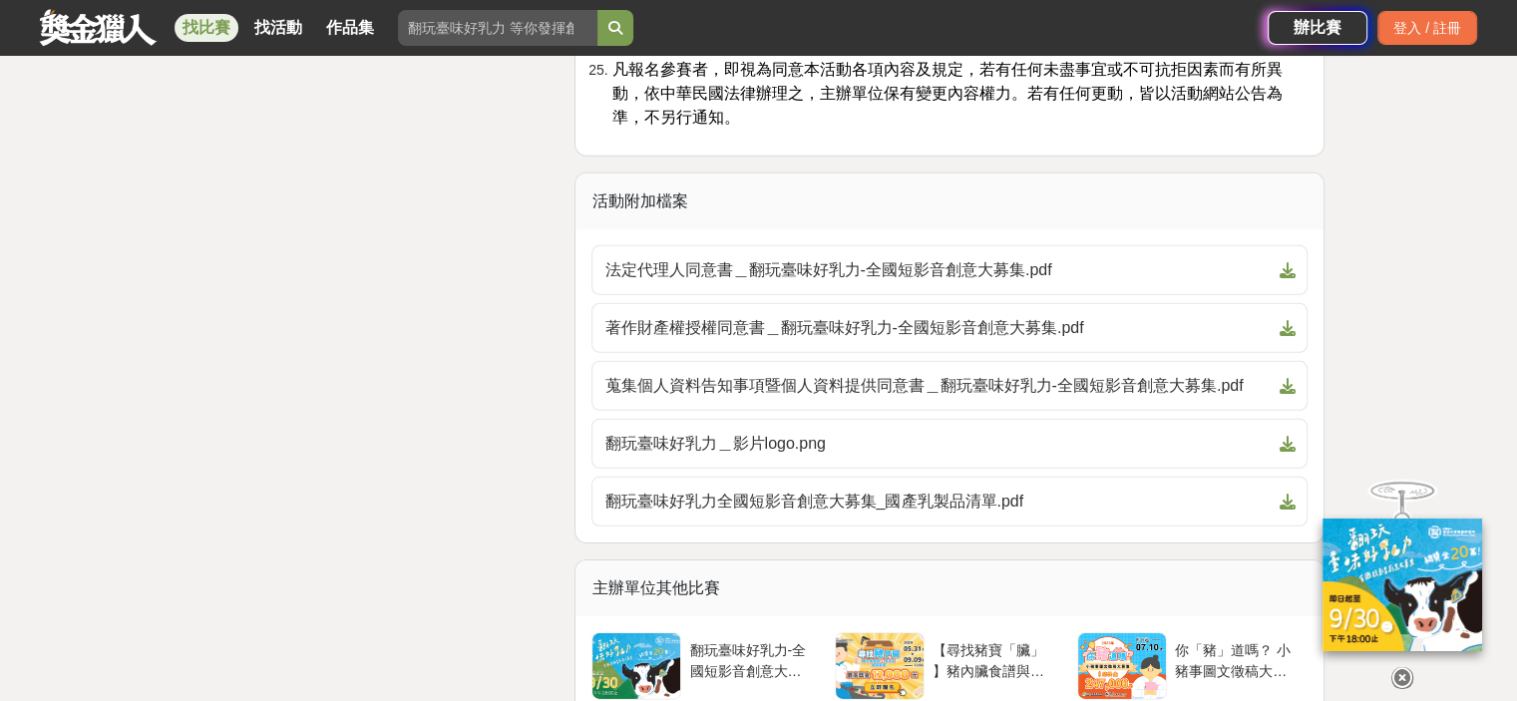
drag, startPoint x: 450, startPoint y: 244, endPoint x: 454, endPoint y: 297, distance: 53.0
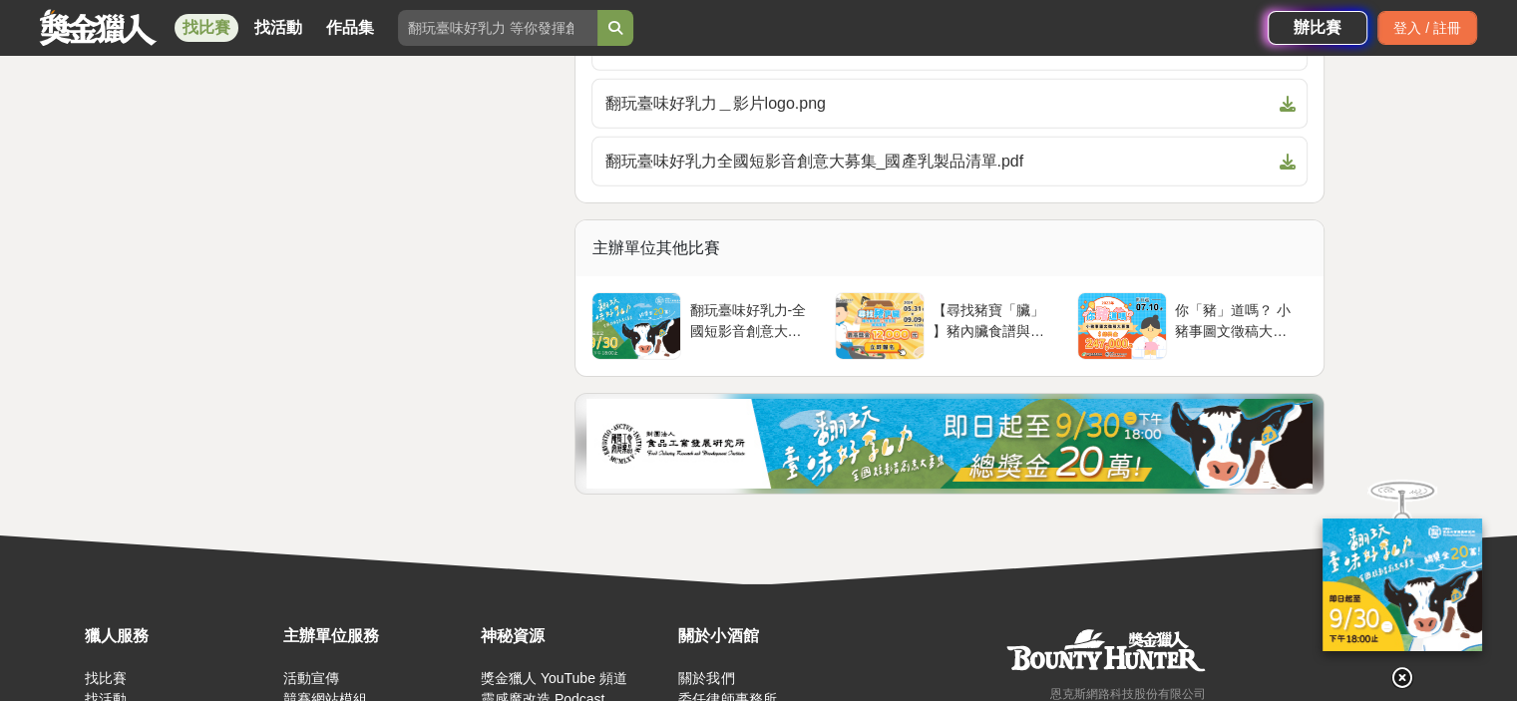
drag, startPoint x: 466, startPoint y: 248, endPoint x: 441, endPoint y: 372, distance: 126.2
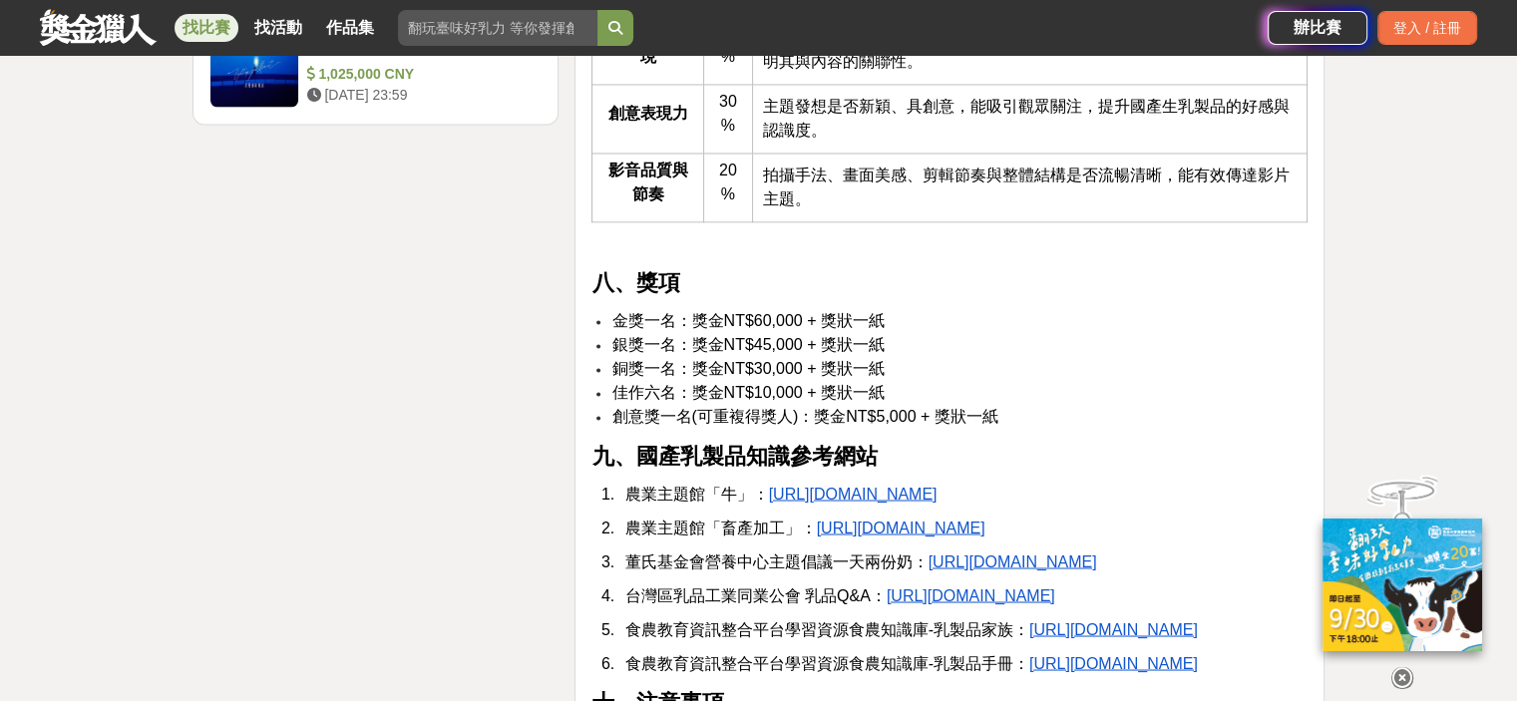
scroll to position [514, 0]
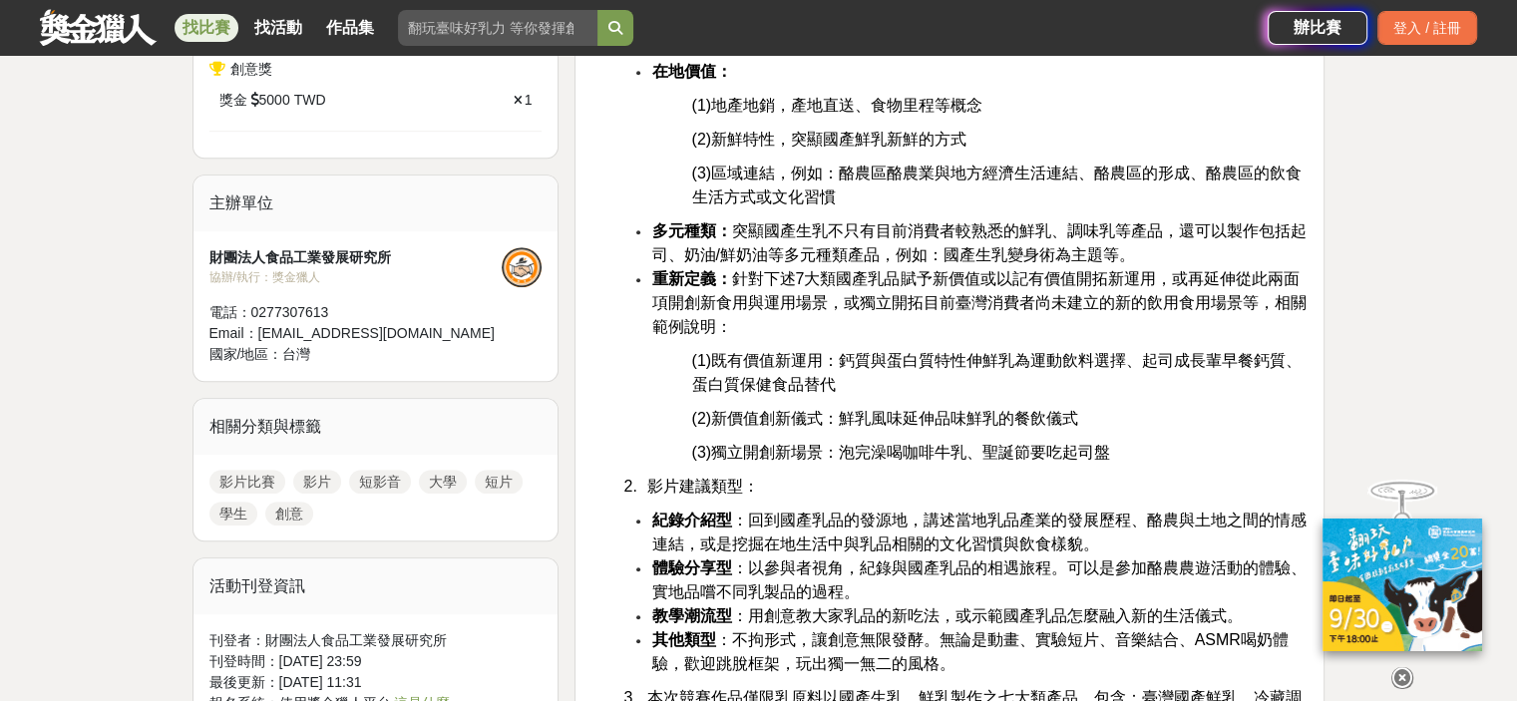
drag, startPoint x: 440, startPoint y: 350, endPoint x: 551, endPoint y: -102, distance: 465.2
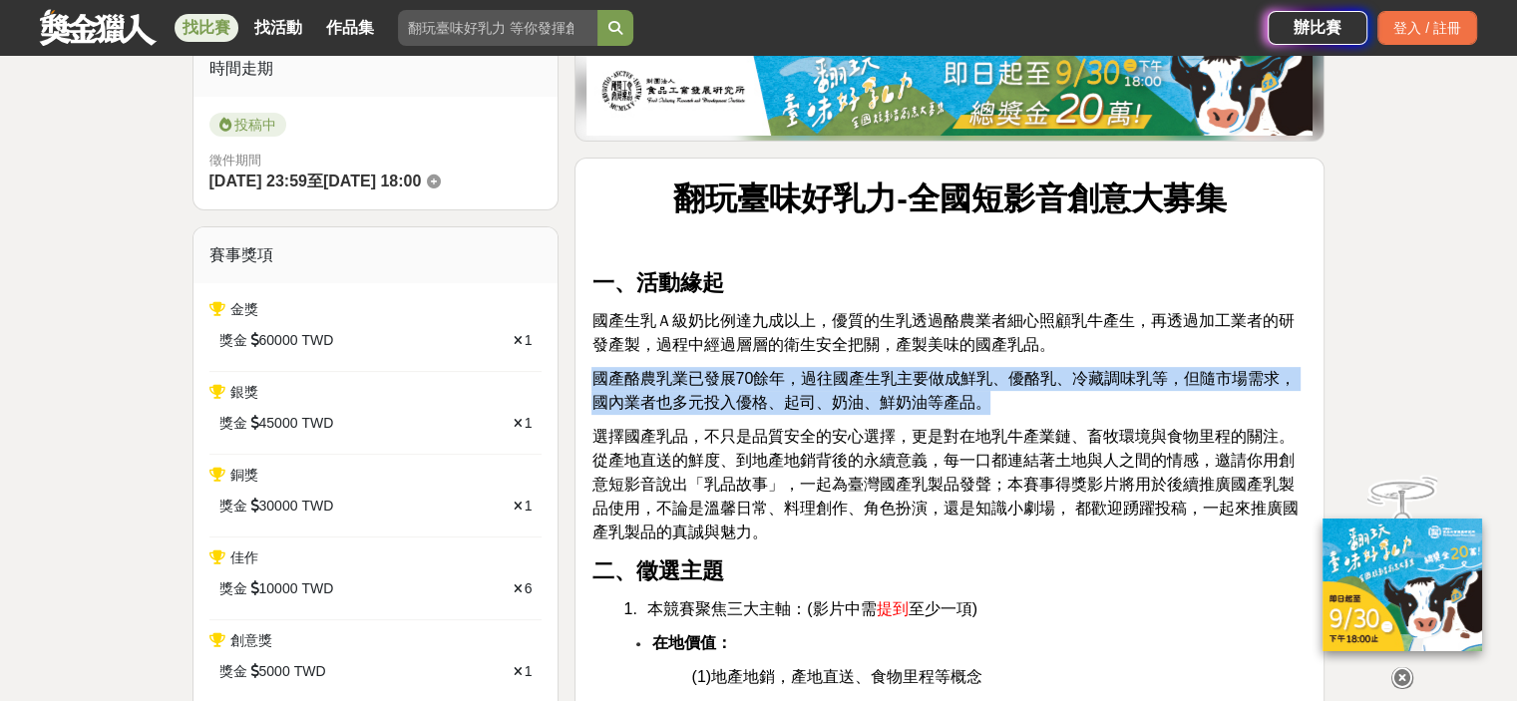
drag, startPoint x: 597, startPoint y: 382, endPoint x: 1024, endPoint y: 410, distance: 427.8
click at [1024, 410] on p "國產酪農乳業已發展70餘年，過往國產生乳主要做成鮮乳、優酪乳、冷藏調味乳等，但隨市場需求，國內業者也多元投入優格、起司、奶油、鮮奶油等產品。" at bounding box center [949, 391] width 716 height 48
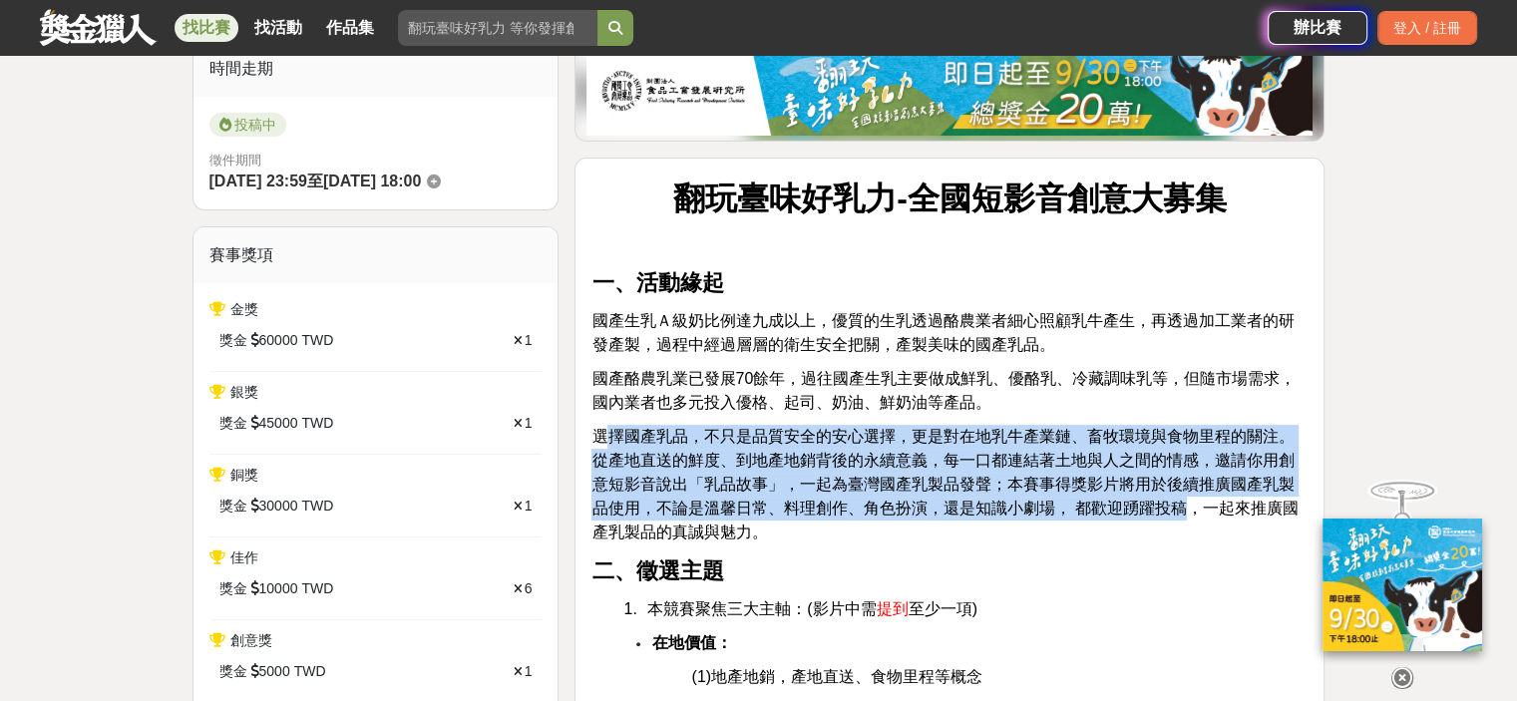
drag, startPoint x: 611, startPoint y: 420, endPoint x: 1145, endPoint y: 454, distance: 534.7
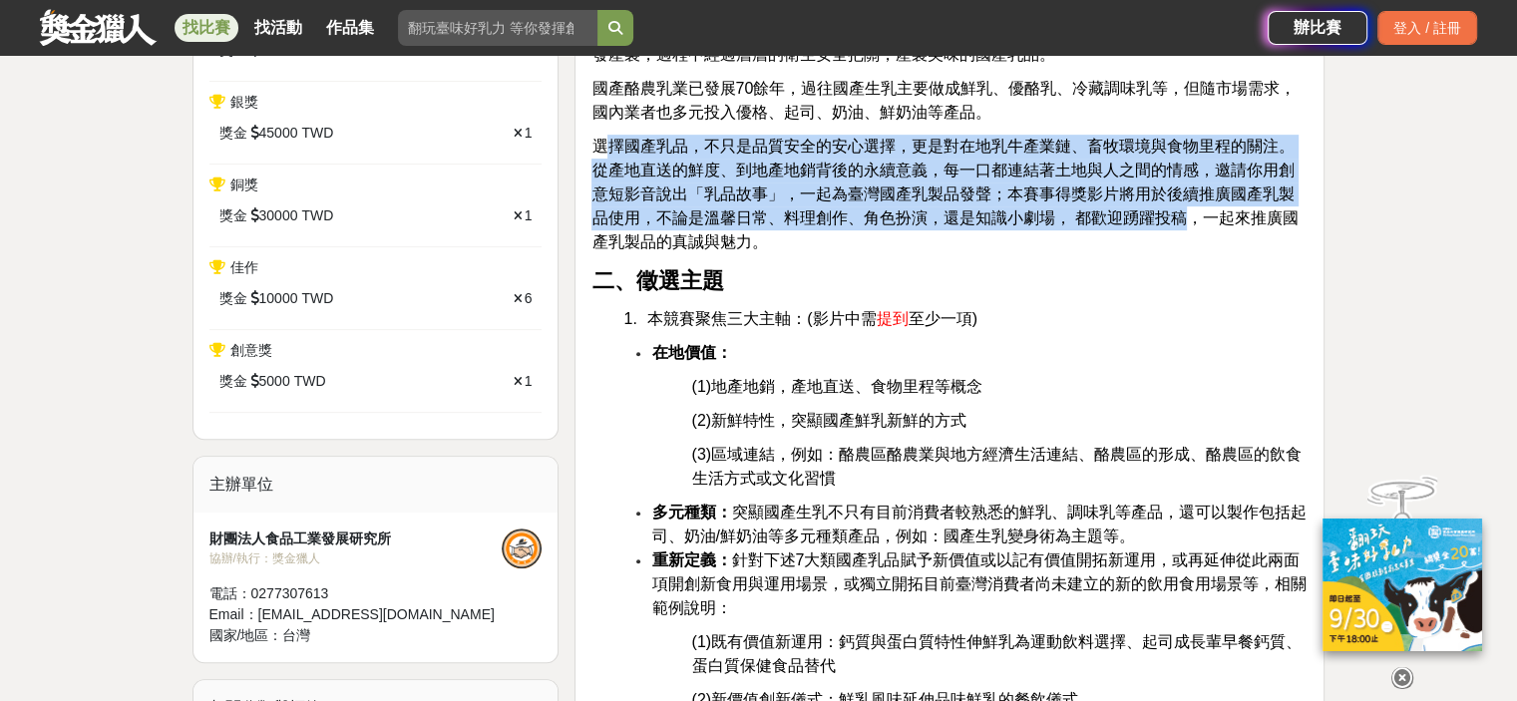
scroll to position [813, 0]
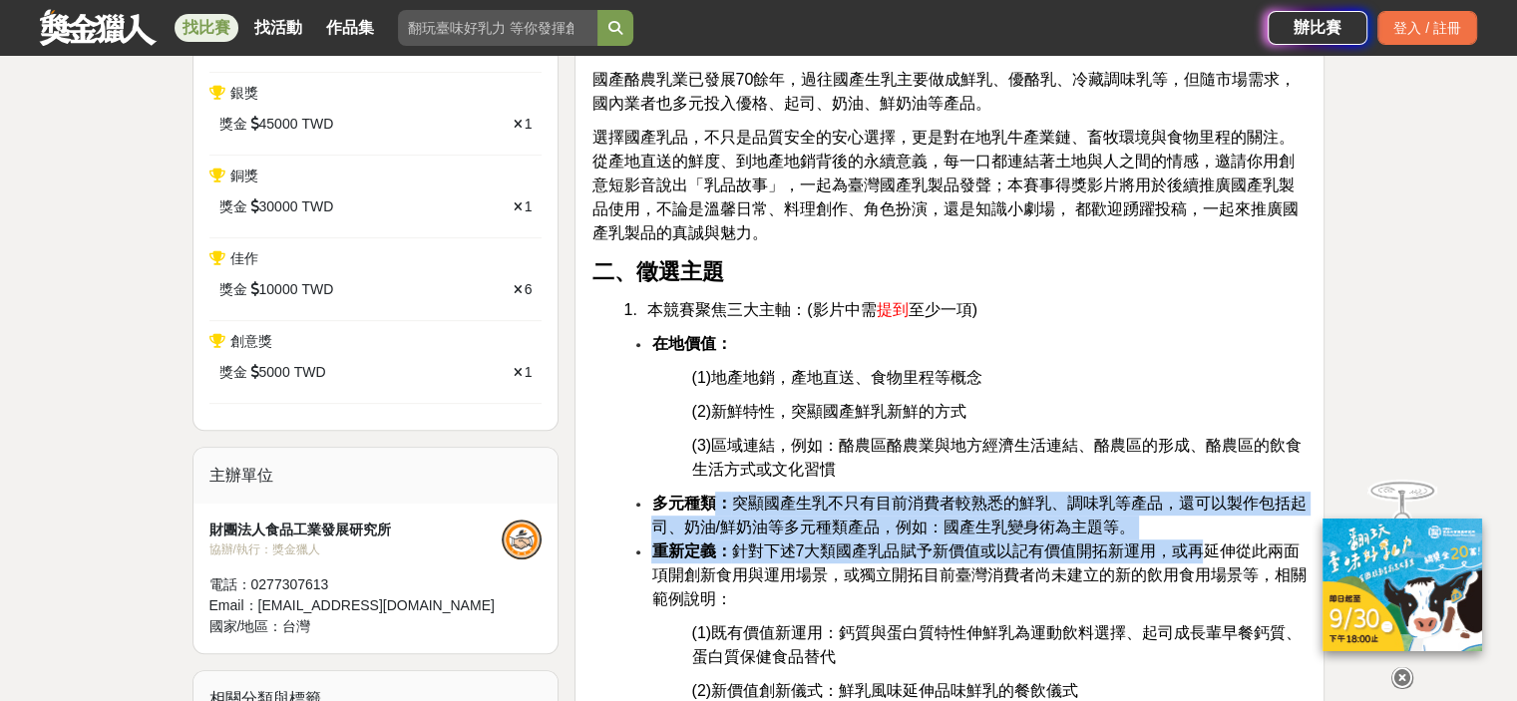
drag, startPoint x: 707, startPoint y: 490, endPoint x: 1189, endPoint y: 546, distance: 485.0
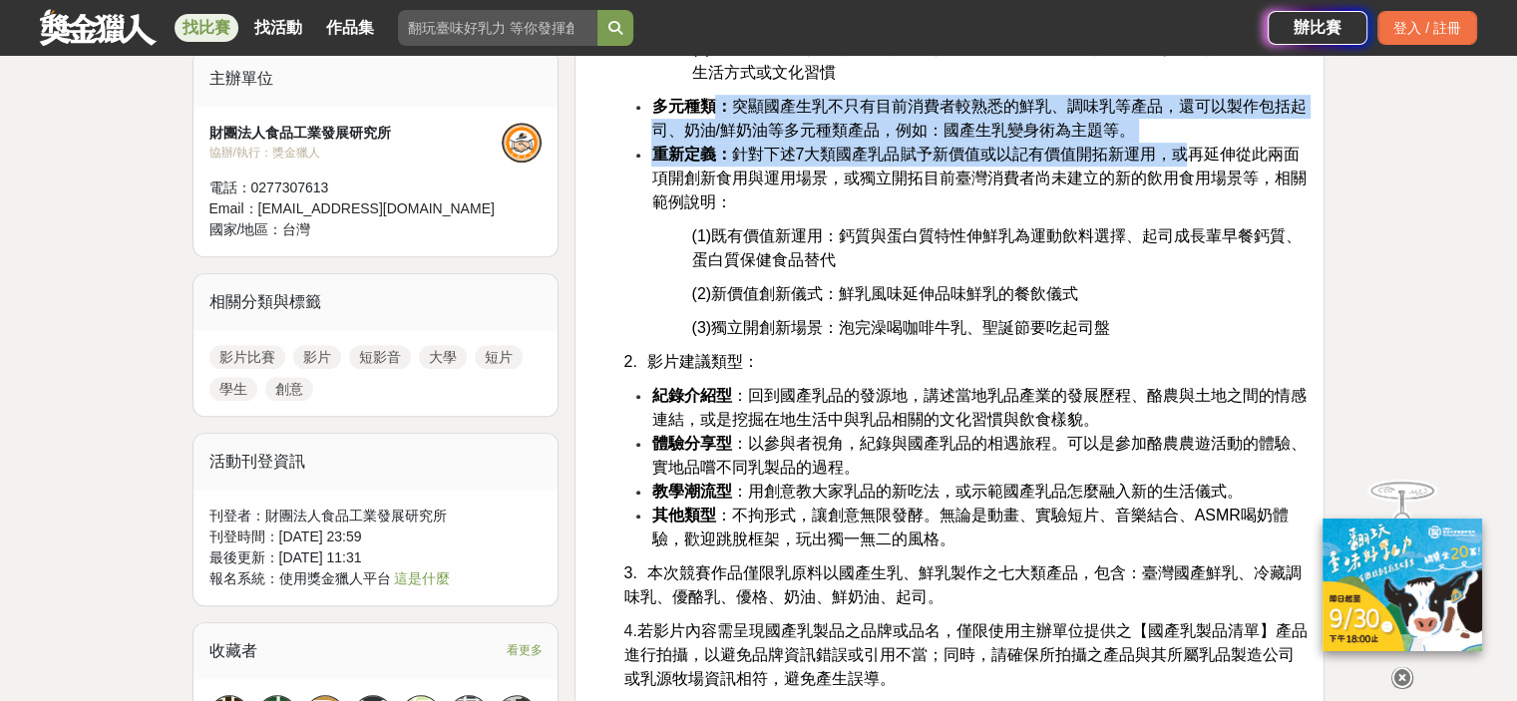
scroll to position [1212, 0]
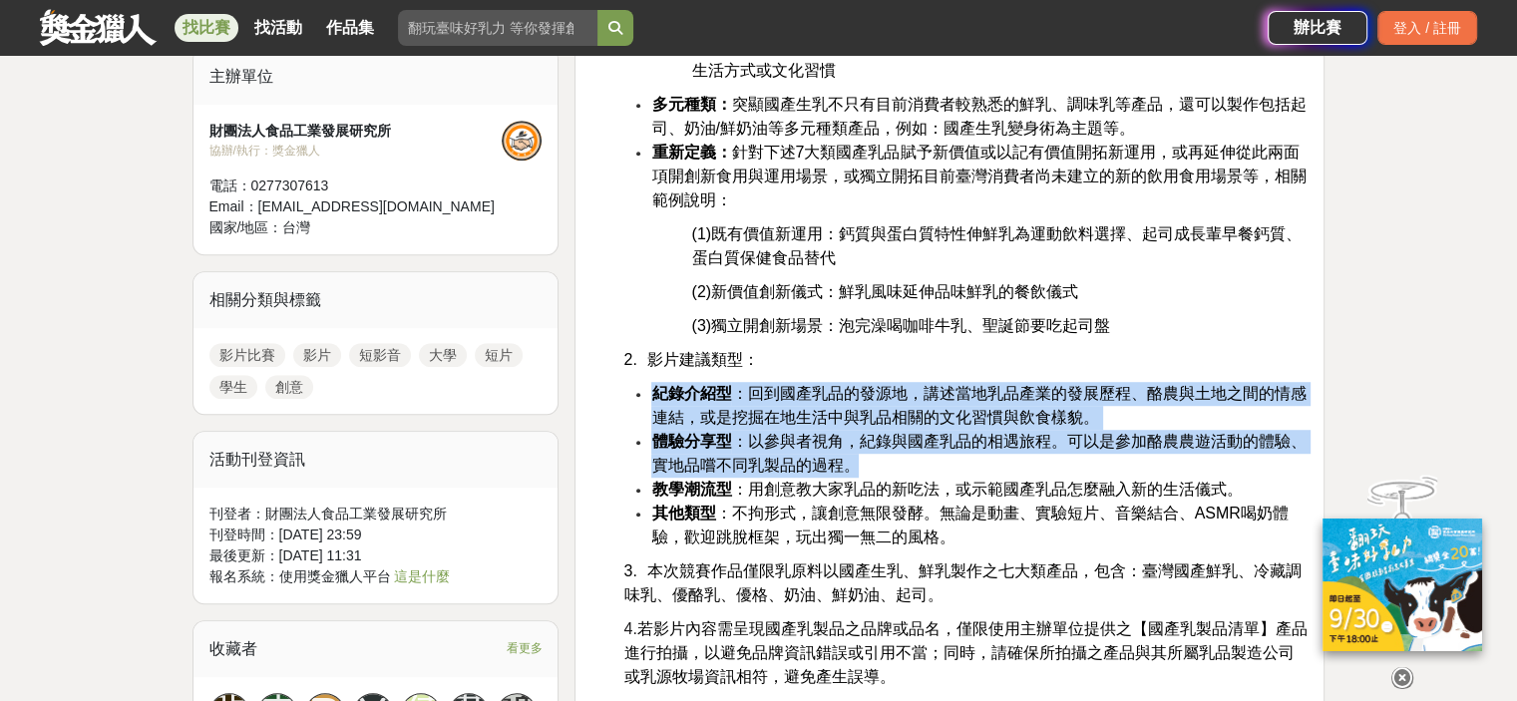
drag, startPoint x: 632, startPoint y: 386, endPoint x: 1221, endPoint y: 462, distance: 593.3
click at [1221, 462] on ul "紀錄介紹型 ：回到國產乳品的發源地，講述當地乳品產業的發展歷程、酪農與土地之間的情感連結，或是挖掘在地生活中與乳品相關的文化習慣與飲食樣貌。 體驗分享型 ：以…" at bounding box center [949, 466] width 716 height 168
click at [1111, 403] on li "紀錄介紹型 ：回到國產乳品的發源地，講述當地乳品產業的發展歷程、酪農與土地之間的情感連結，或是挖掘在地生活中與乳品相關的文化習慣與飲食樣貌。" at bounding box center [979, 406] width 656 height 48
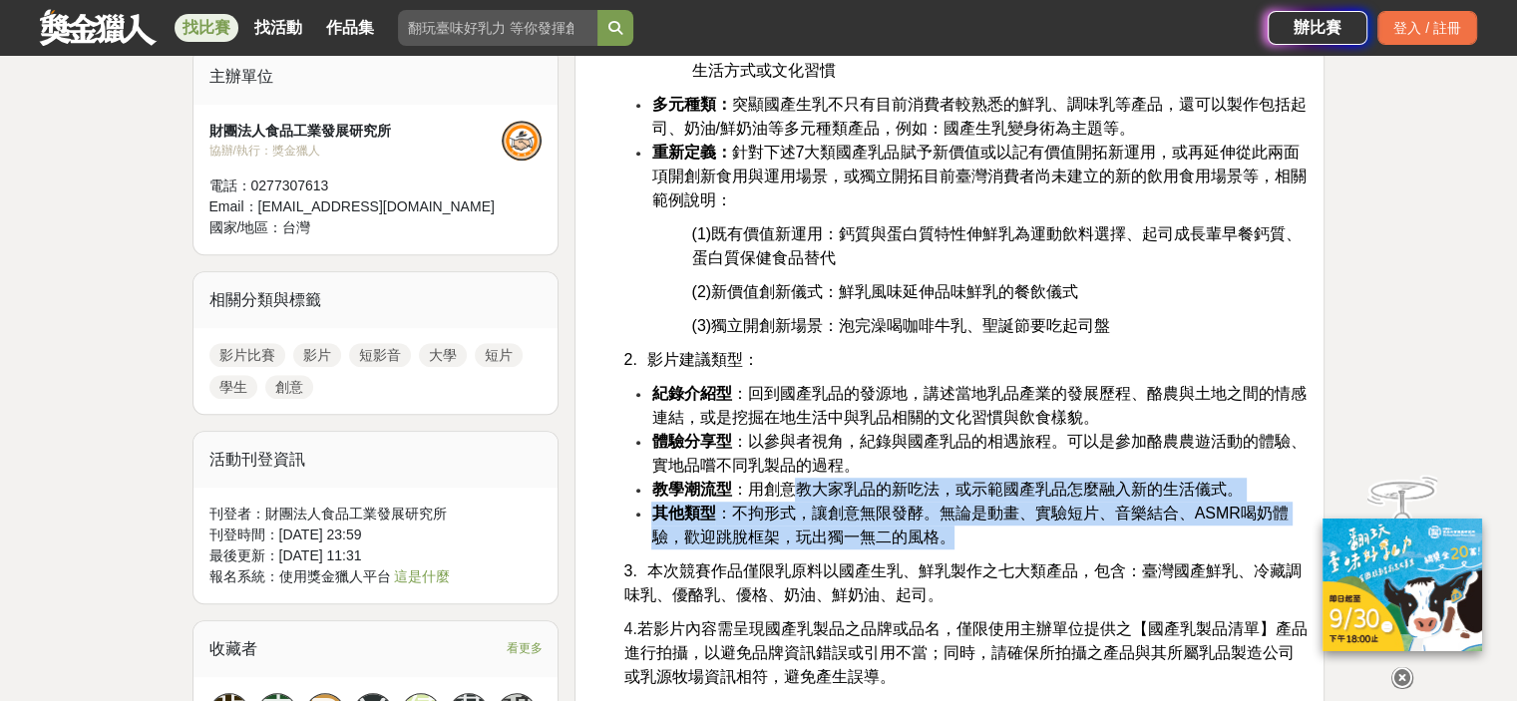
drag, startPoint x: 995, startPoint y: 534, endPoint x: 791, endPoint y: 479, distance: 211.7
click at [794, 491] on ul "紀錄介紹型 ：回到國產乳品的發源地，講述當地乳品產業的發展歷程、酪農與土地之間的情感連結，或是挖掘在地生活中與乳品相關的文化習慣與飲食樣貌。 體驗分享型 ：以…" at bounding box center [949, 466] width 716 height 168
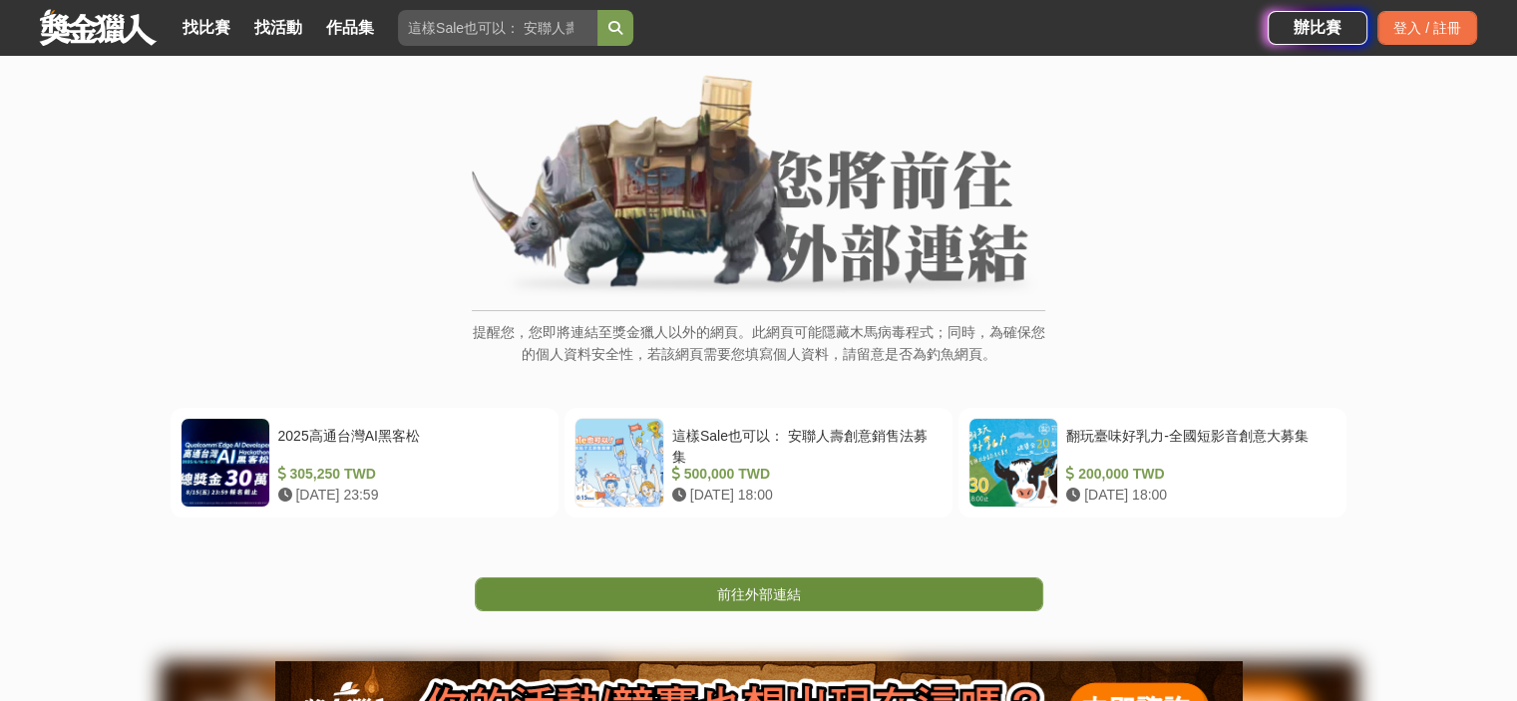
scroll to position [299, 0]
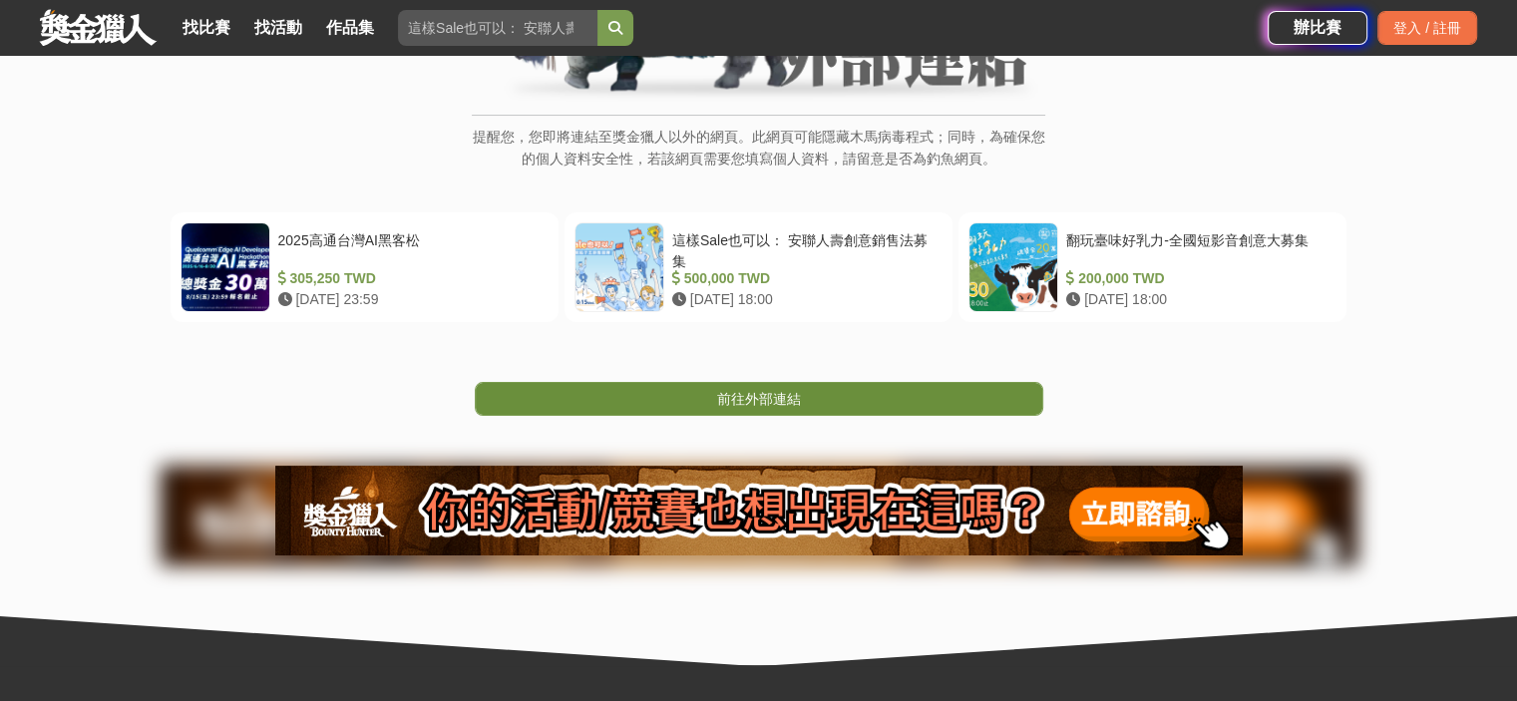
click at [703, 408] on link "前往外部連結" at bounding box center [759, 399] width 569 height 34
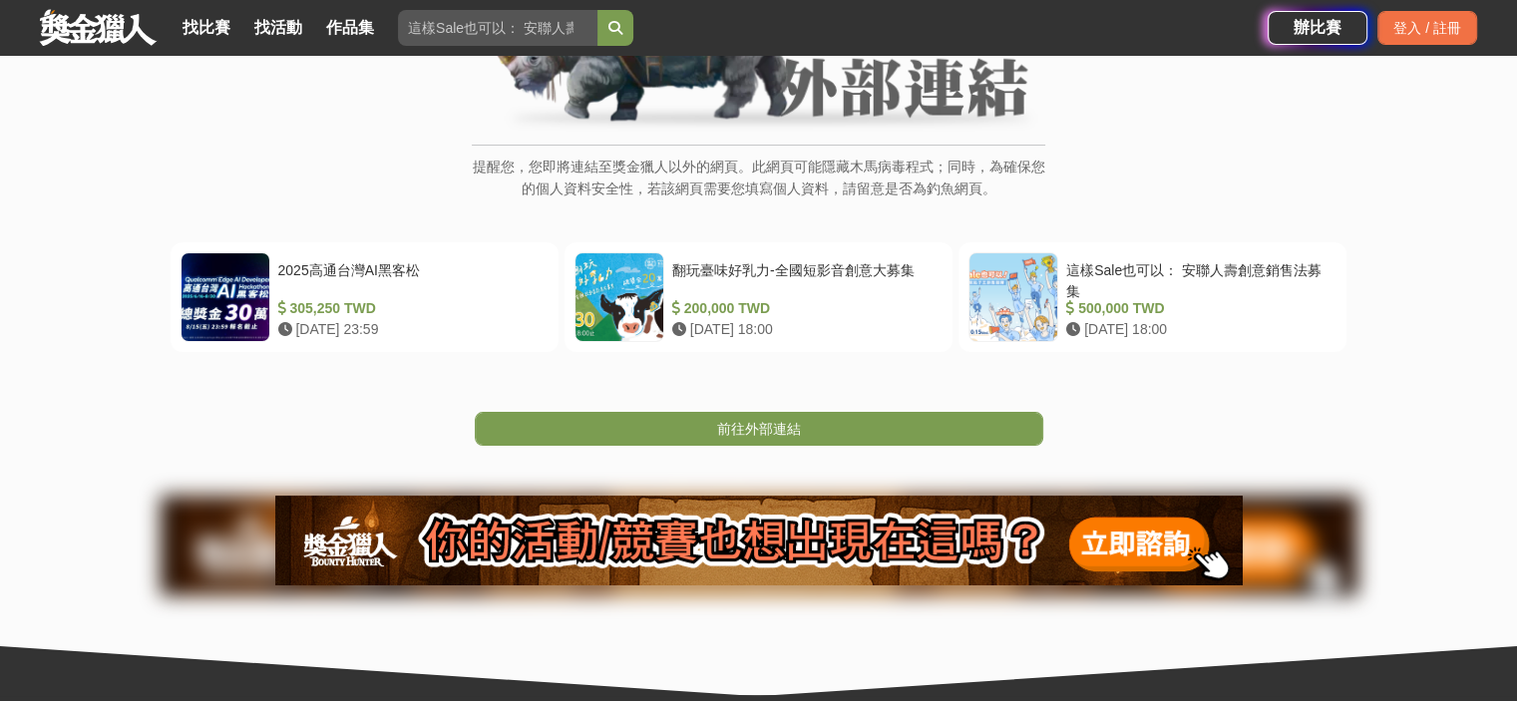
scroll to position [542, 0]
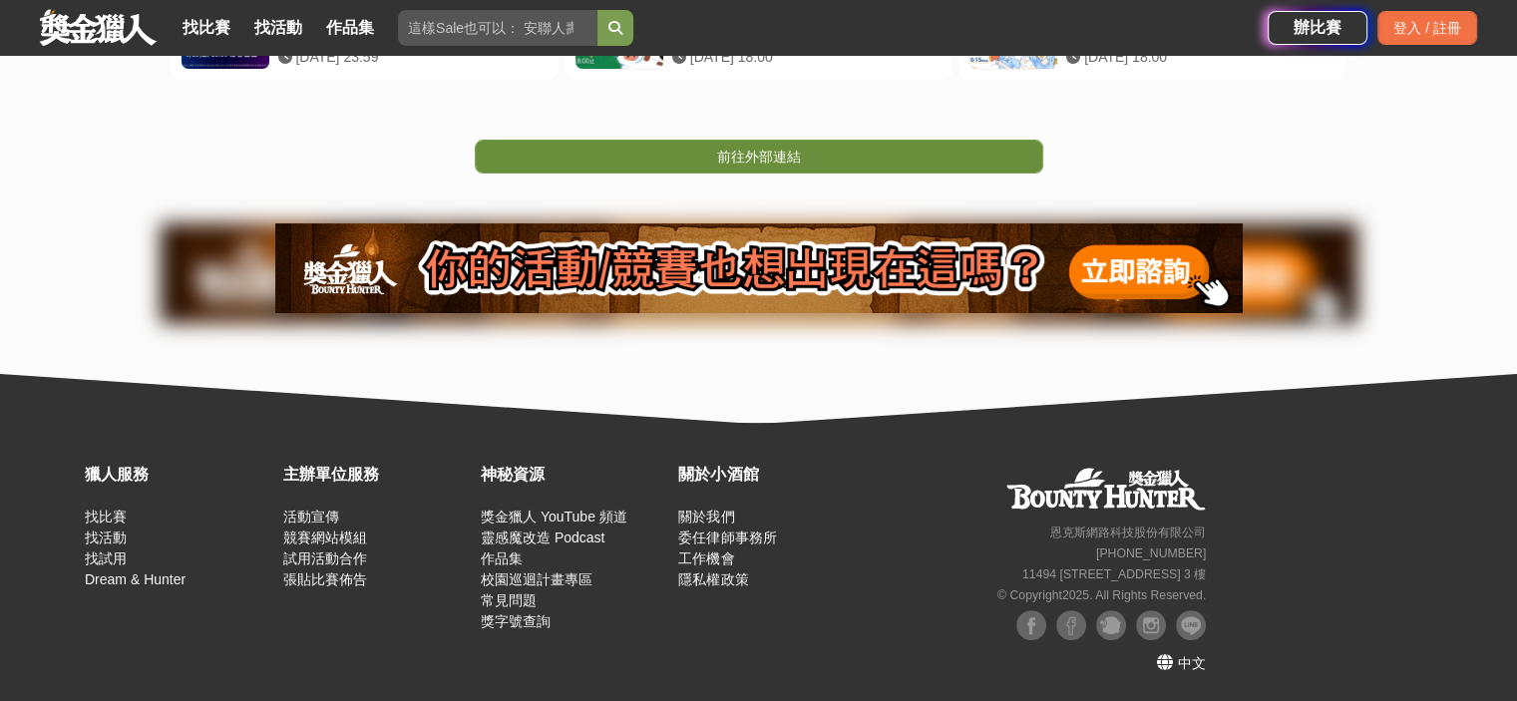
click at [738, 159] on span "前往外部連結" at bounding box center [759, 157] width 84 height 16
click at [742, 155] on span "前往外部連結" at bounding box center [759, 157] width 84 height 16
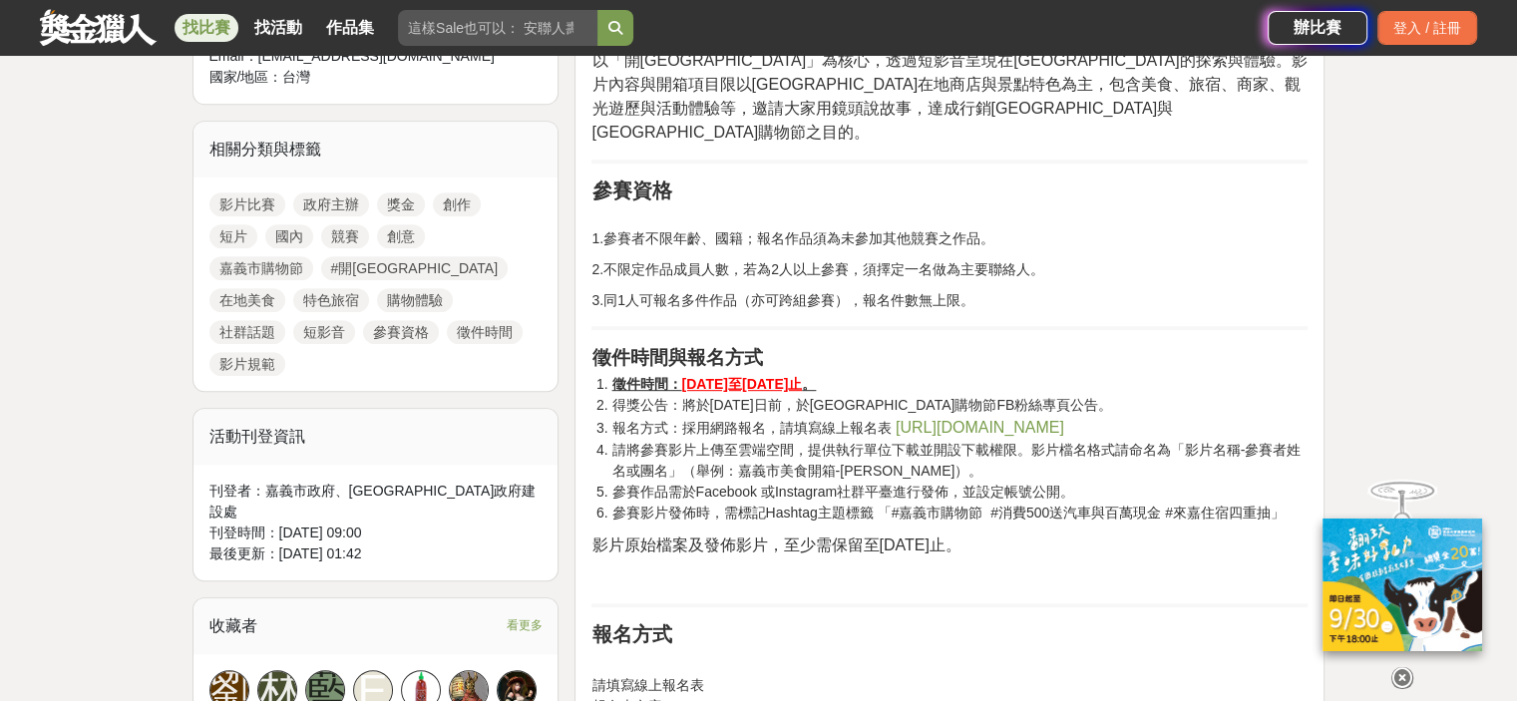
scroll to position [898, 0]
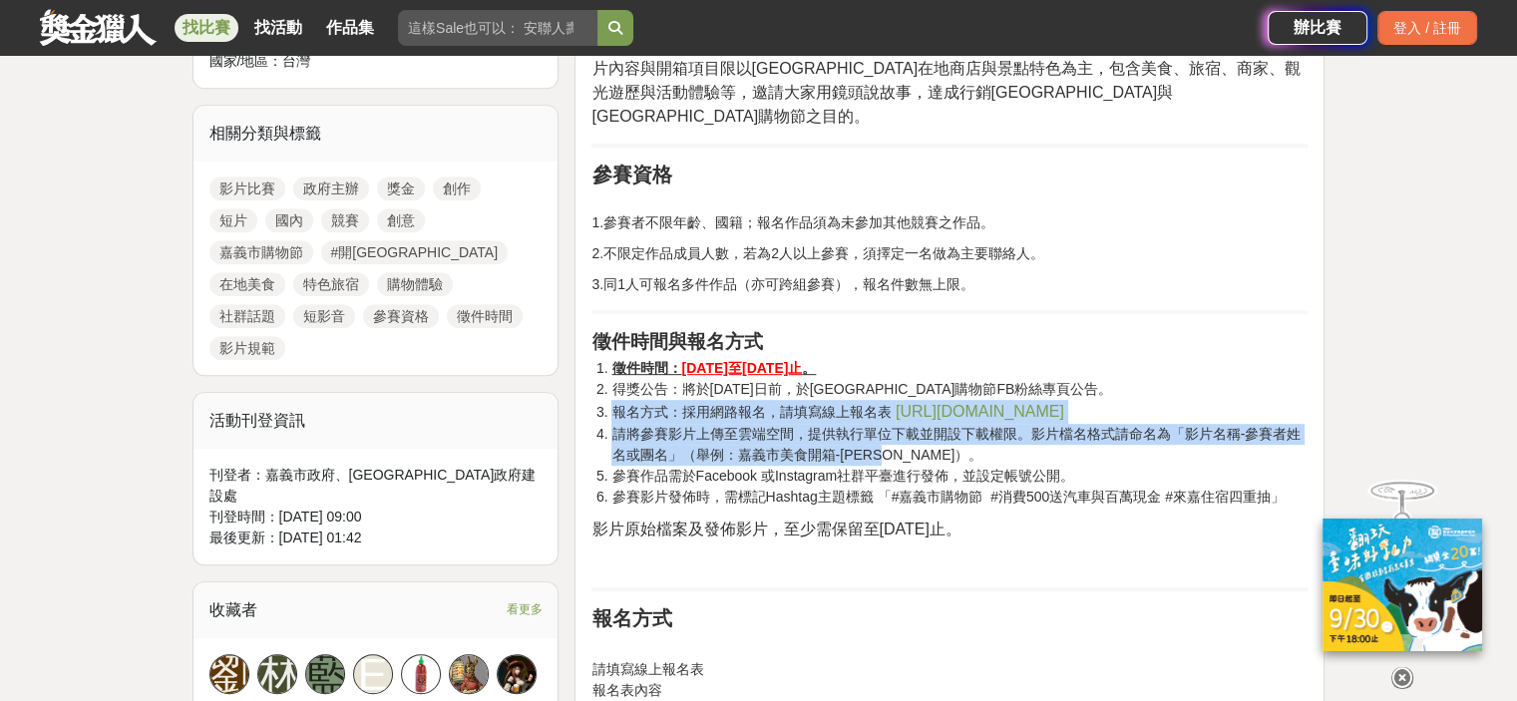
drag, startPoint x: 616, startPoint y: 393, endPoint x: 1097, endPoint y: 435, distance: 482.6
click at [1097, 435] on ol "徵件時間： [DATE]至[DATE]止 。 得獎公告：將於[DATE]日前，於[GEOGRAPHIC_DATA]購物節FB粉絲專頁公告。 報名方式：採用網路…" at bounding box center [949, 433] width 716 height 150
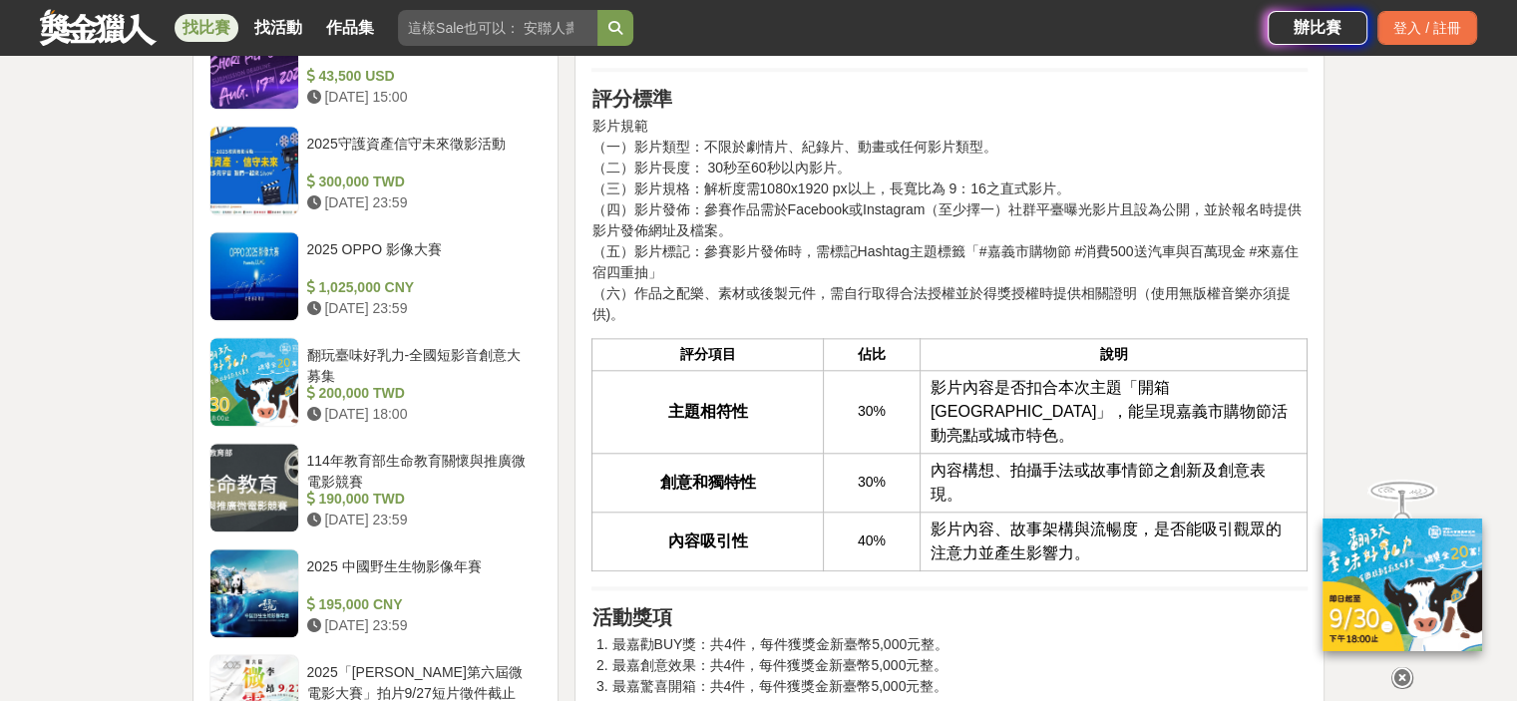
scroll to position [1895, 0]
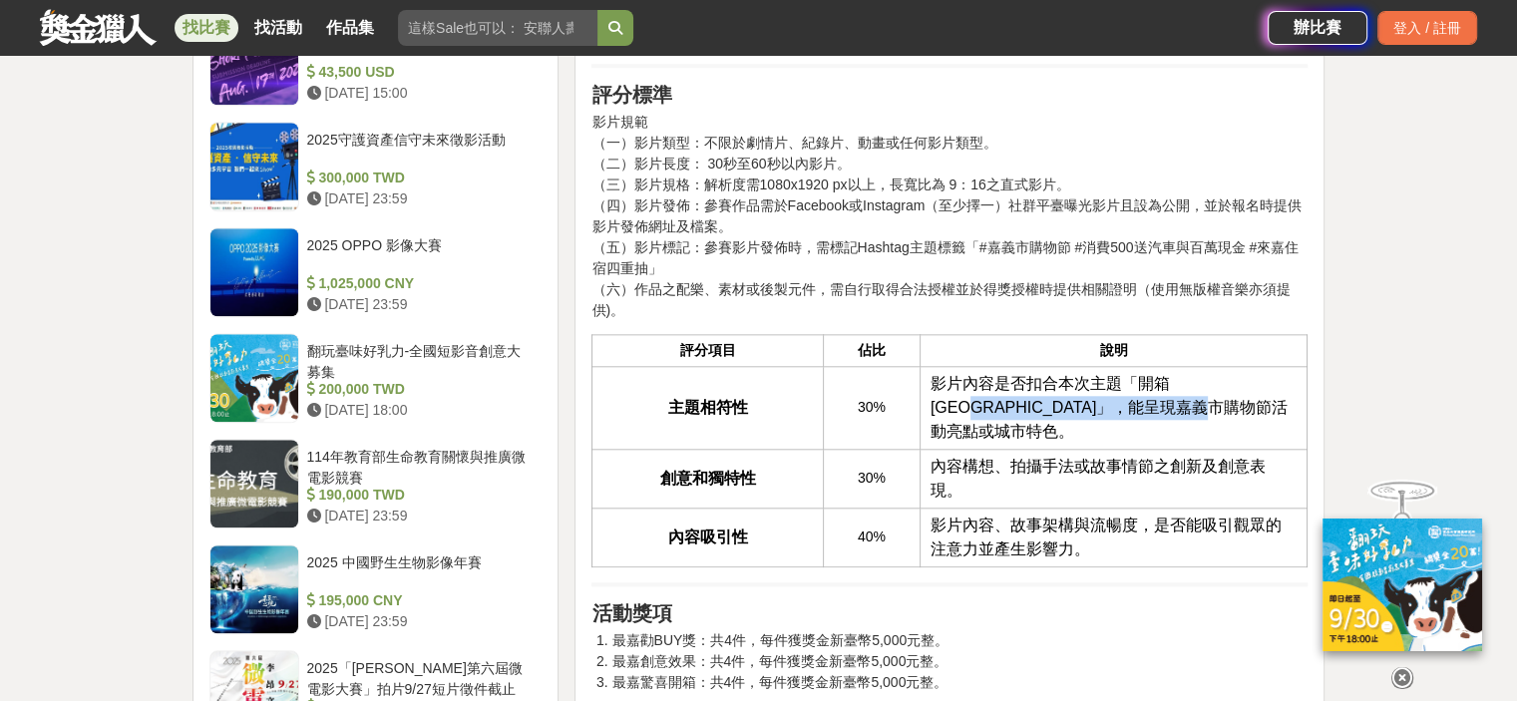
drag, startPoint x: 1231, startPoint y: 398, endPoint x: 1241, endPoint y: 341, distance: 57.7
click at [1241, 366] on td "影片內容是否扣合本次主題「開箱嘉義市」，能呈現嘉義市購物節活動亮點或城市特色。" at bounding box center [1114, 407] width 388 height 83
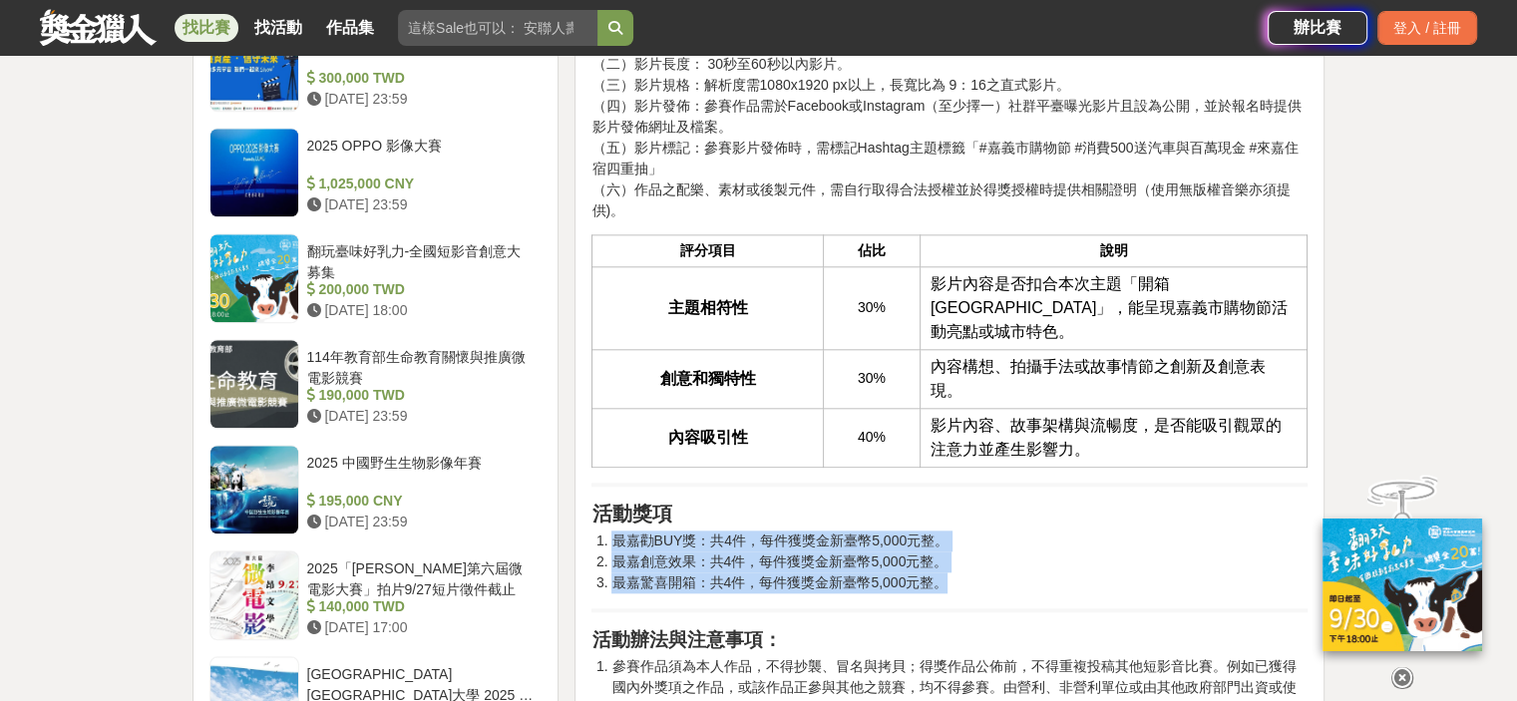
drag, startPoint x: 609, startPoint y: 483, endPoint x: 989, endPoint y: 536, distance: 383.7
click at [989, 536] on ol "最嘉勸BUY獎：共4件，每件獲獎金新臺幣5,000元整。 最嘉創意效果：共4件，每件獲獎金新臺幣5,000元整。 最嘉驚喜開箱：共4件，每件獲獎金新臺幣5,0…" at bounding box center [949, 562] width 716 height 63
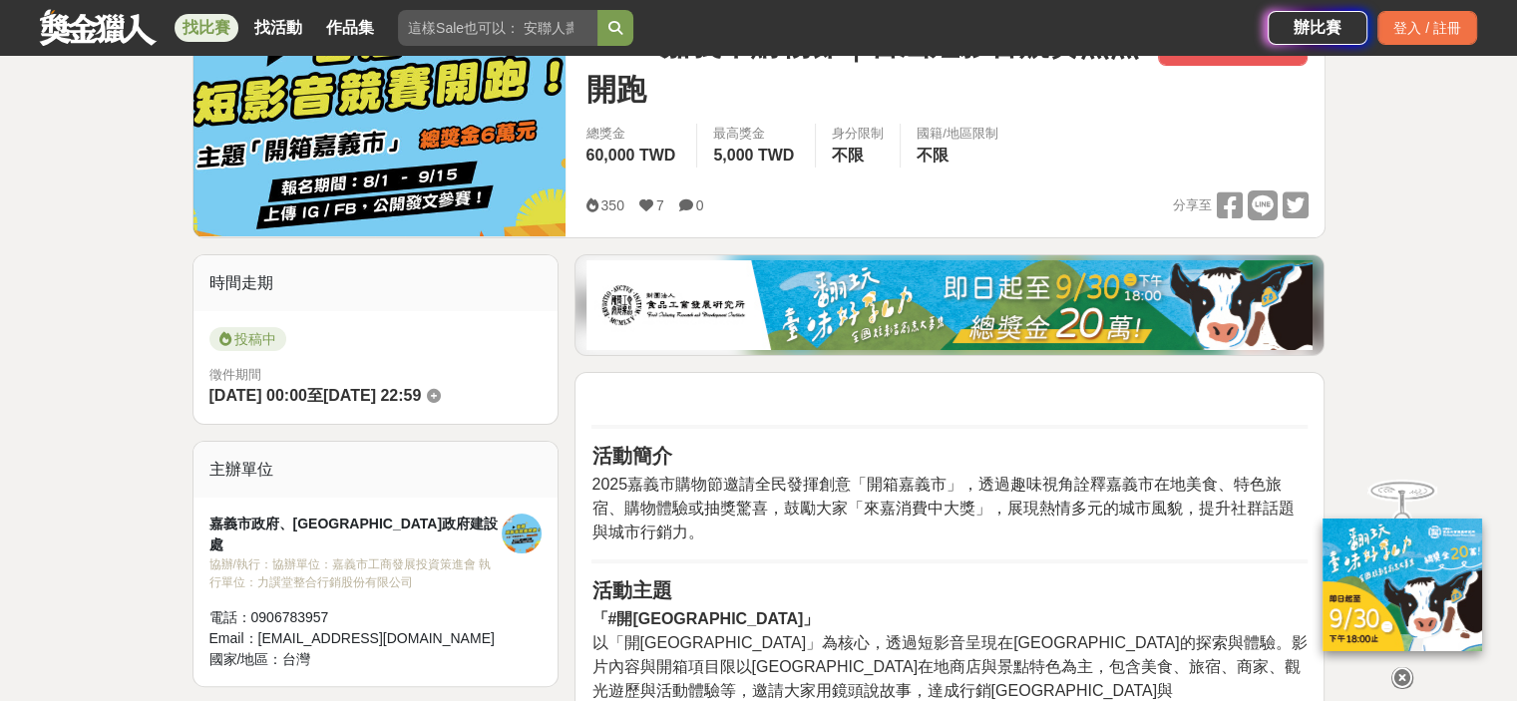
scroll to position [399, 0]
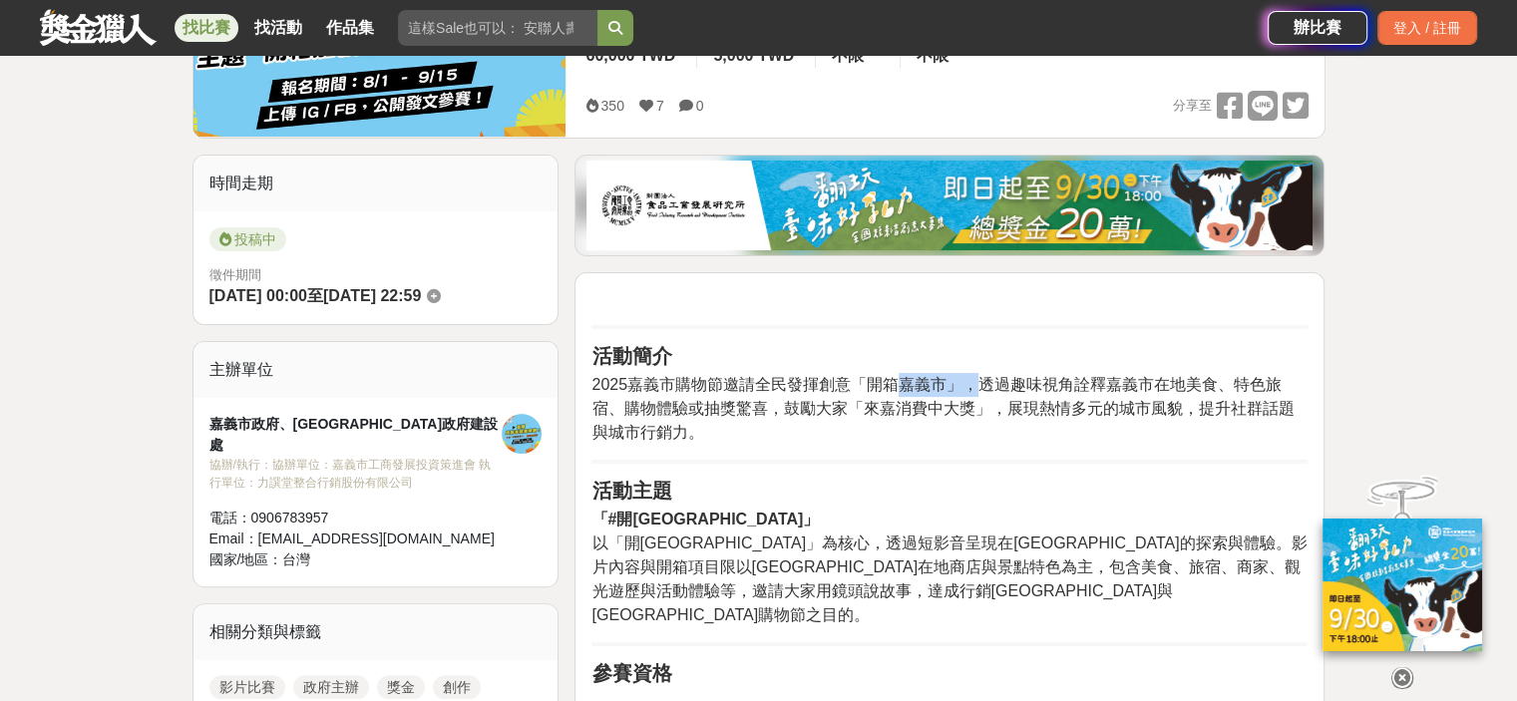
drag, startPoint x: 902, startPoint y: 374, endPoint x: 978, endPoint y: 389, distance: 78.2
click at [978, 389] on p "2025嘉義市購物節邀請全民發揮創意「開箱嘉義市」，透過趣味視角詮釋嘉義市在地美食、特色旅宿、購物體驗或抽獎驚喜，鼓勵大家「來嘉消費中大獎」，展現熱情多元的城…" at bounding box center [949, 409] width 716 height 72
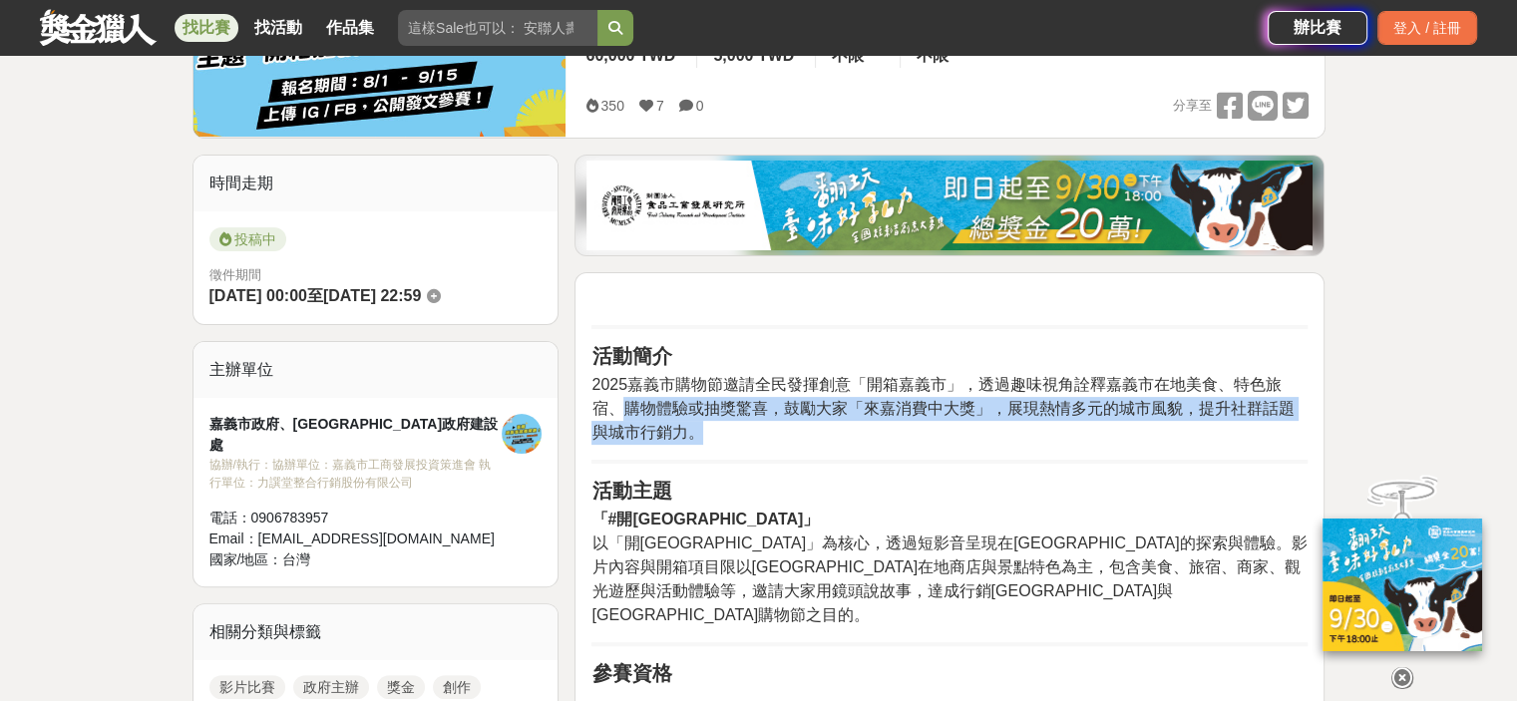
drag, startPoint x: 619, startPoint y: 402, endPoint x: 1141, endPoint y: 432, distance: 522.5
click at [1141, 432] on p "2025嘉義市購物節邀請全民發揮創意「開箱嘉義市」，透過趣味視角詮釋嘉義市在地美食、特色旅宿、購物體驗或抽獎驚喜，鼓勵大家「來嘉消費中大獎」，展現熱情多元的城…" at bounding box center [949, 409] width 716 height 72
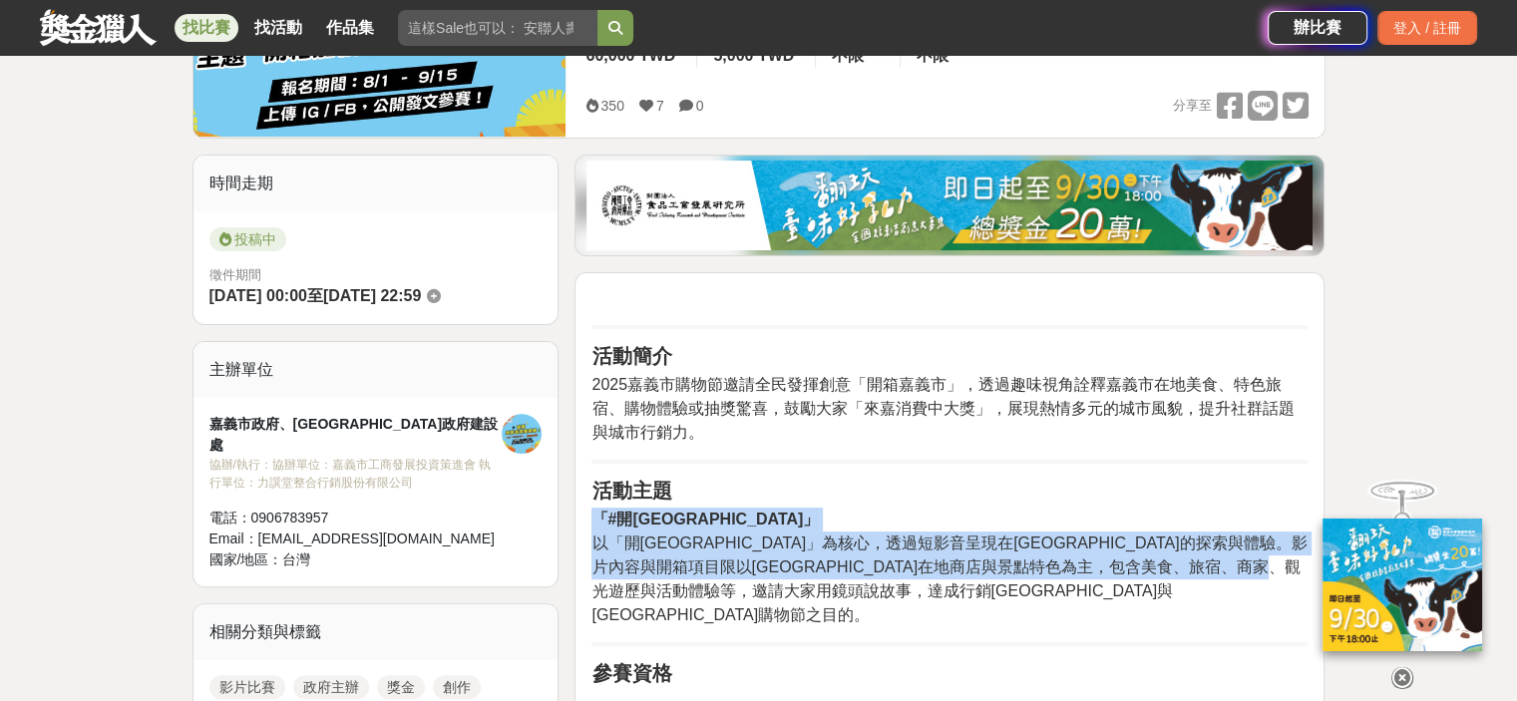
drag, startPoint x: 594, startPoint y: 510, endPoint x: 1197, endPoint y: 584, distance: 607.0
click at [1197, 584] on p "「#開箱嘉義市」 以「開箱嘉義市」為核心，透過短影音呈現在嘉義市的探索與體驗。影片內容與開箱項目限以嘉義市在地商店與景點特色為主，包含美食、旅宿、商家、觀光遊…" at bounding box center [949, 568] width 716 height 120
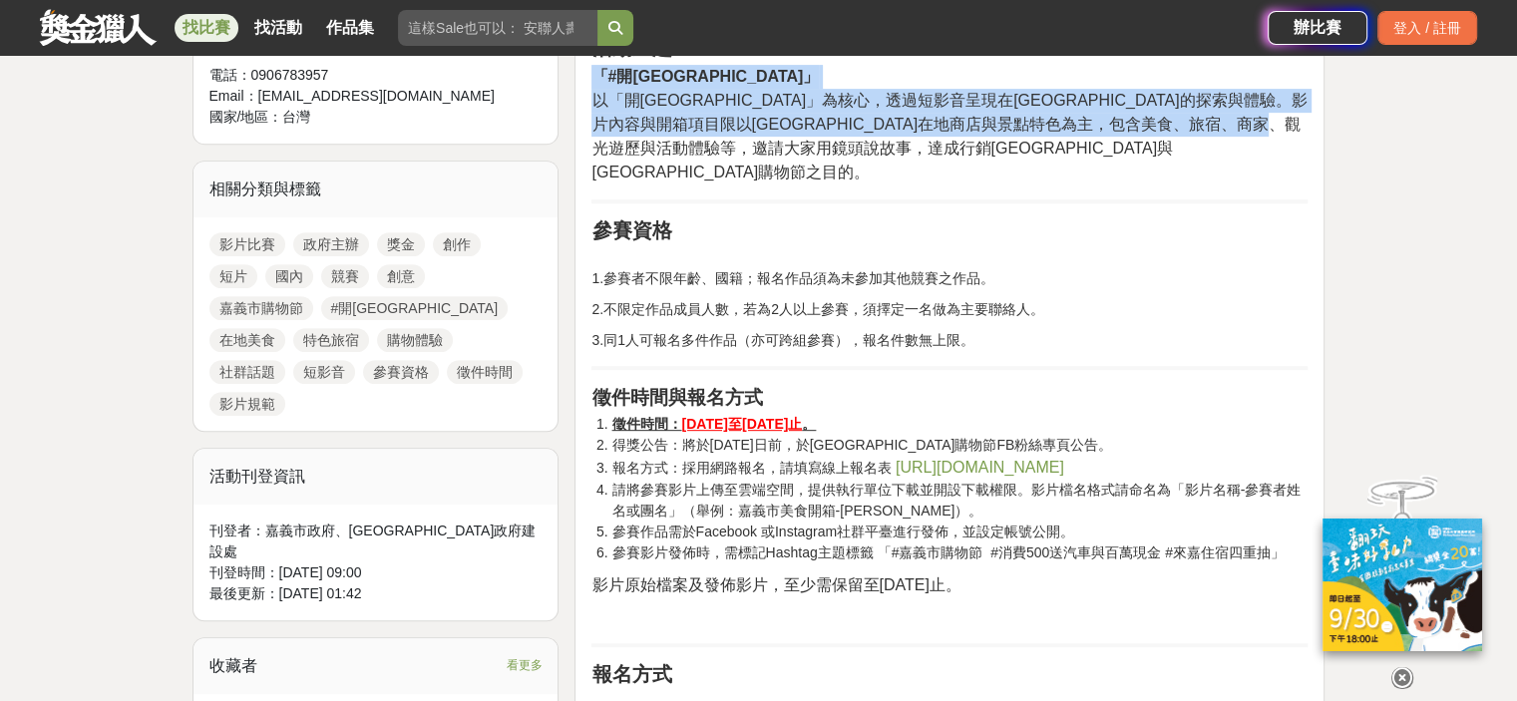
scroll to position [898, 0]
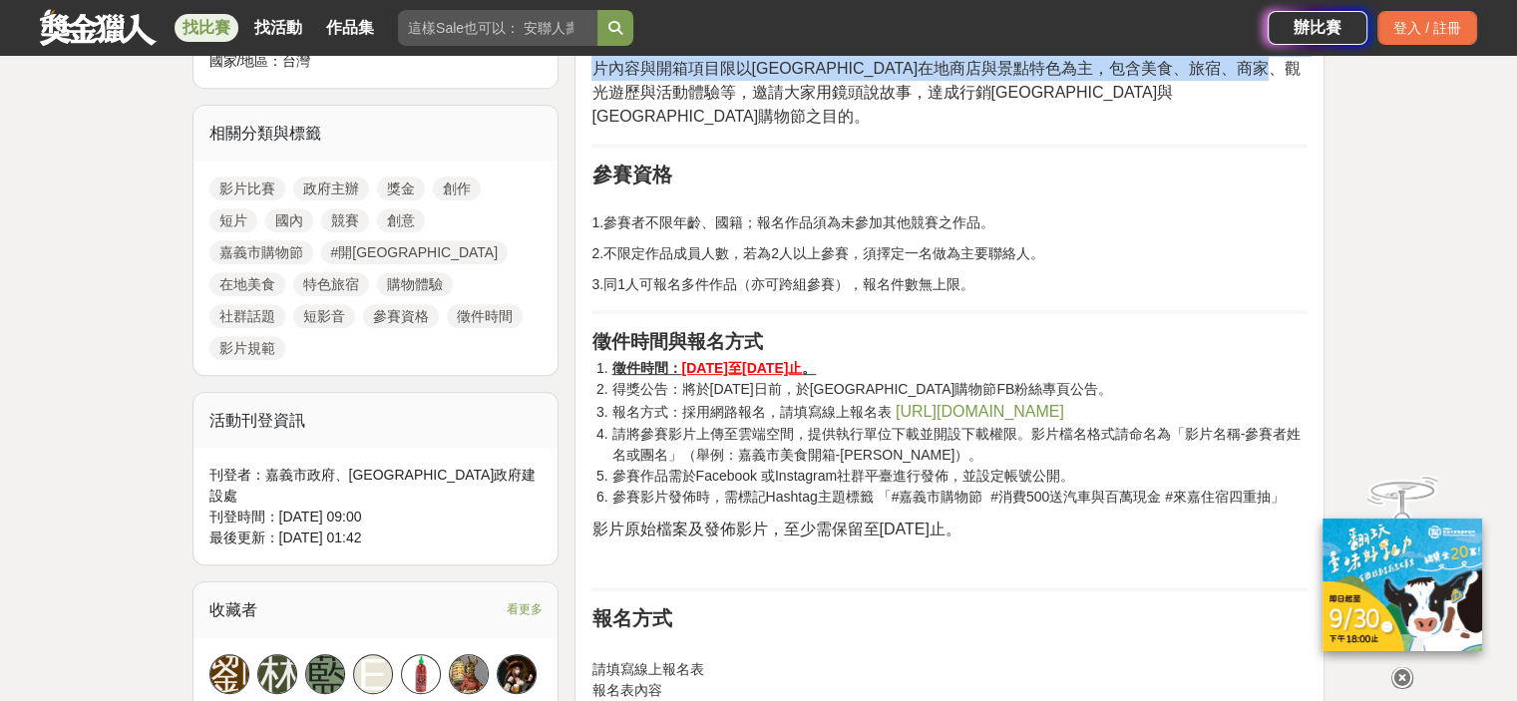
drag, startPoint x: 598, startPoint y: 407, endPoint x: 1085, endPoint y: 494, distance: 494.4
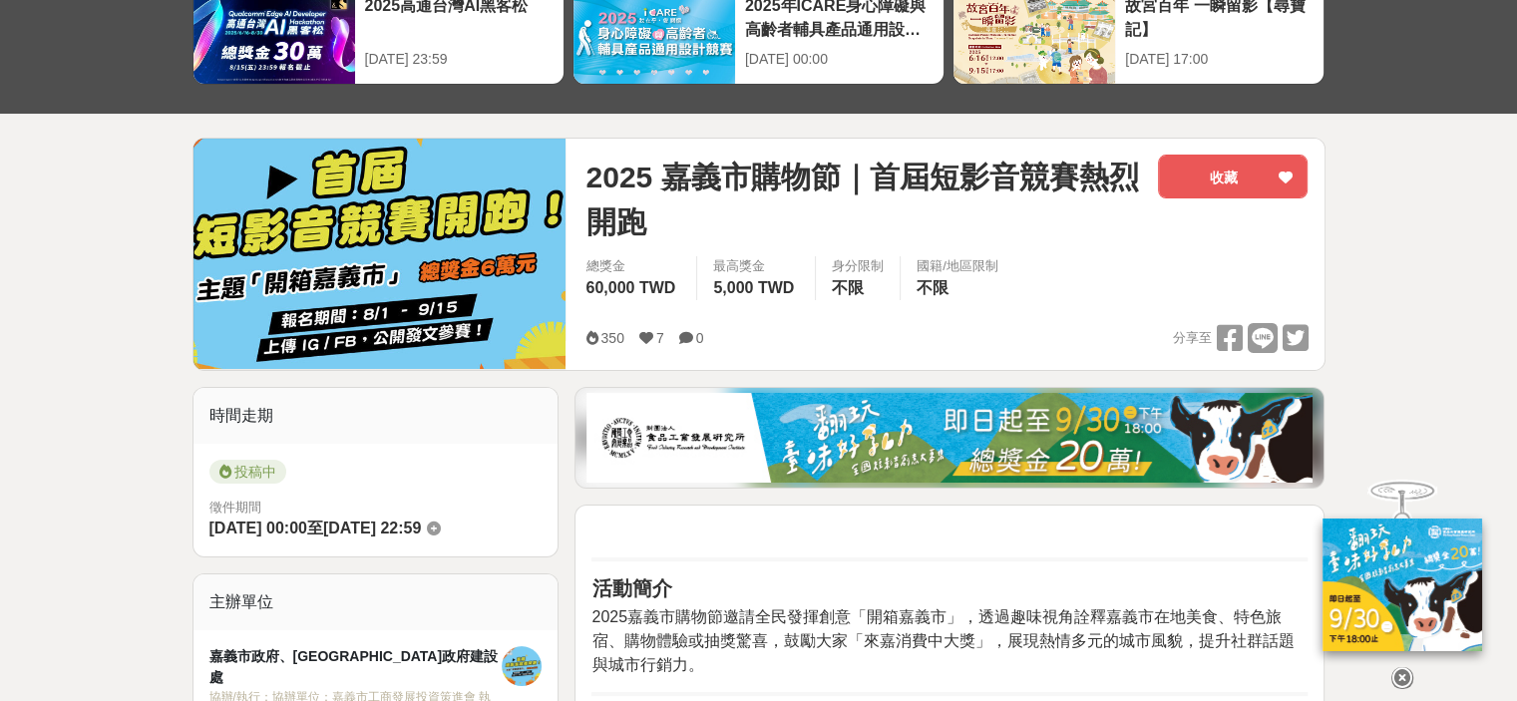
scroll to position [0, 0]
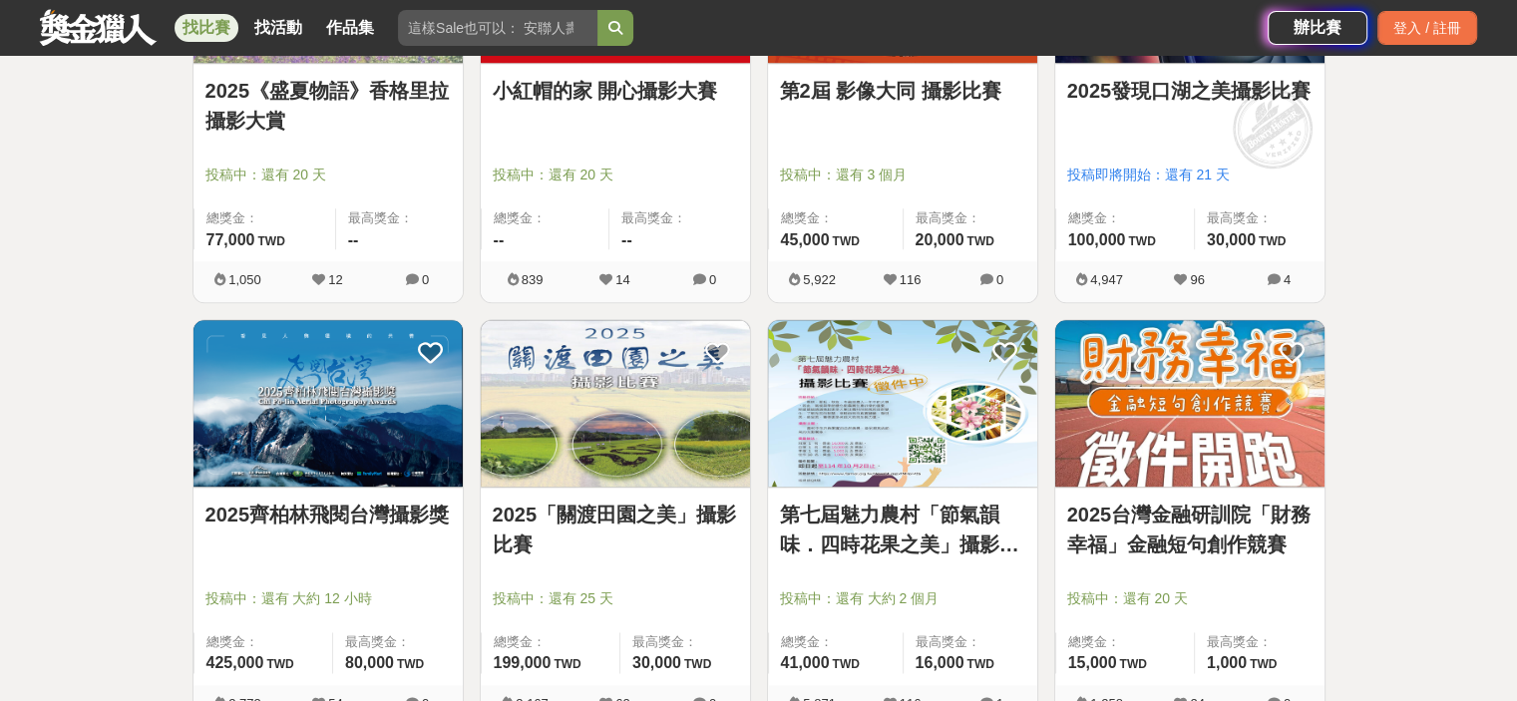
scroll to position [2493, 0]
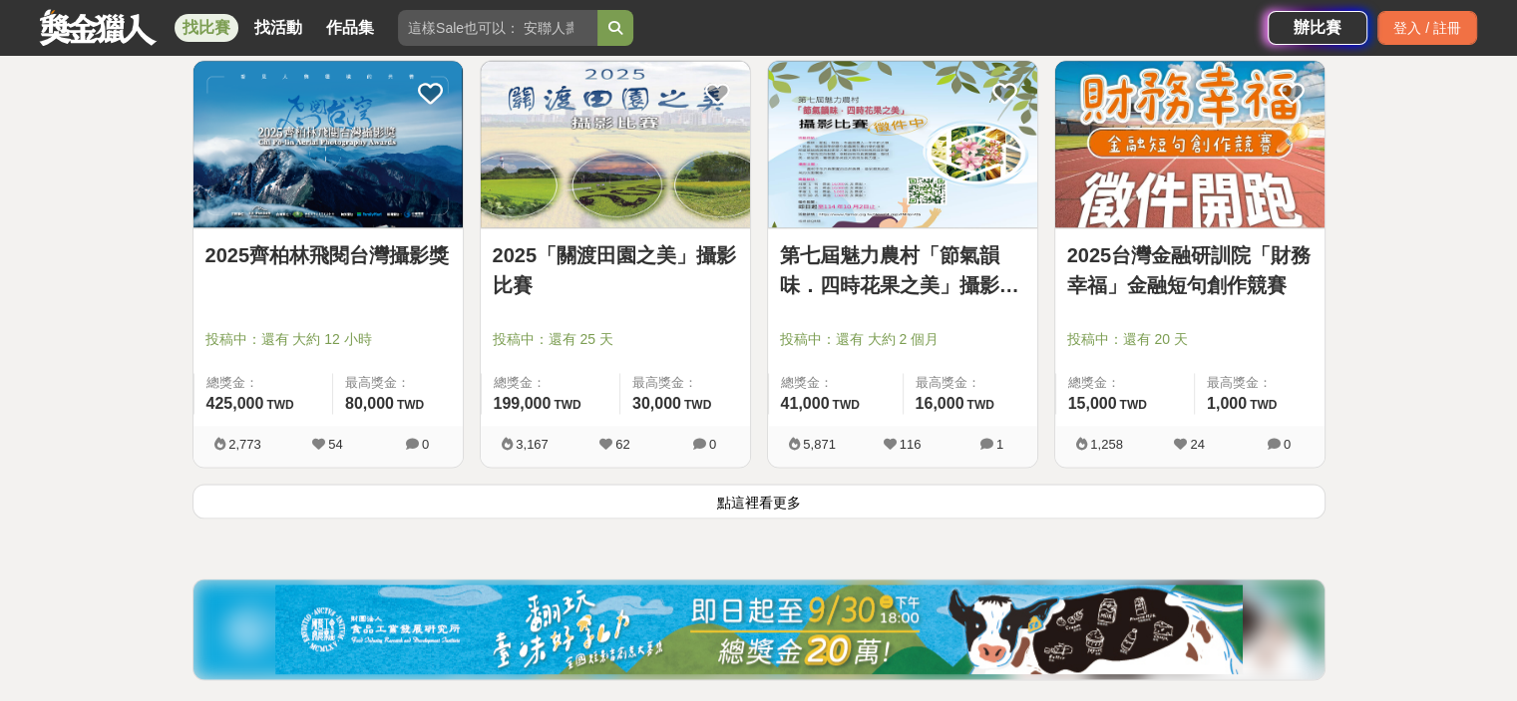
click at [1165, 143] on img at bounding box center [1189, 144] width 269 height 167
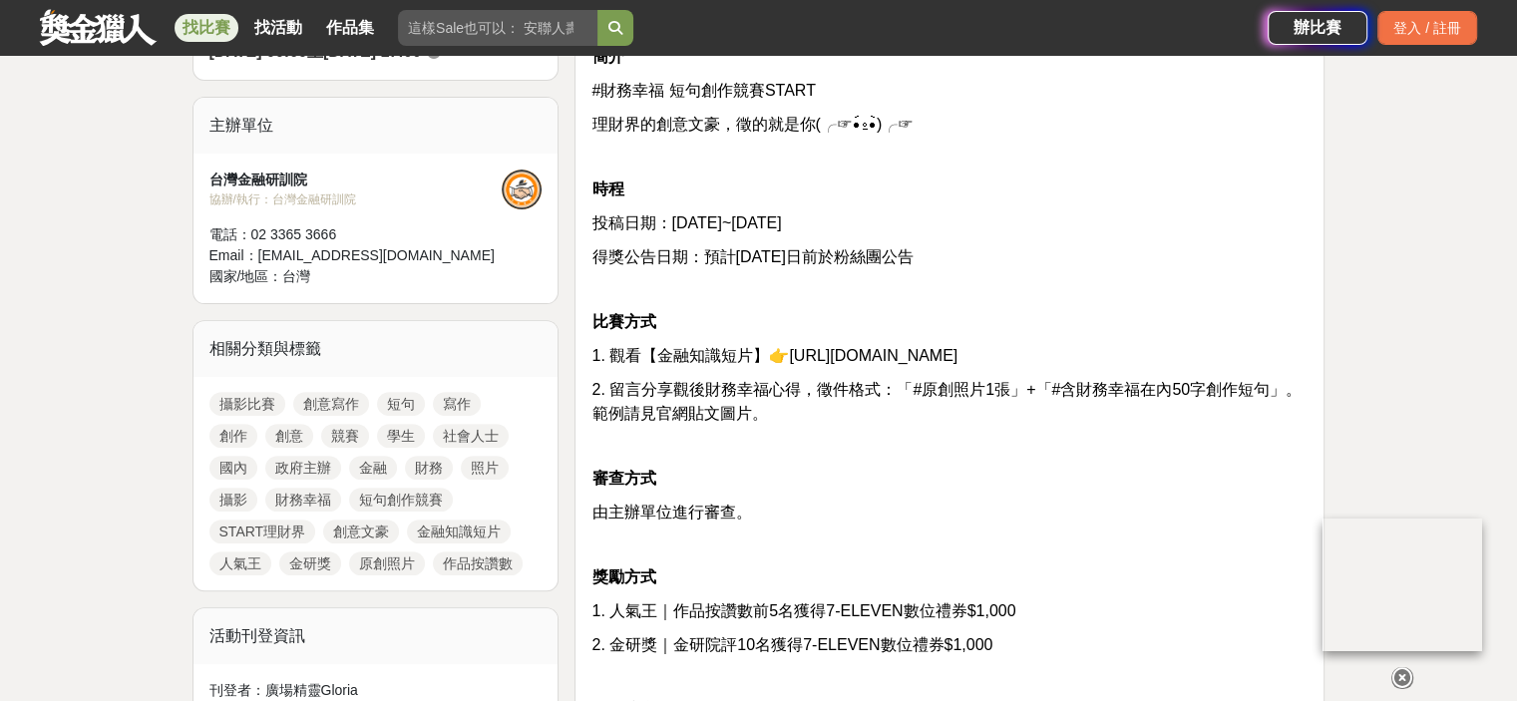
scroll to position [698, 0]
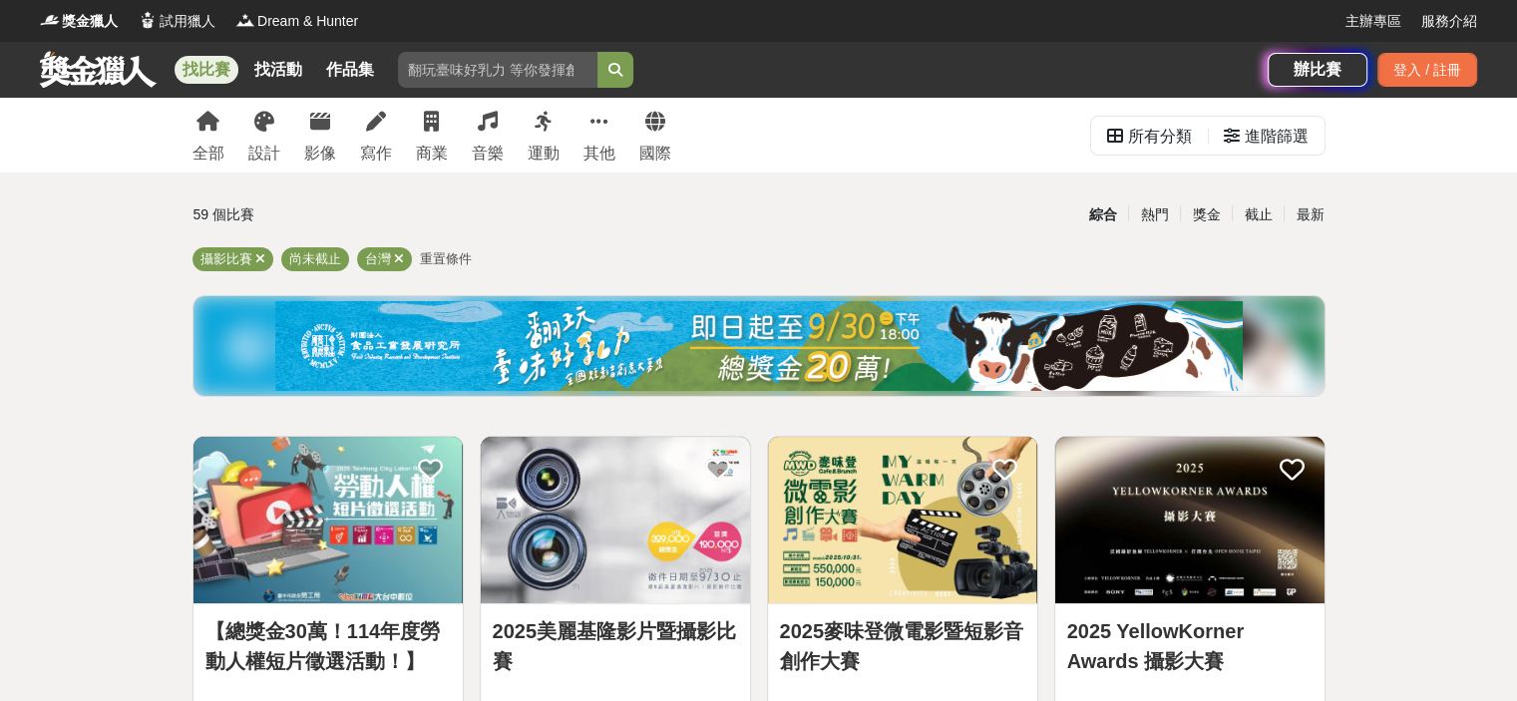
drag, startPoint x: 397, startPoint y: 537, endPoint x: 464, endPoint y: 97, distance: 444.9
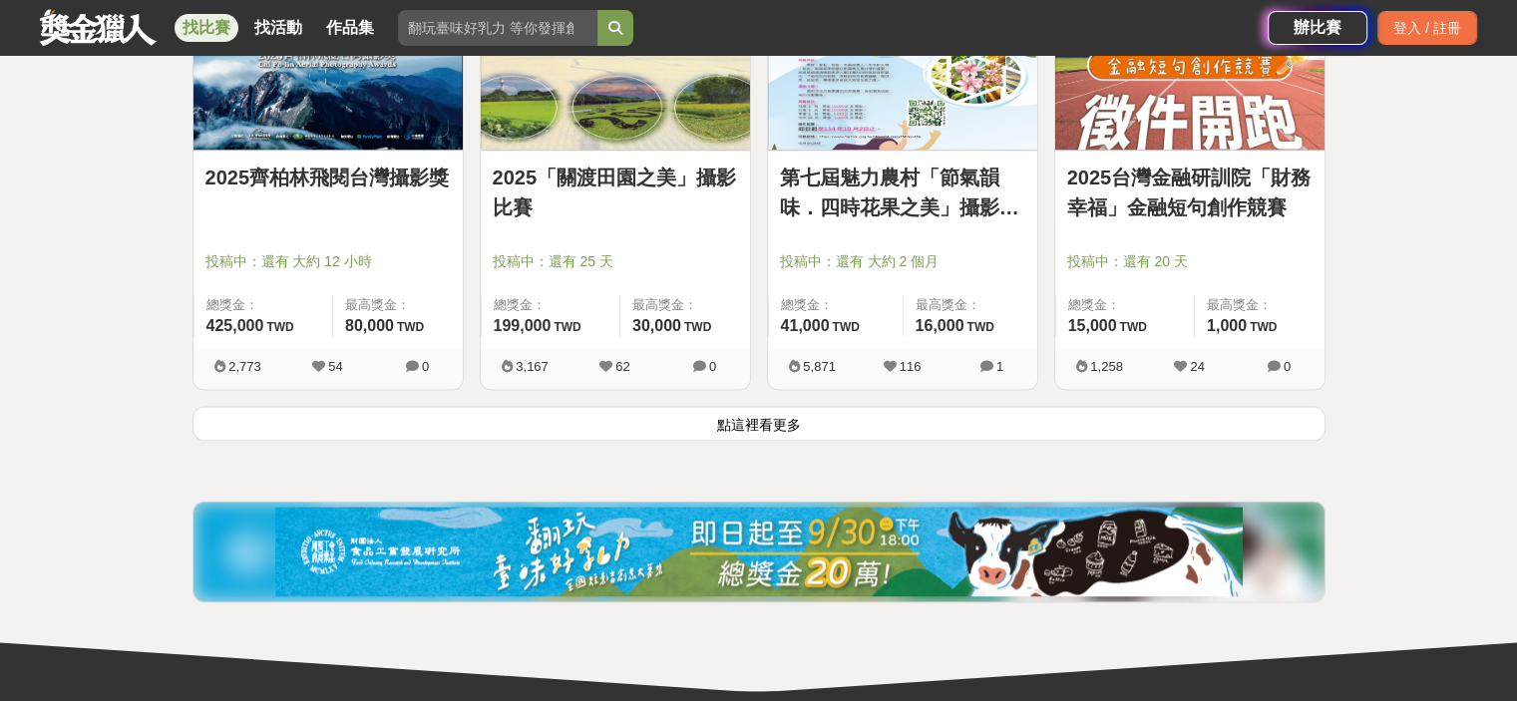
scroll to position [2793, 0]
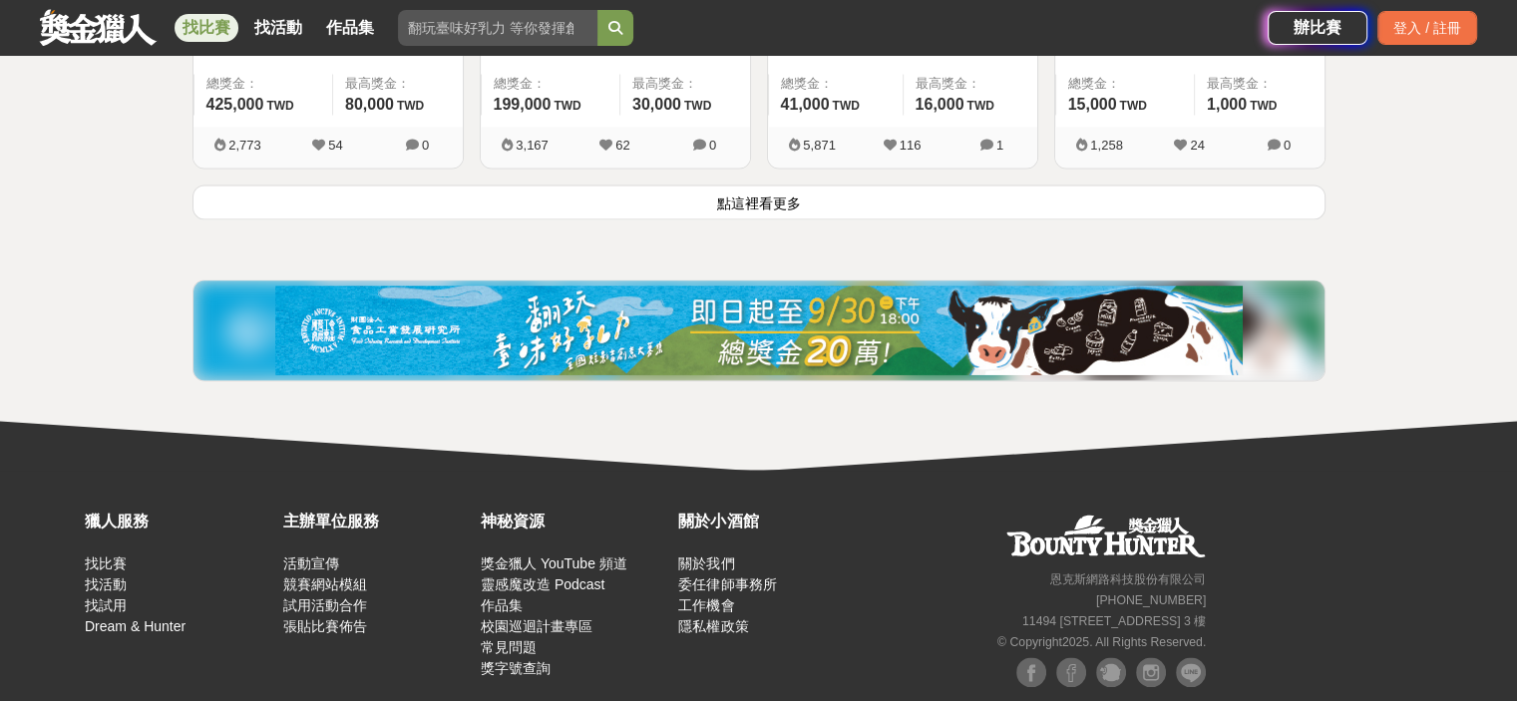
click at [879, 211] on button "點這裡看更多" at bounding box center [758, 202] width 1133 height 35
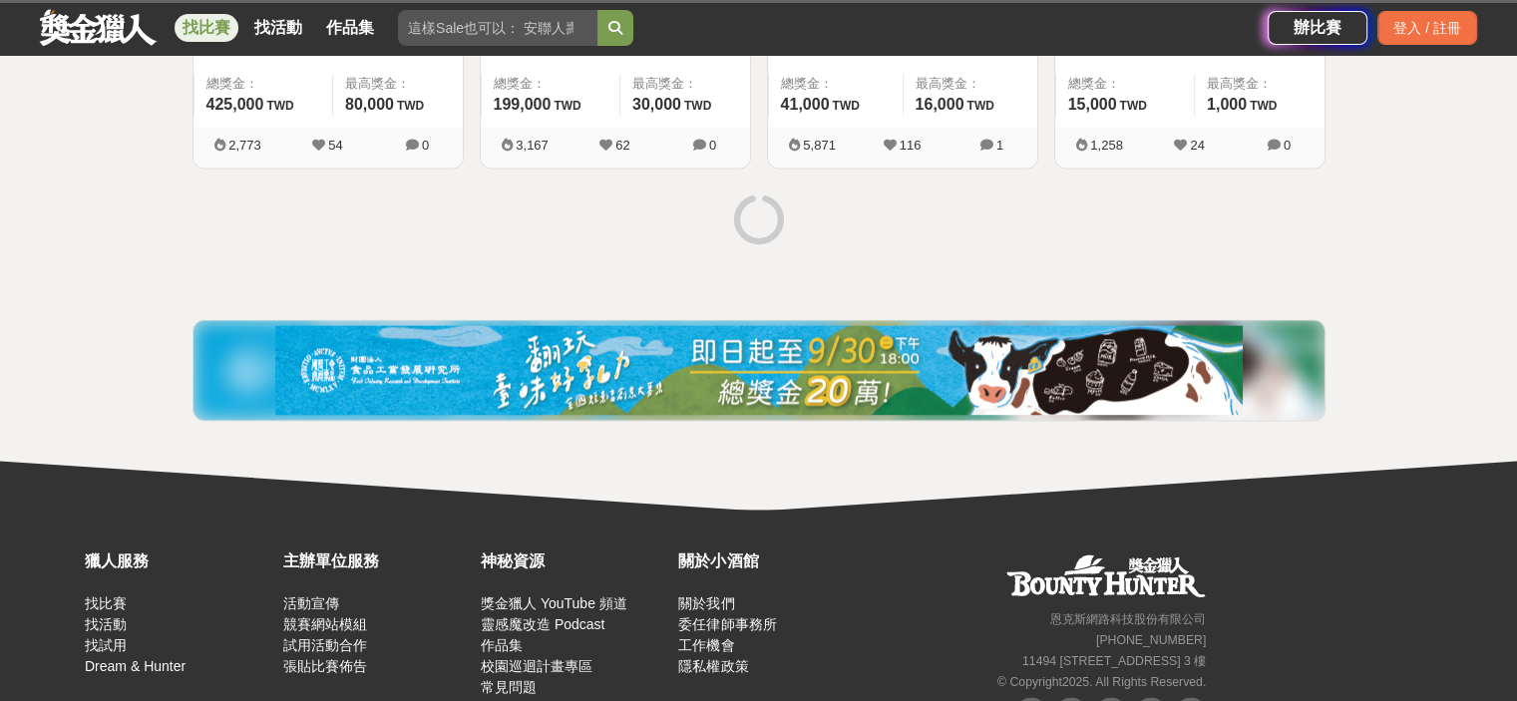
click at [859, 195] on div at bounding box center [759, 222] width 1149 height 75
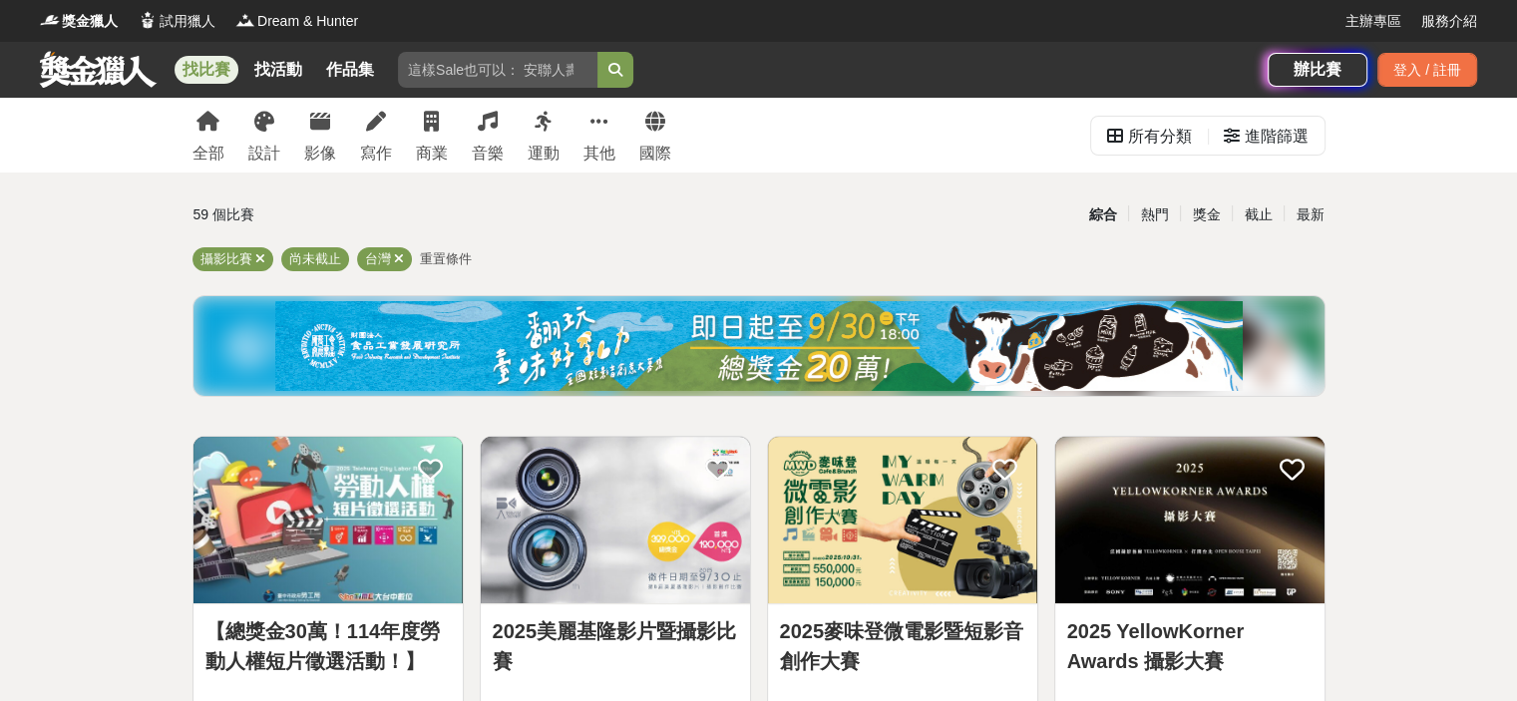
drag, startPoint x: 1360, startPoint y: 540, endPoint x: 883, endPoint y: 93, distance: 654.1
click at [512, 69] on input "search" at bounding box center [497, 70] width 199 height 36
type input "南投"
click at [597, 52] on button "submit" at bounding box center [615, 70] width 36 height 36
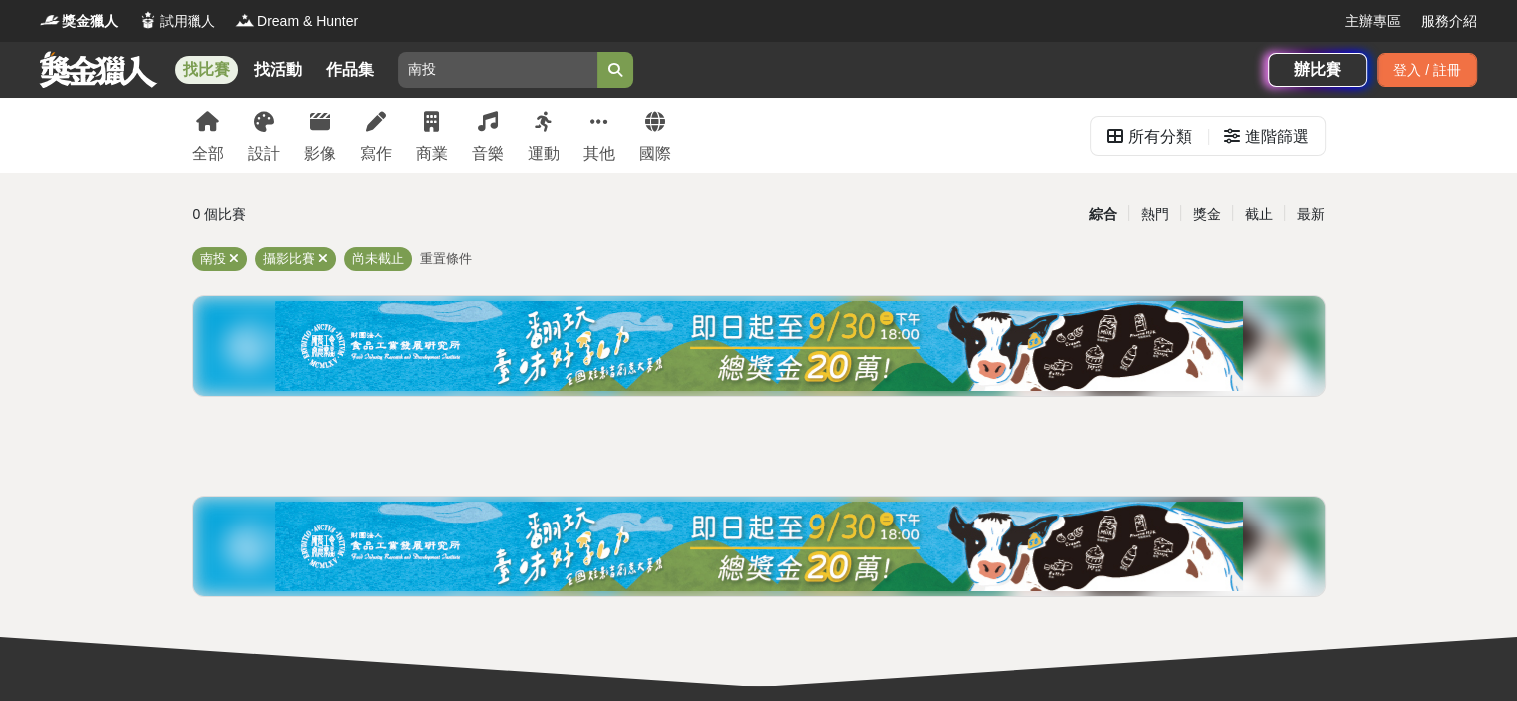
click at [500, 76] on input "南投" at bounding box center [497, 70] width 199 height 36
click at [320, 257] on icon at bounding box center [323, 258] width 10 height 13
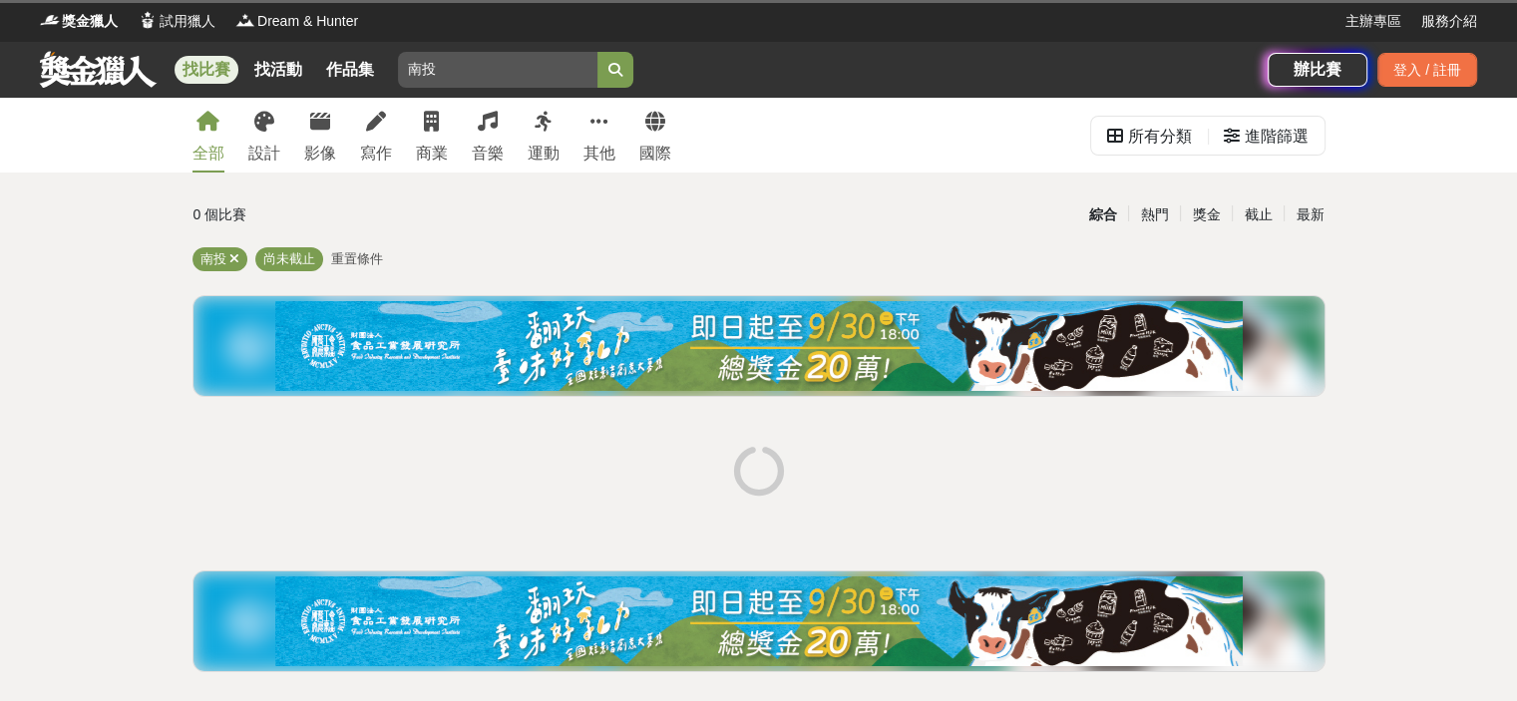
click at [625, 71] on button "submit" at bounding box center [615, 70] width 36 height 36
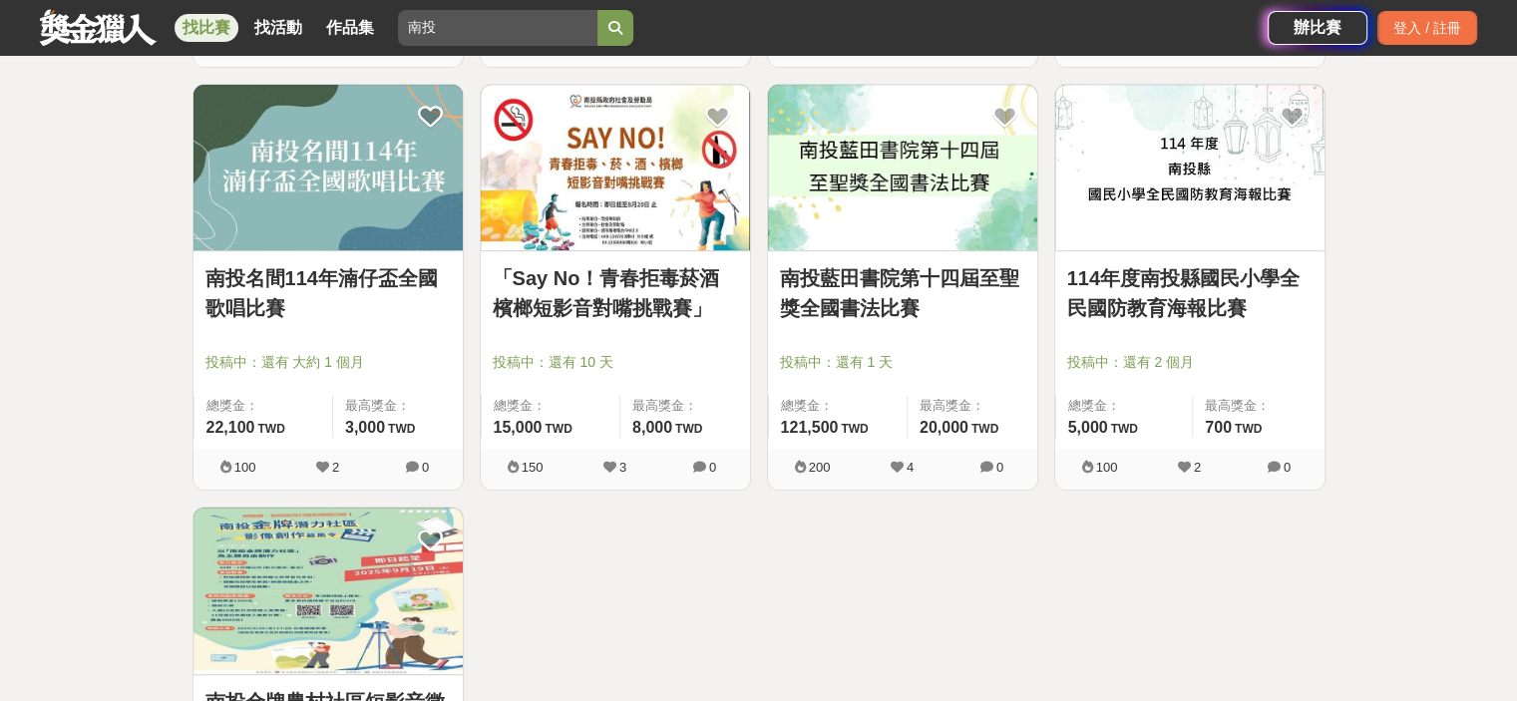
scroll to position [898, 0]
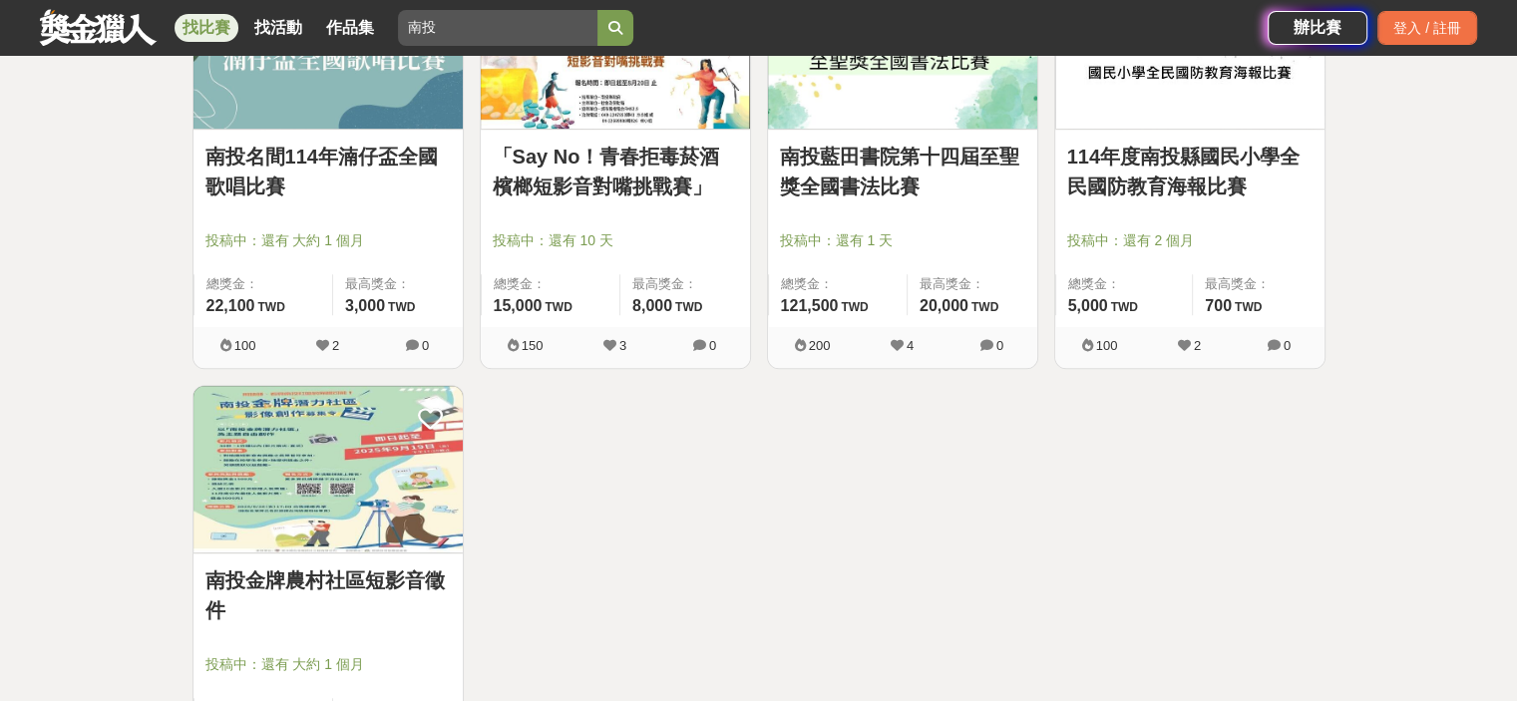
click at [307, 454] on img at bounding box center [327, 469] width 269 height 167
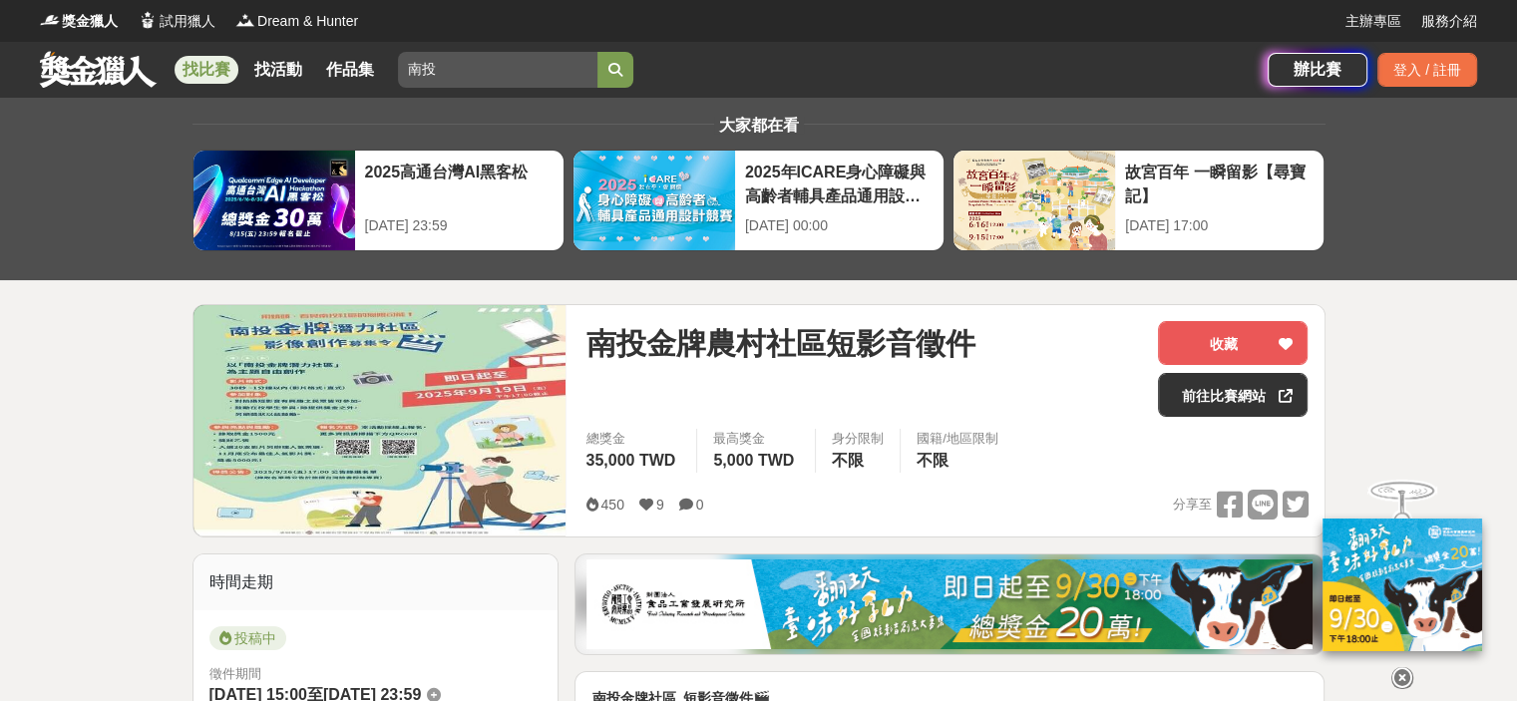
click at [414, 390] on img at bounding box center [379, 420] width 373 height 230
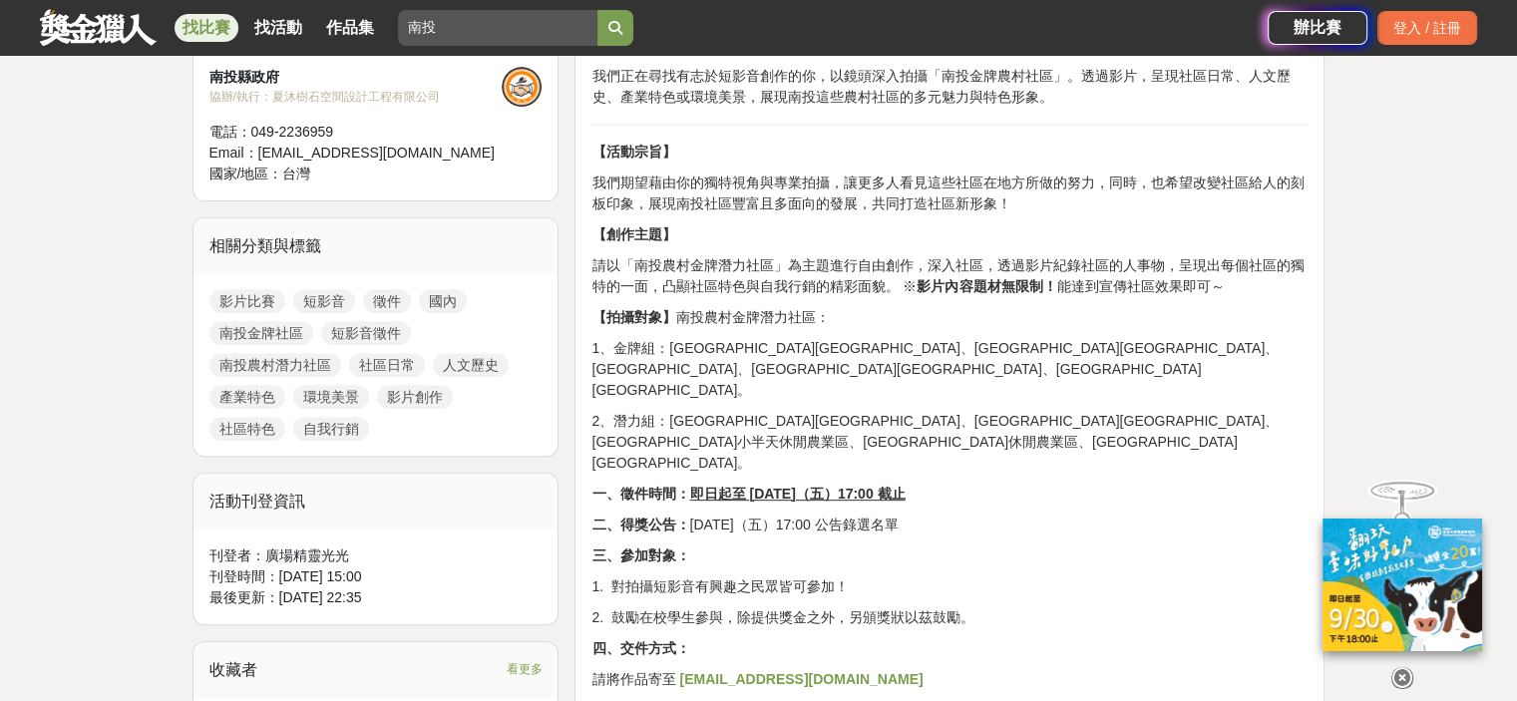
scroll to position [698, 0]
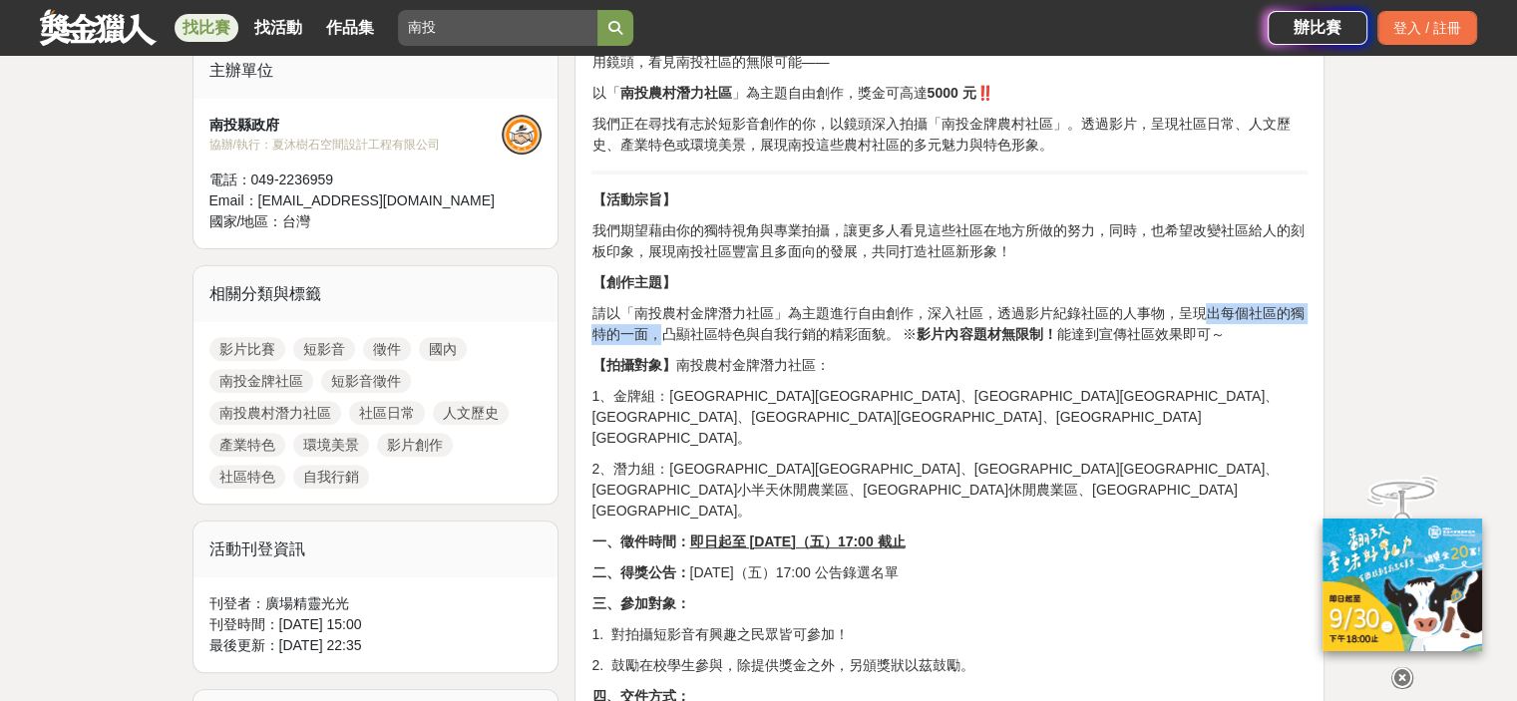
drag, startPoint x: 661, startPoint y: 328, endPoint x: 1208, endPoint y: 302, distance: 547.2
click at [1208, 303] on p "請以「南投農村金牌潛力社區」為主題進行自由創作，深入社區，透過影片紀錄社區的人事物，呈現出每個社區的獨特的一面，凸顯社區特色與自我行銷的精彩面貌。 ※ 影片內…" at bounding box center [949, 324] width 716 height 42
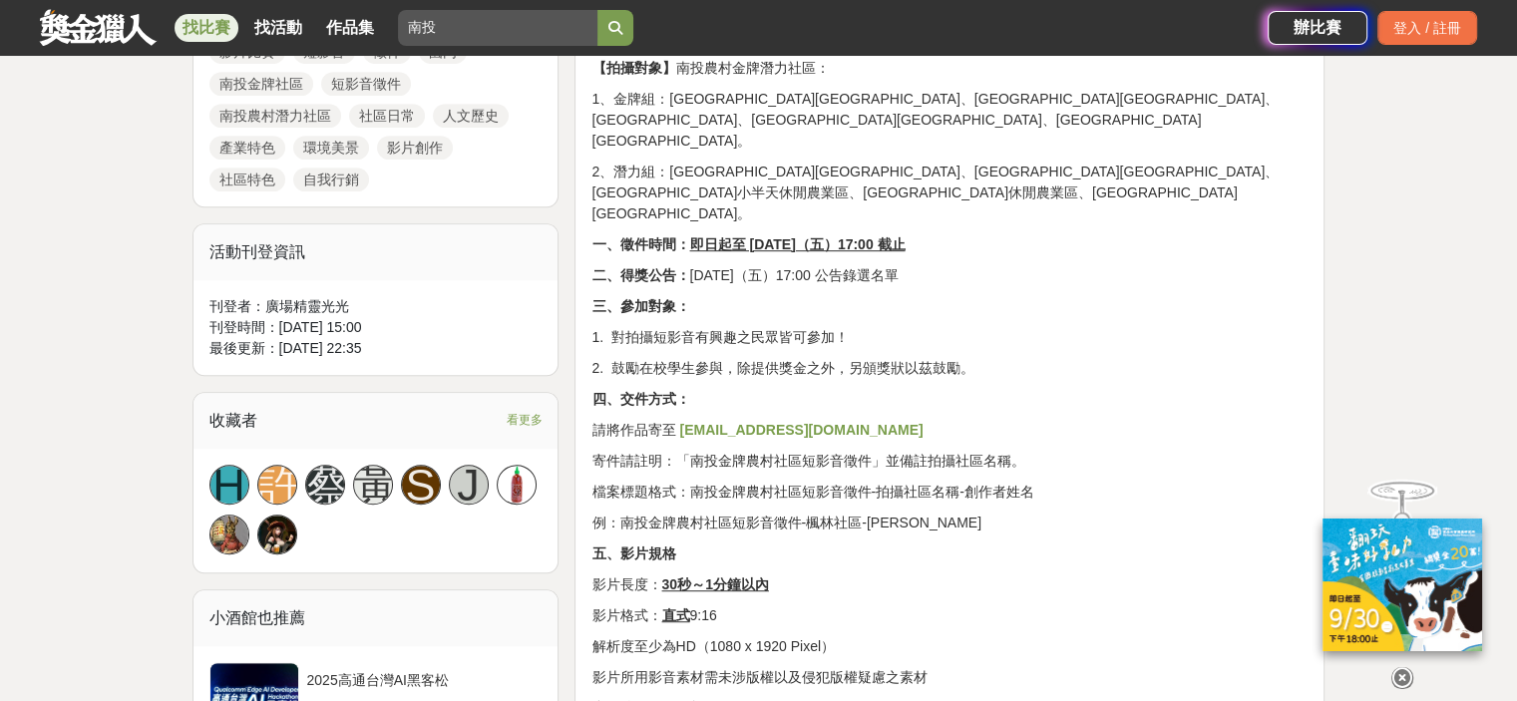
scroll to position [997, 0]
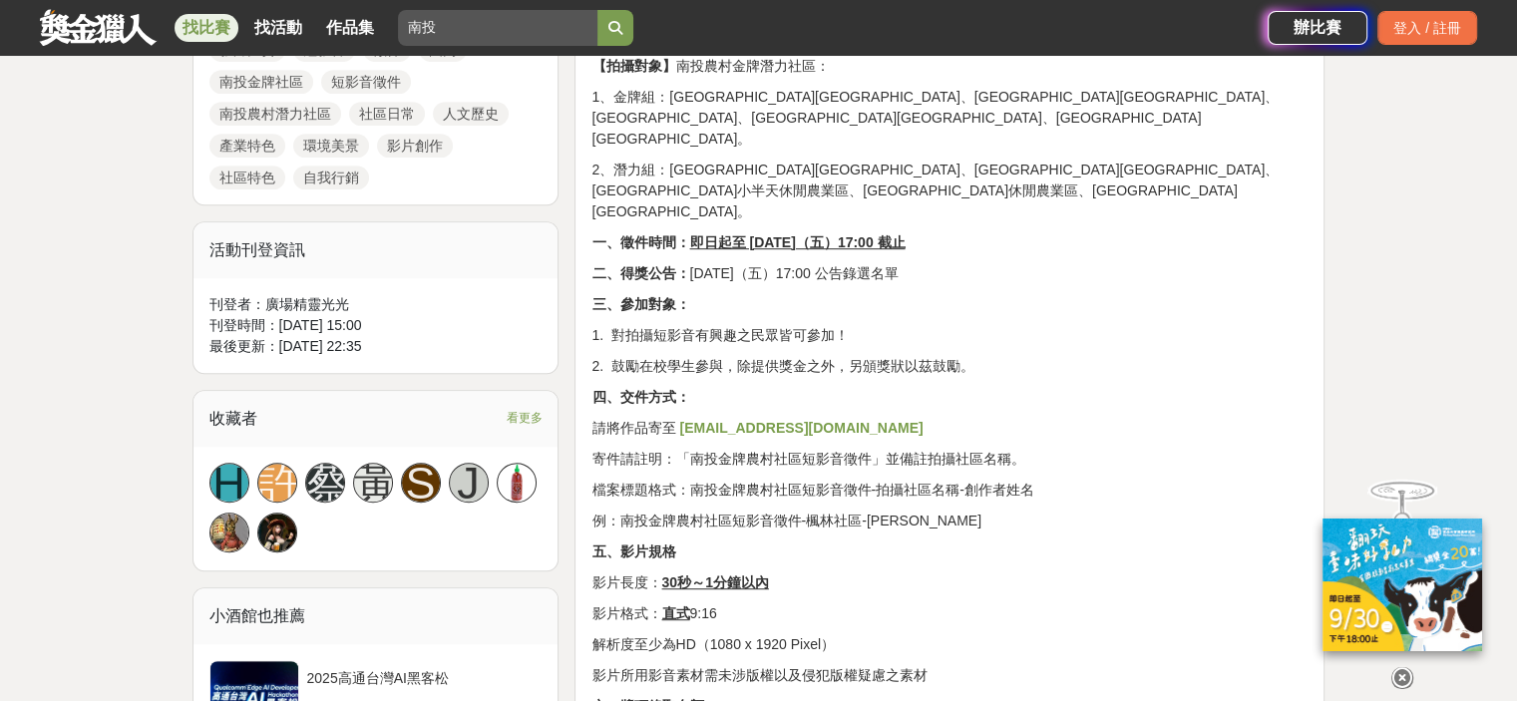
drag, startPoint x: 623, startPoint y: 390, endPoint x: 1055, endPoint y: 423, distance: 433.1
click at [1055, 423] on div "南投金牌社區 短影音徵件 🎬 ⟢ ⟣ 影像創作募集令 ⟢ ⟣ 用鏡頭，看見南投社區的無限可能—— 以「 南投農村潛力社區 」為主題自由創作，獎金可高達 500…" at bounding box center [949, 559] width 716 height 1737
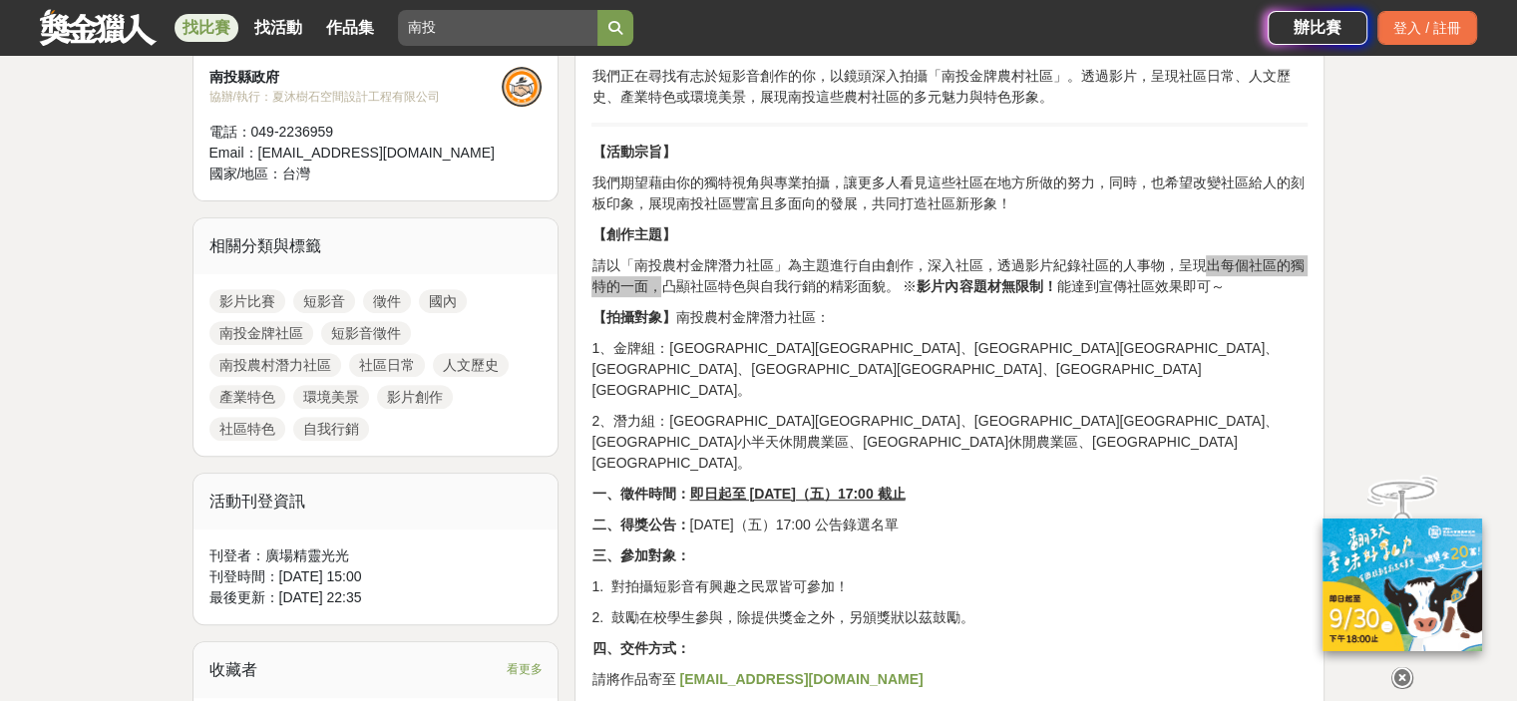
scroll to position [698, 0]
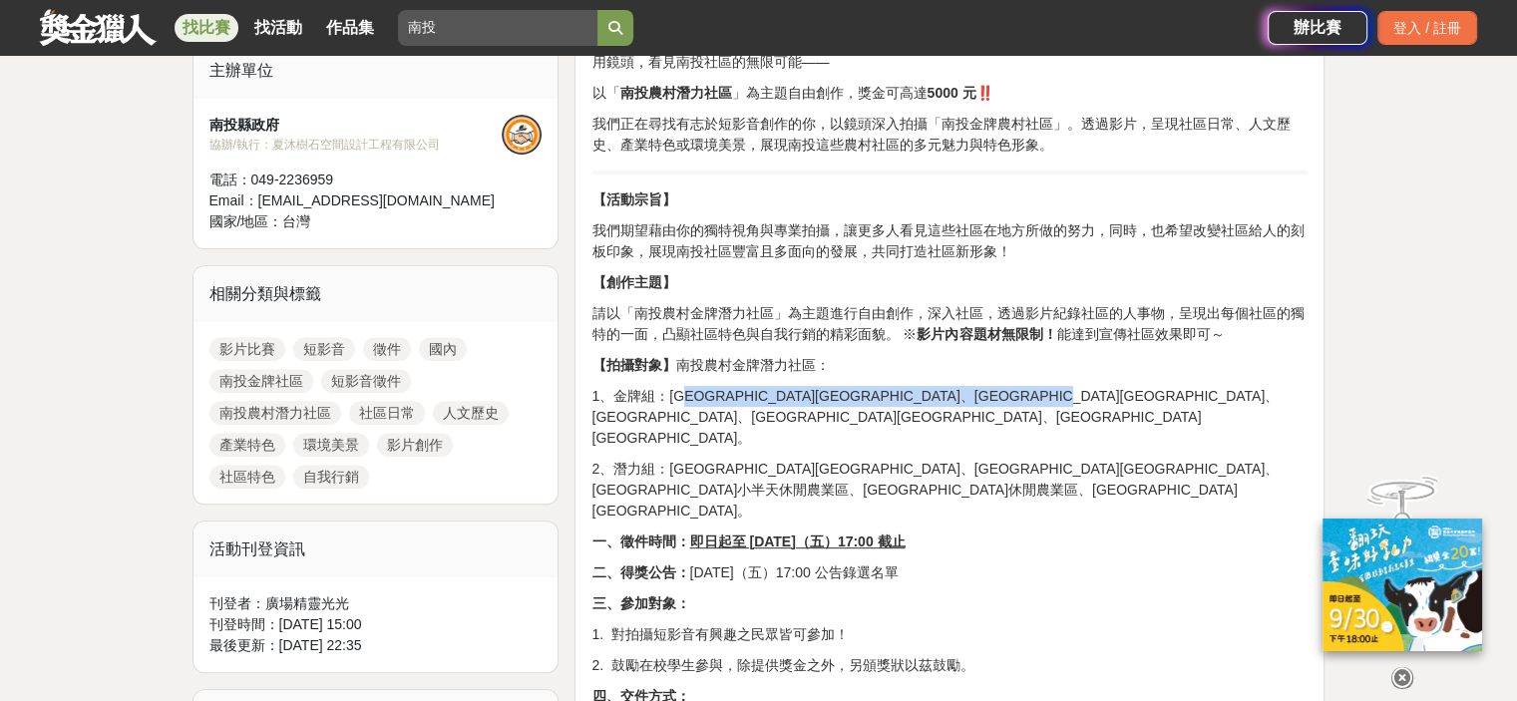
drag, startPoint x: 670, startPoint y: 388, endPoint x: 1290, endPoint y: 375, distance: 619.5
click at [783, 387] on p "1、金牌組：埔里鎮桃米休閒農業區、埔里鎮珠仔山社區、埔里鎮一新社區、仁愛鄉南豐社區、水里鄉上安社區。" at bounding box center [949, 417] width 716 height 63
drag, startPoint x: 787, startPoint y: 425, endPoint x: 886, endPoint y: 411, distance: 99.7
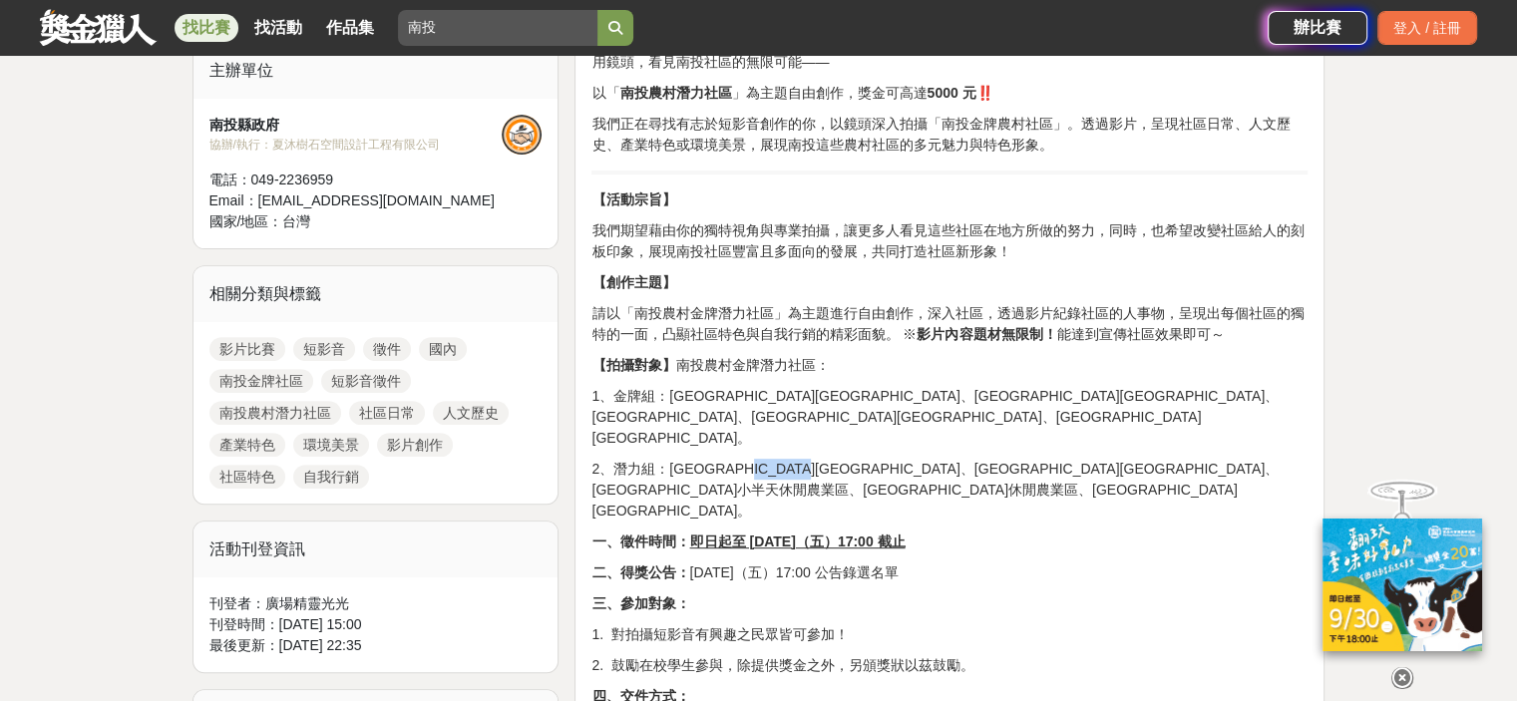
copy p "竹山鎮延正社區"
click at [779, 459] on p "2、潛力組：仁愛鄉楓林社區、竹山鎮延正社區、鹿谷鄉小半天休閒農業區、國姓鄉糯米橋休閒農業區、埔里鎮良善社區。" at bounding box center [949, 490] width 716 height 63
click at [755, 459] on p "2、潛力組：仁愛鄉楓林社區、竹山鎮延正社區、鹿谷鄉小半天休閒農業區、國姓鄉糯米橋休閒農業區、埔里鎮良善社區。" at bounding box center [949, 490] width 716 height 63
drag, startPoint x: 891, startPoint y: 421, endPoint x: 1062, endPoint y: 405, distance: 172.3
click at [1053, 459] on p "2、潛力組：仁愛鄉楓林社區、竹山鎮延正社區、鹿谷鄉小半天休閒農業區、國姓鄉糯米橋休閒農業區、埔里鎮良善社區。" at bounding box center [949, 490] width 716 height 63
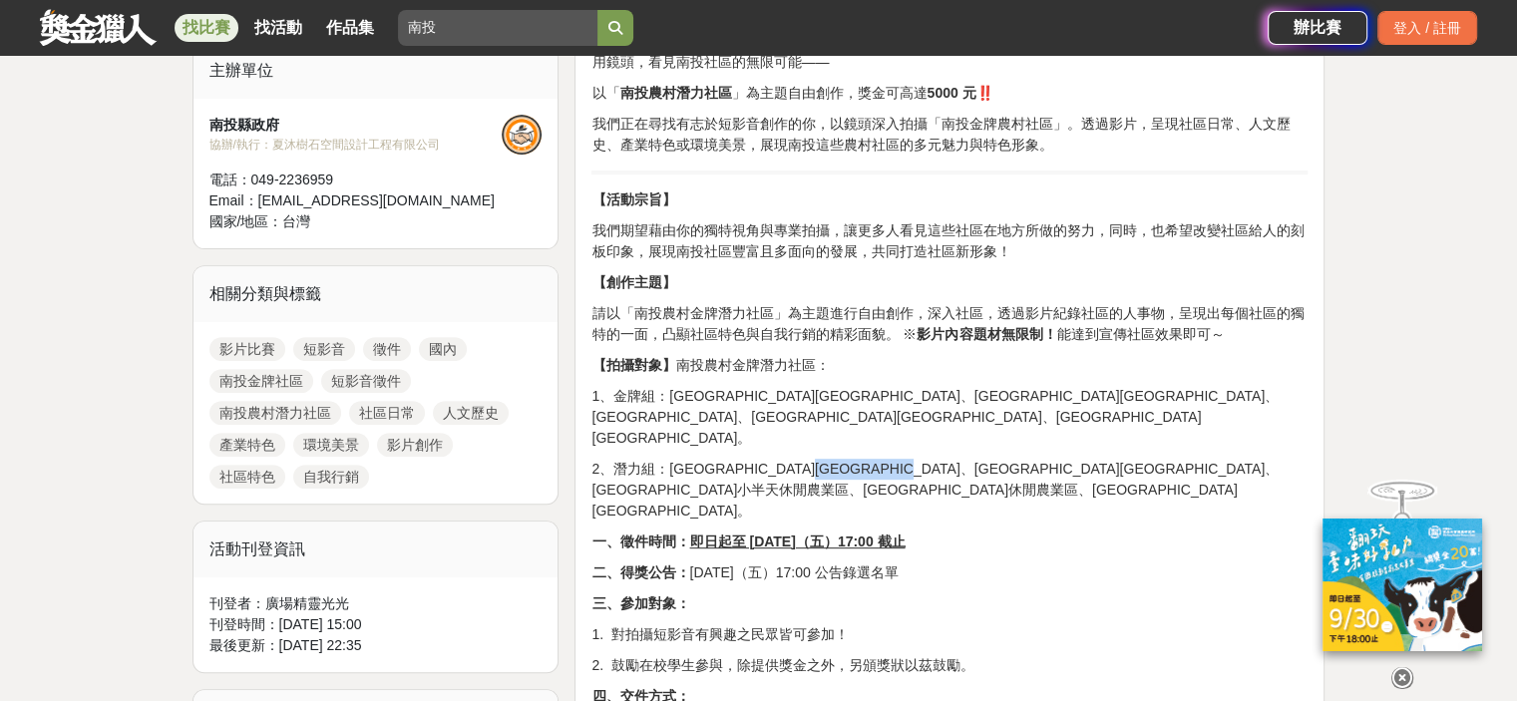
copy p "鹿谷鄉小半天休閒農業區"
drag, startPoint x: 781, startPoint y: 418, endPoint x: 943, endPoint y: 287, distance: 207.8
click at [878, 459] on p "2、潛力組：仁愛鄉楓林社區、竹山鎮延正社區、鹿谷鄉小半天休閒農業區、國姓鄉糯米橋休閒農業區、埔里鎮良善社區。" at bounding box center [949, 490] width 716 height 63
copy p "竹山鎮延正社區"
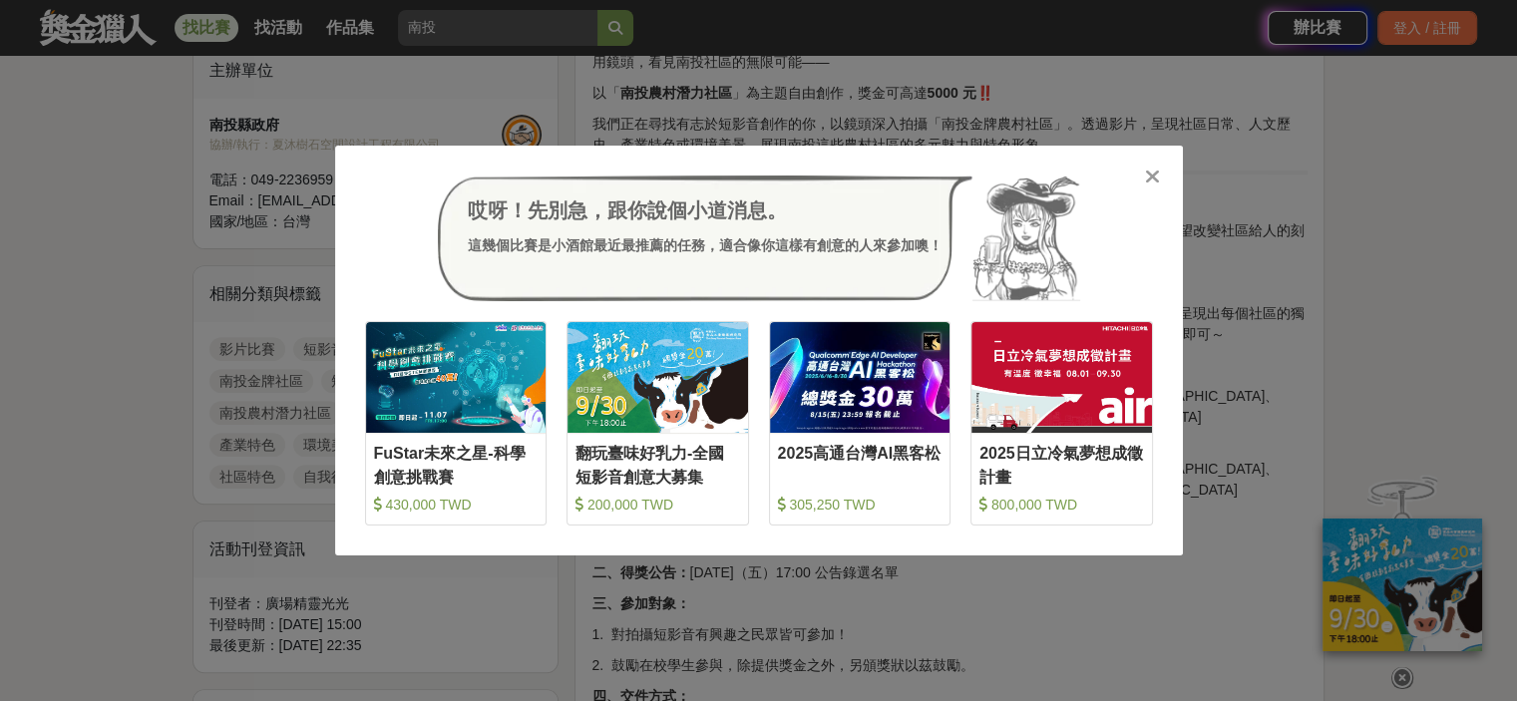
click at [1165, 173] on div "哎呀！先別急，跟你說個小道消息。 這幾個比賽是小酒館最近最推薦的任務，適合像你這樣有創意的人來參加噢！ 收藏 FuStar未來之星-科學創意挑戰賽 430,0…" at bounding box center [759, 351] width 848 height 410
click at [1157, 175] on icon at bounding box center [1152, 177] width 15 height 20
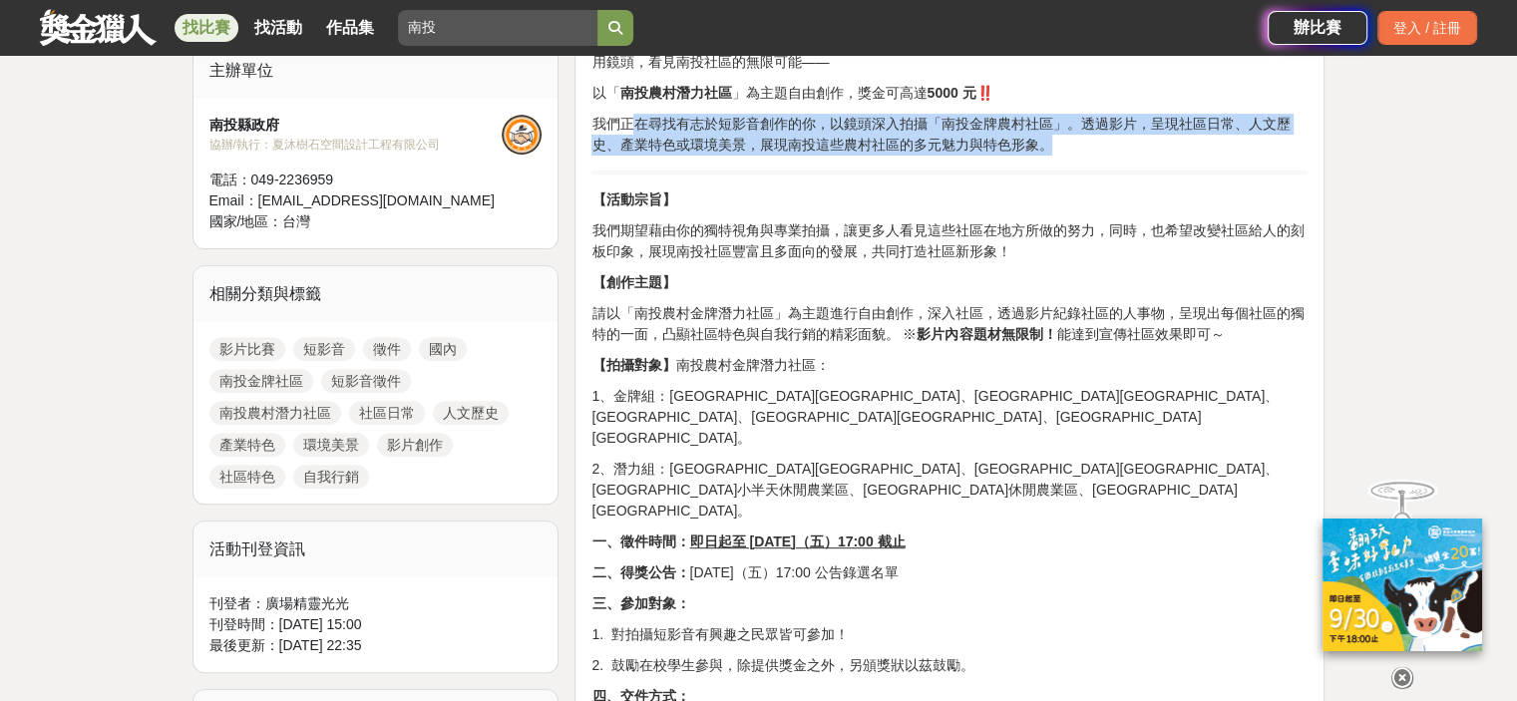
drag, startPoint x: 1101, startPoint y: 145, endPoint x: 628, endPoint y: 115, distance: 473.7
click at [628, 115] on p "我們正在尋找有志於短影音創作的你，以鏡頭深入拍攝「南投金牌農村社區」。透過影片，呈現社區日常、人文歷史、產業特色或環境美景，展現南投這些農村社區的多元魅力與特…" at bounding box center [949, 135] width 716 height 42
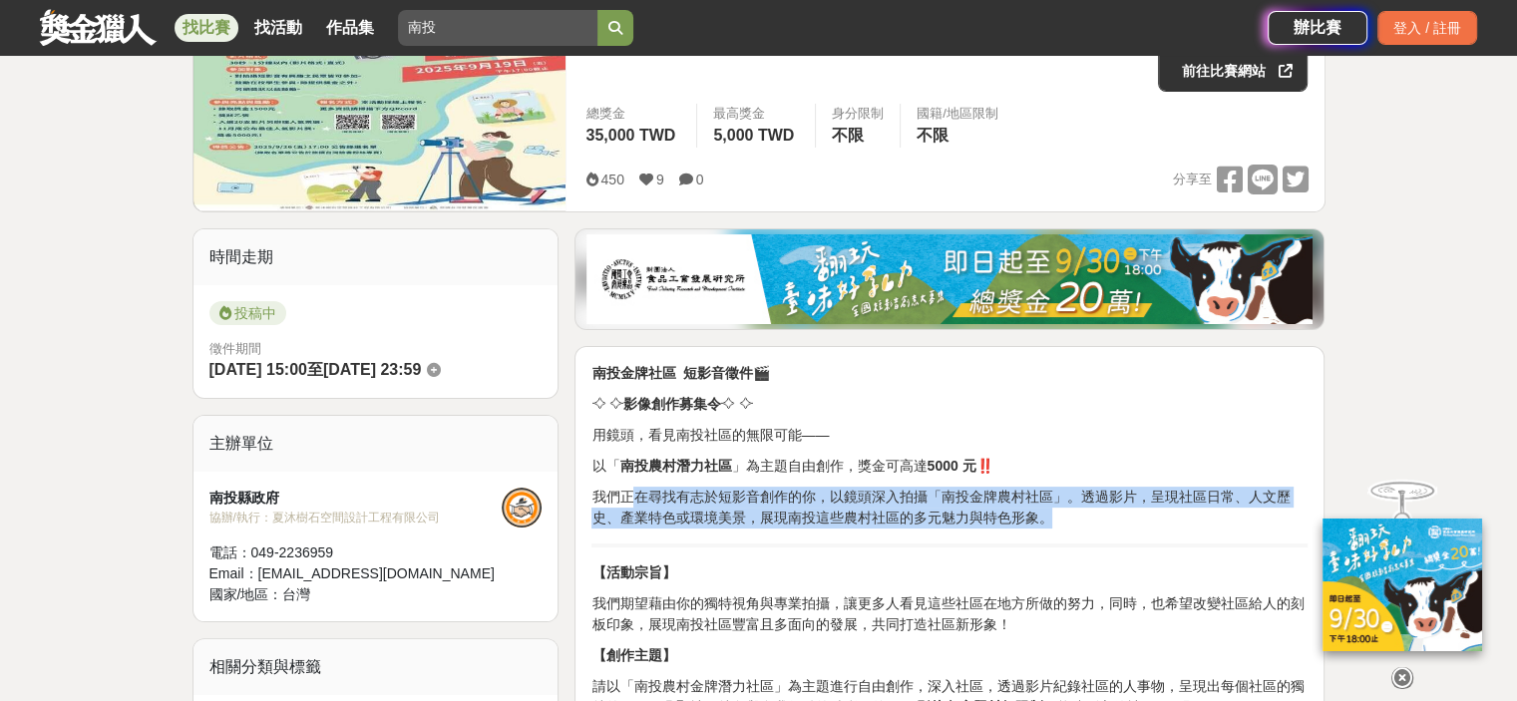
scroll to position [100, 0]
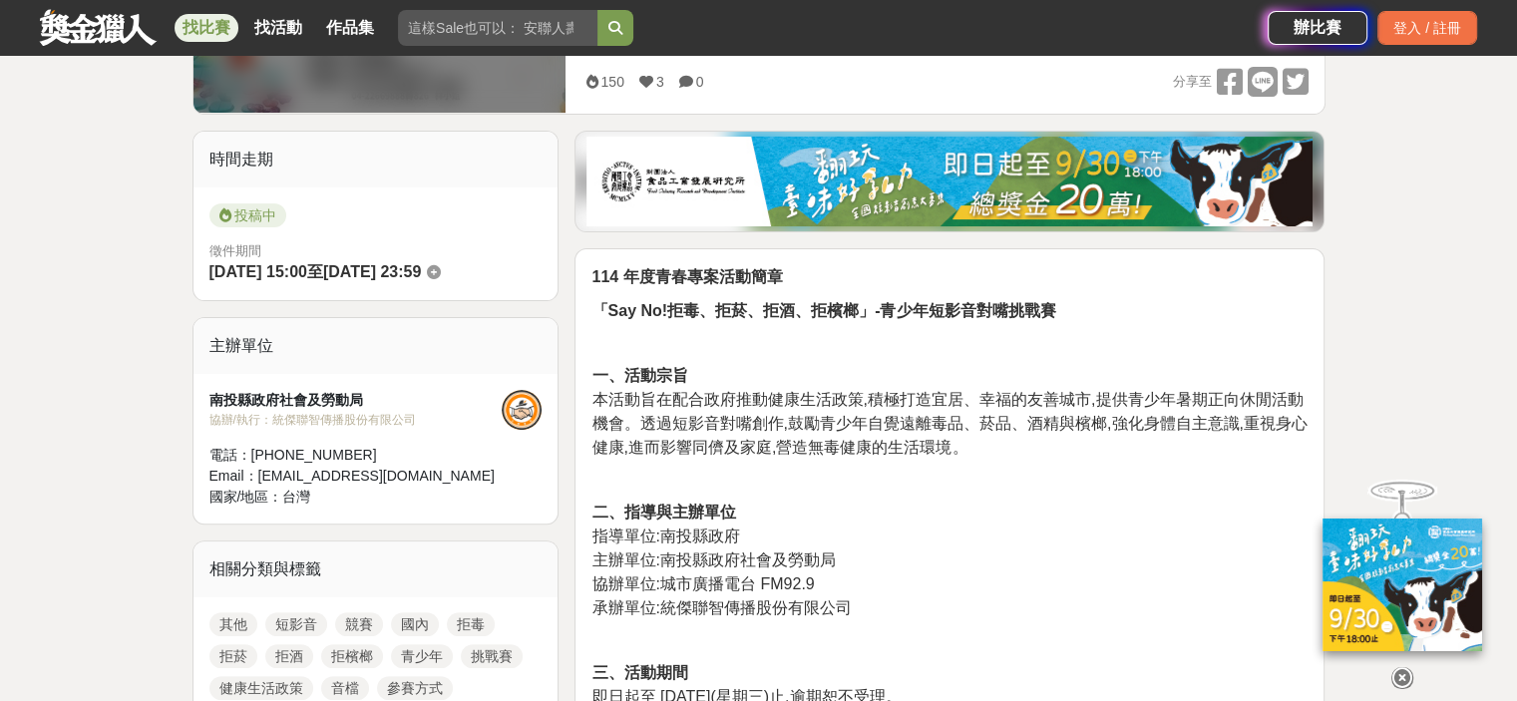
scroll to position [798, 0]
